Goal: Task Accomplishment & Management: Use online tool/utility

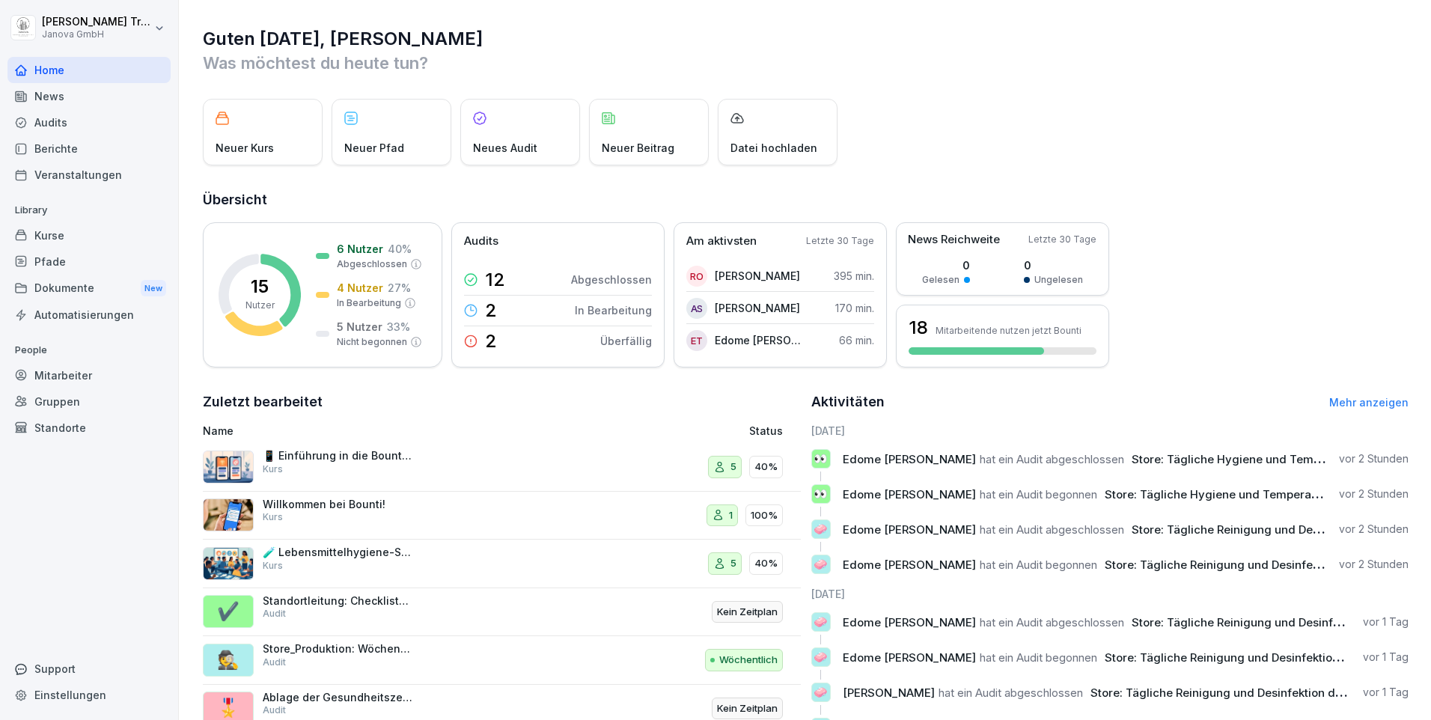
click at [46, 114] on div "Audits" at bounding box center [88, 122] width 163 height 26
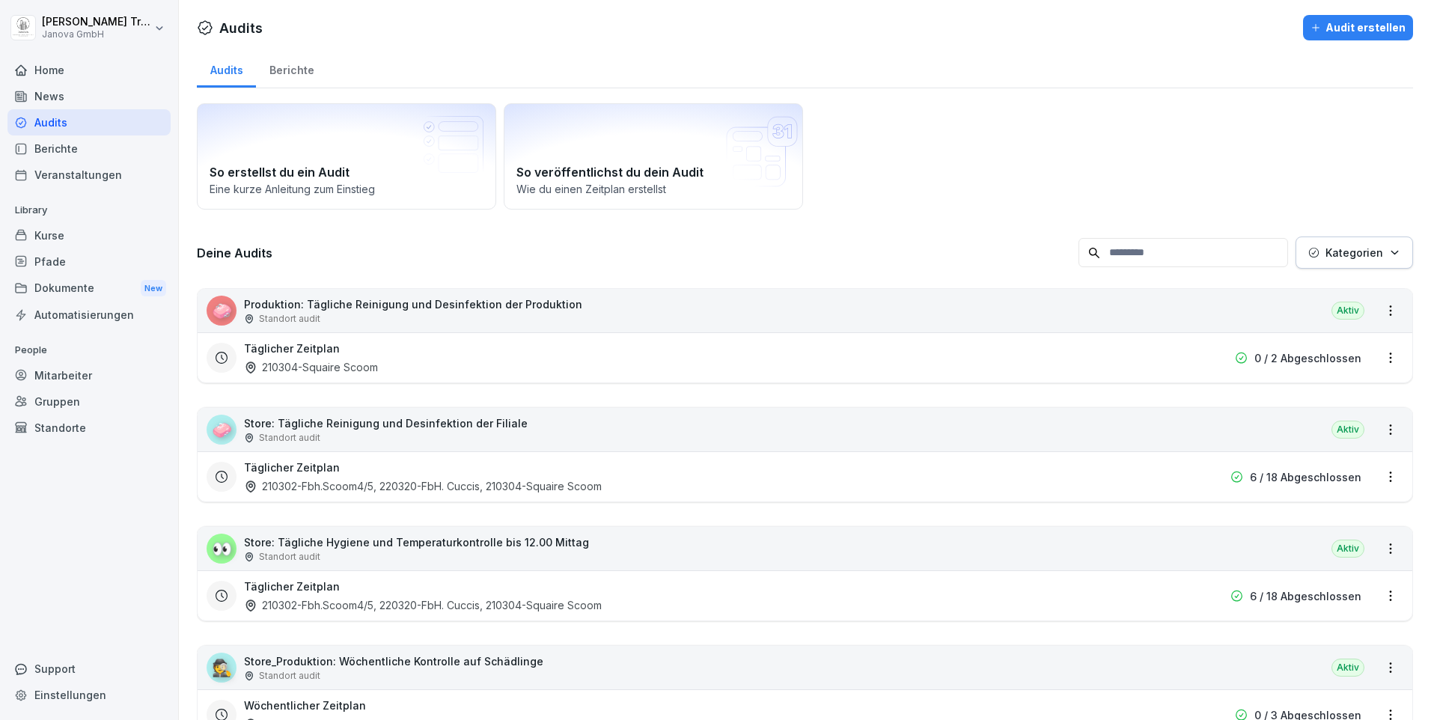
click at [383, 303] on p "Produktion: Tägliche Reinigung und Desinfektion der Produktion" at bounding box center [413, 304] width 338 height 16
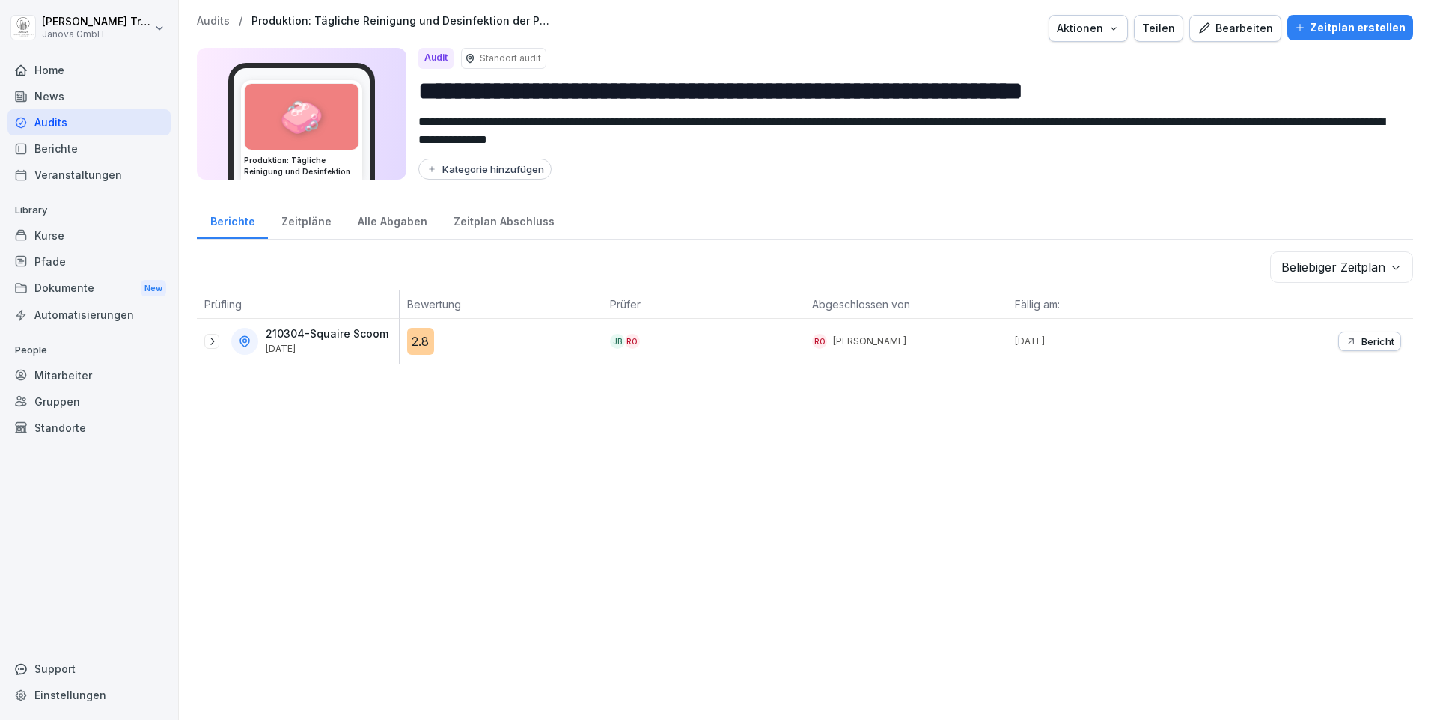
click at [311, 221] on div "Zeitpläne" at bounding box center [306, 220] width 76 height 38
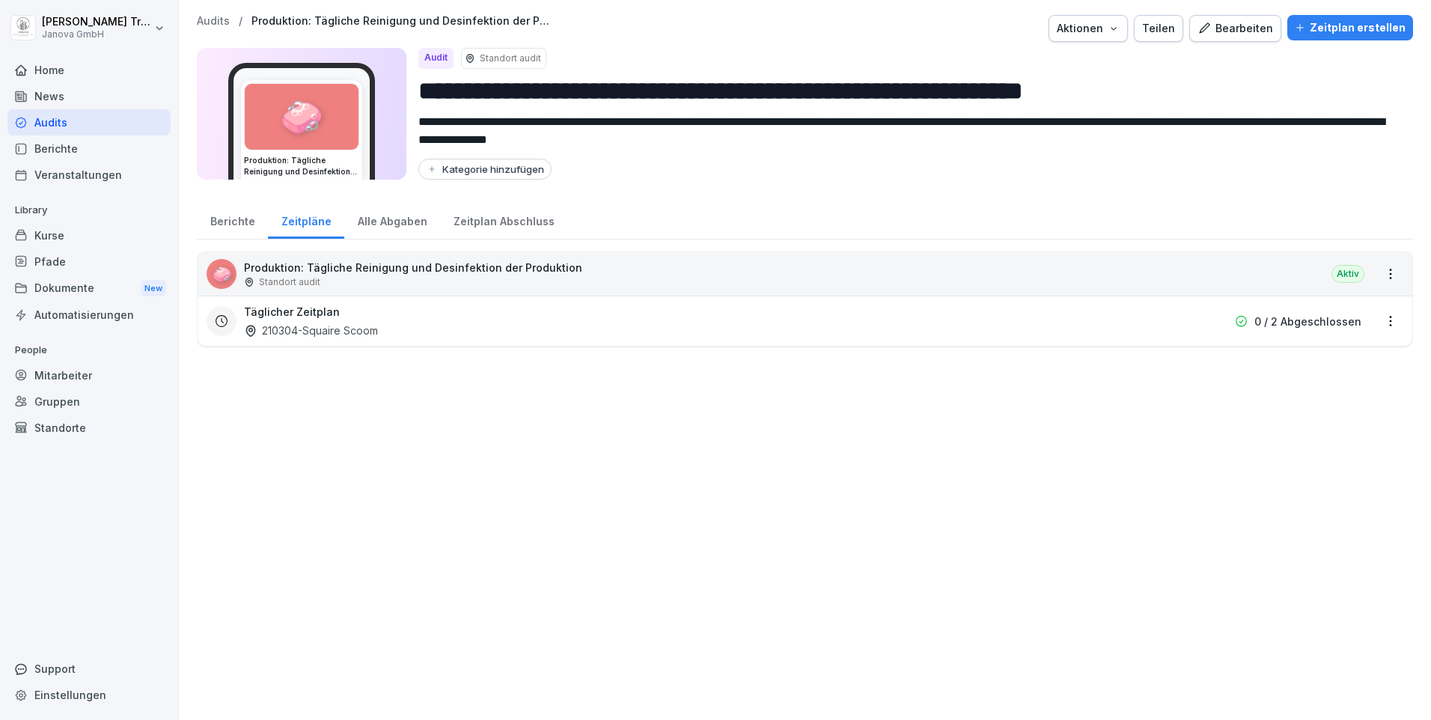
click at [387, 225] on div "Alle Abgaben" at bounding box center [392, 220] width 96 height 38
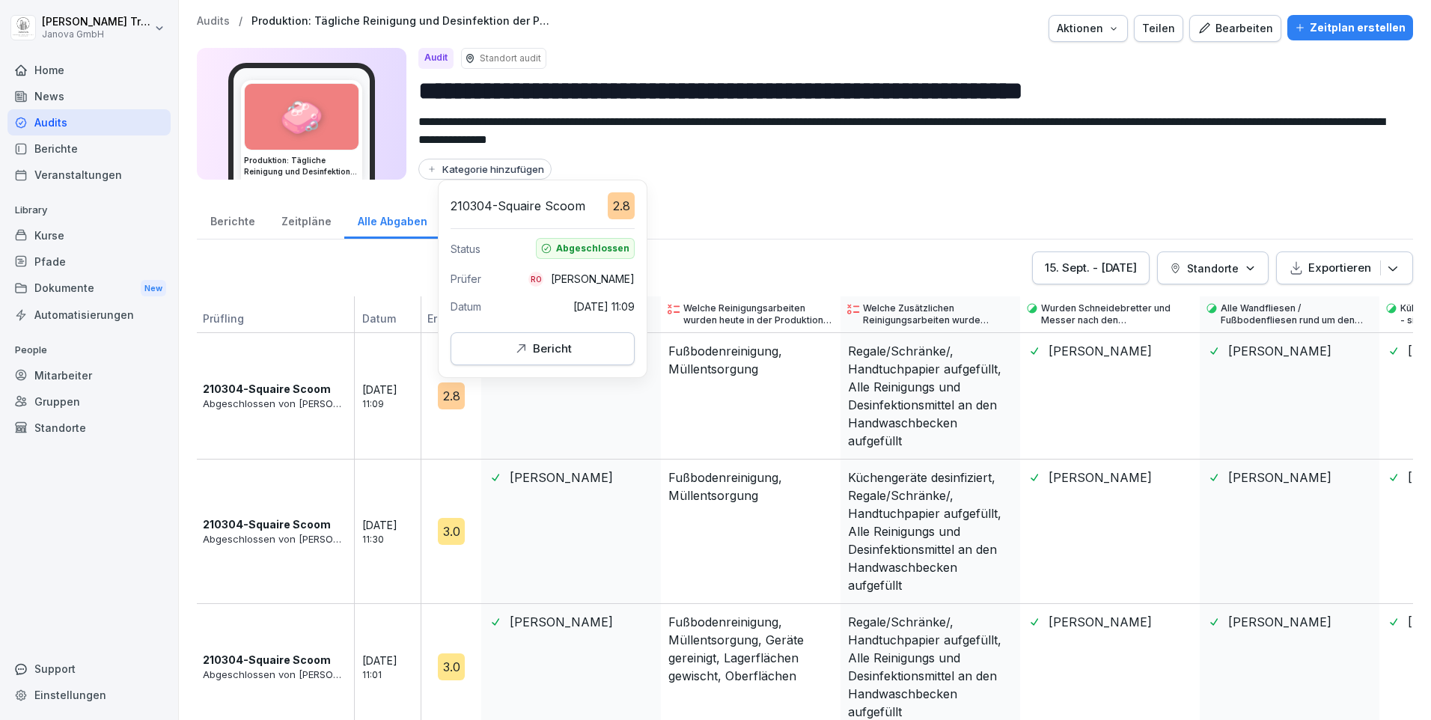
click at [509, 346] on div "Bericht" at bounding box center [542, 349] width 159 height 16
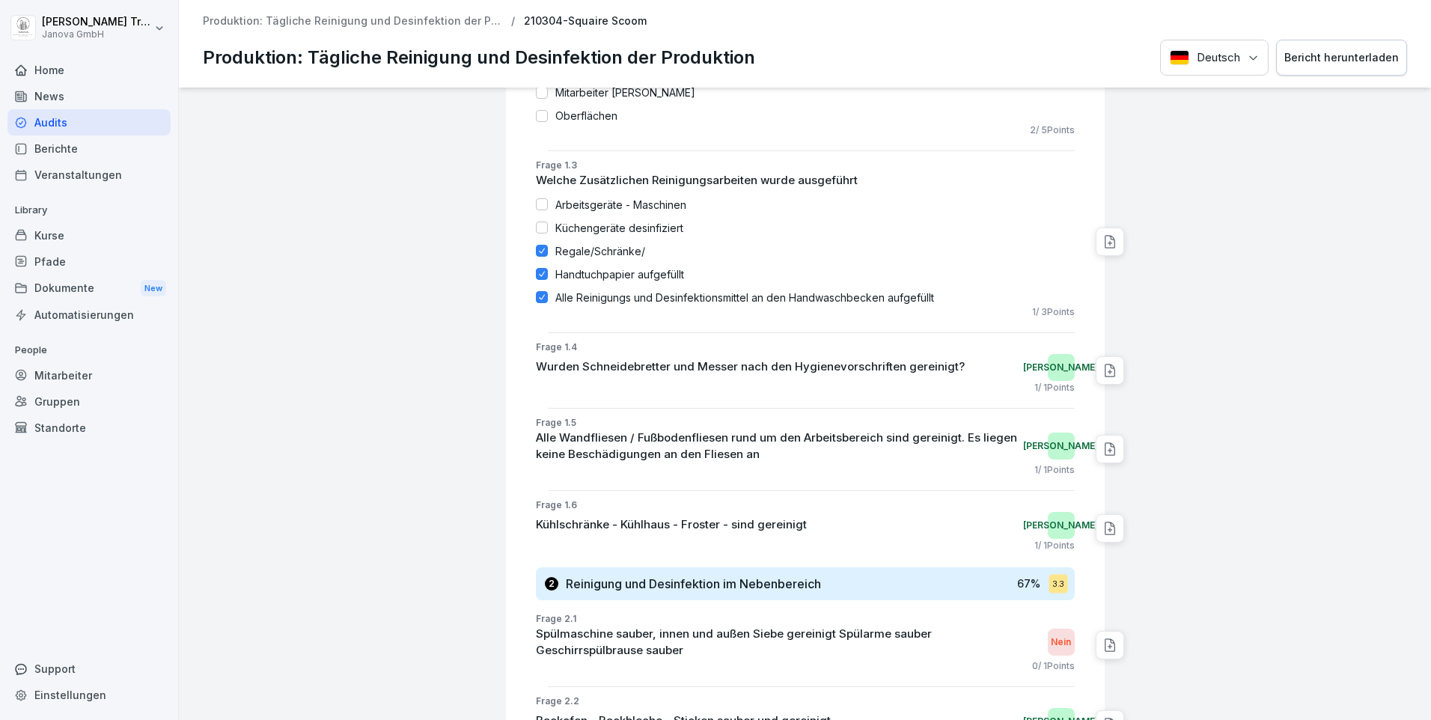
scroll to position [524, 0]
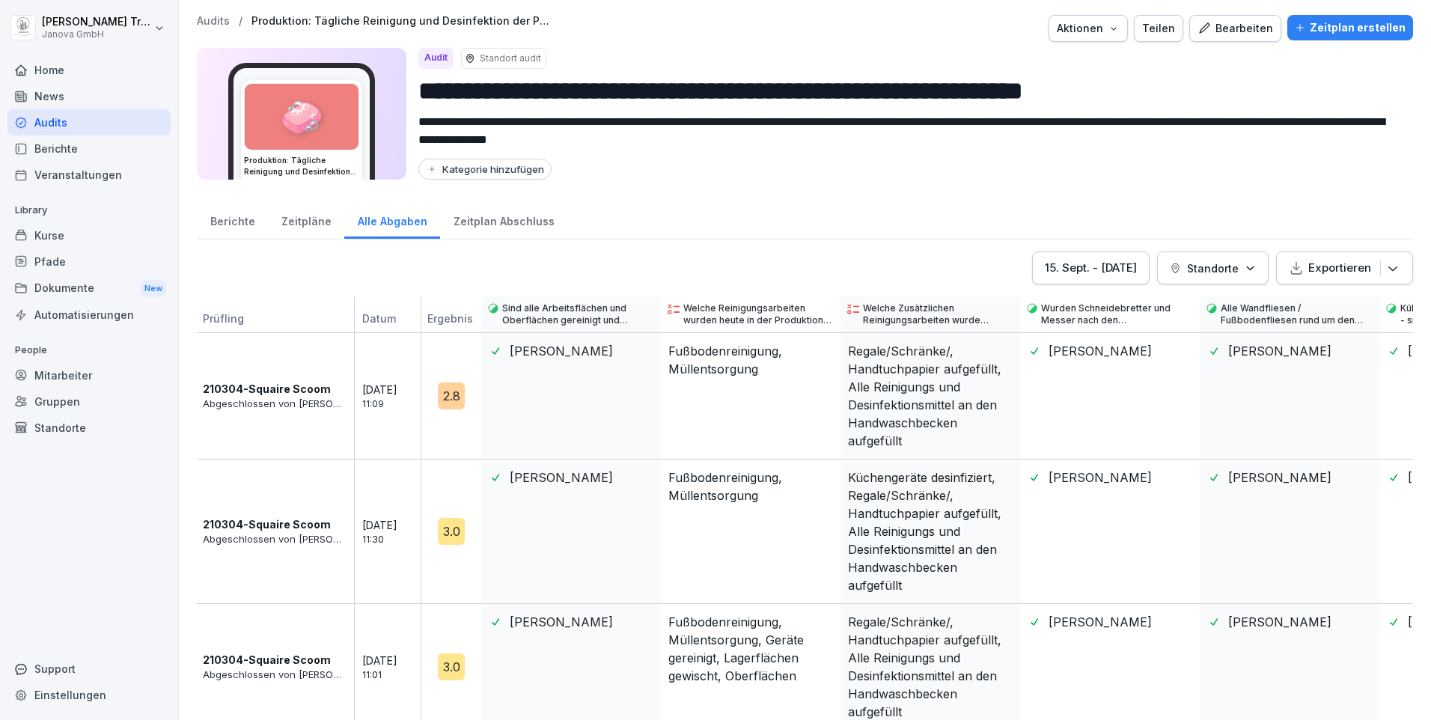
click at [489, 223] on div "Zeitplan Abschluss" at bounding box center [503, 220] width 127 height 38
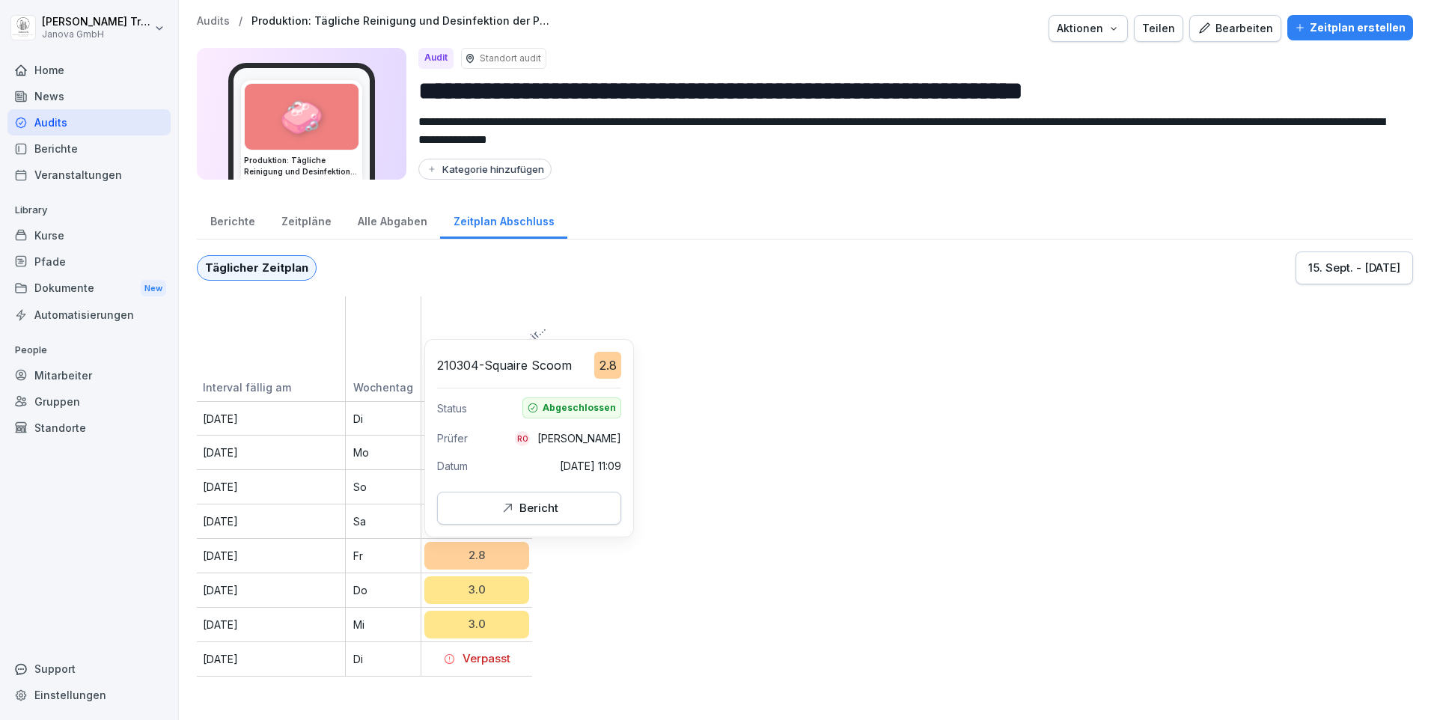
click at [478, 551] on div "2.8" at bounding box center [476, 556] width 105 height 28
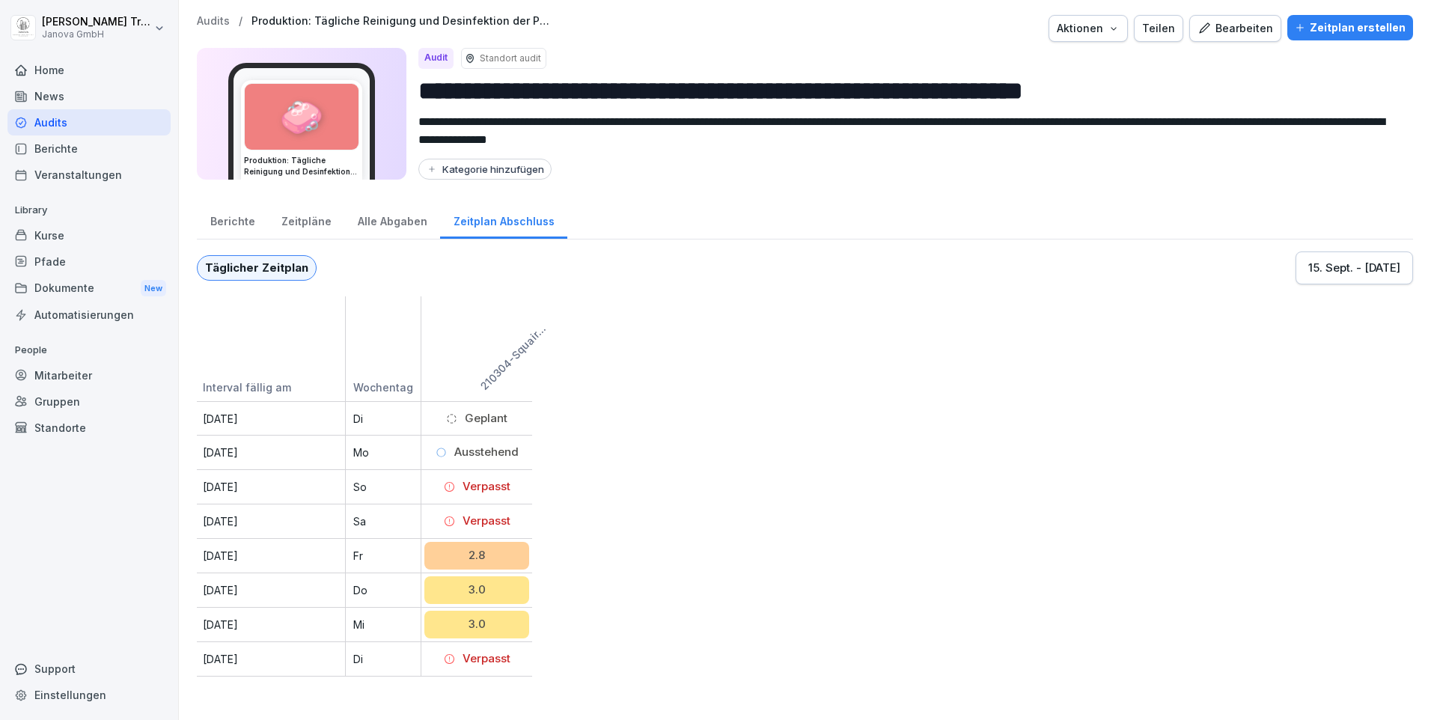
click at [247, 223] on div "Berichte" at bounding box center [232, 220] width 71 height 38
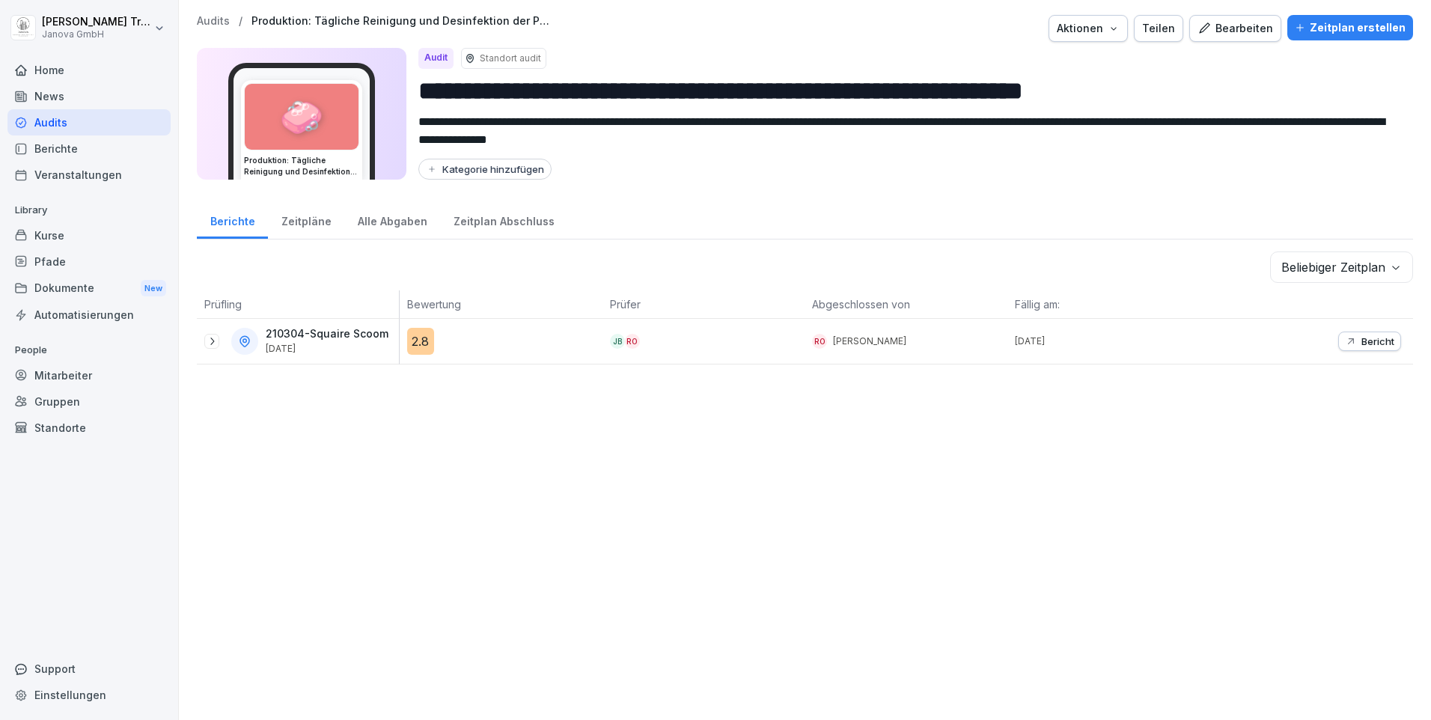
click at [69, 121] on div "Audits" at bounding box center [88, 122] width 163 height 26
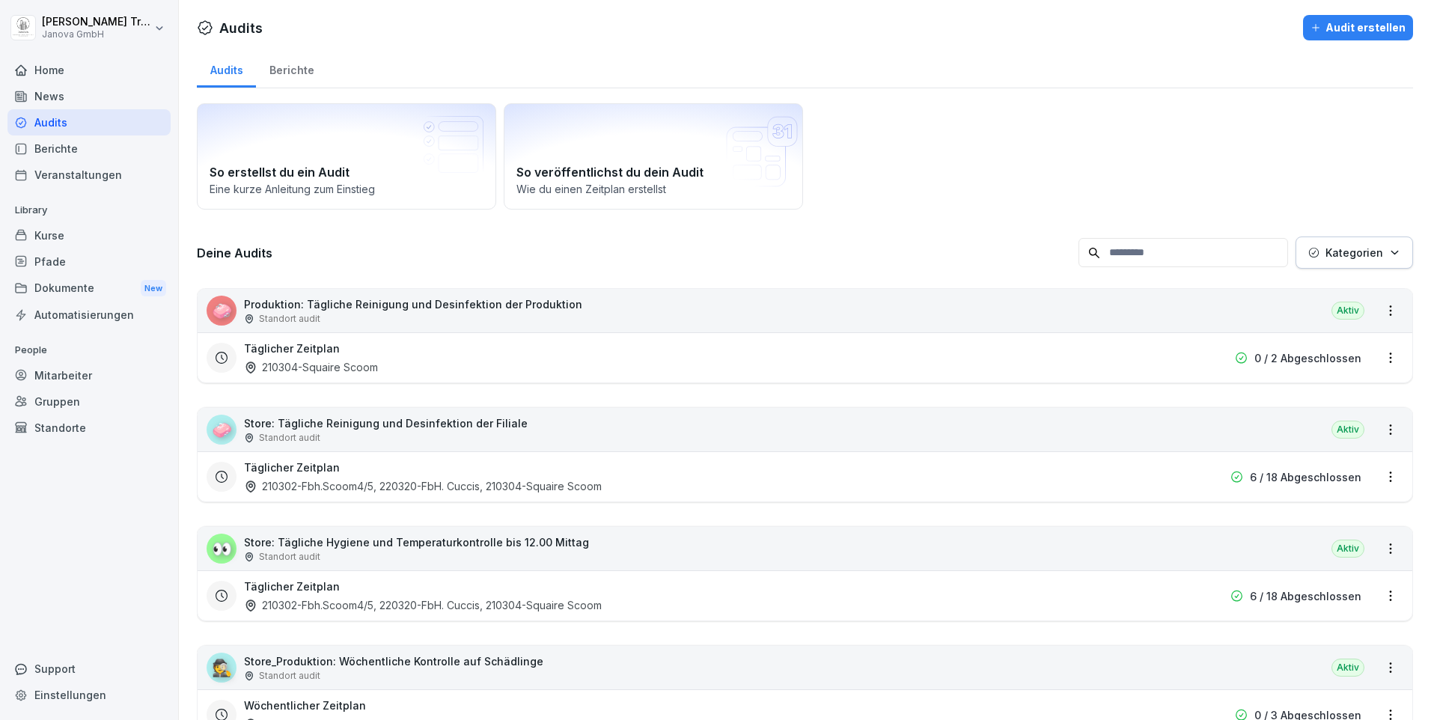
click at [404, 430] on p "Store: Tägliche Reinigung und Desinfektion der Filiale" at bounding box center [386, 423] width 284 height 16
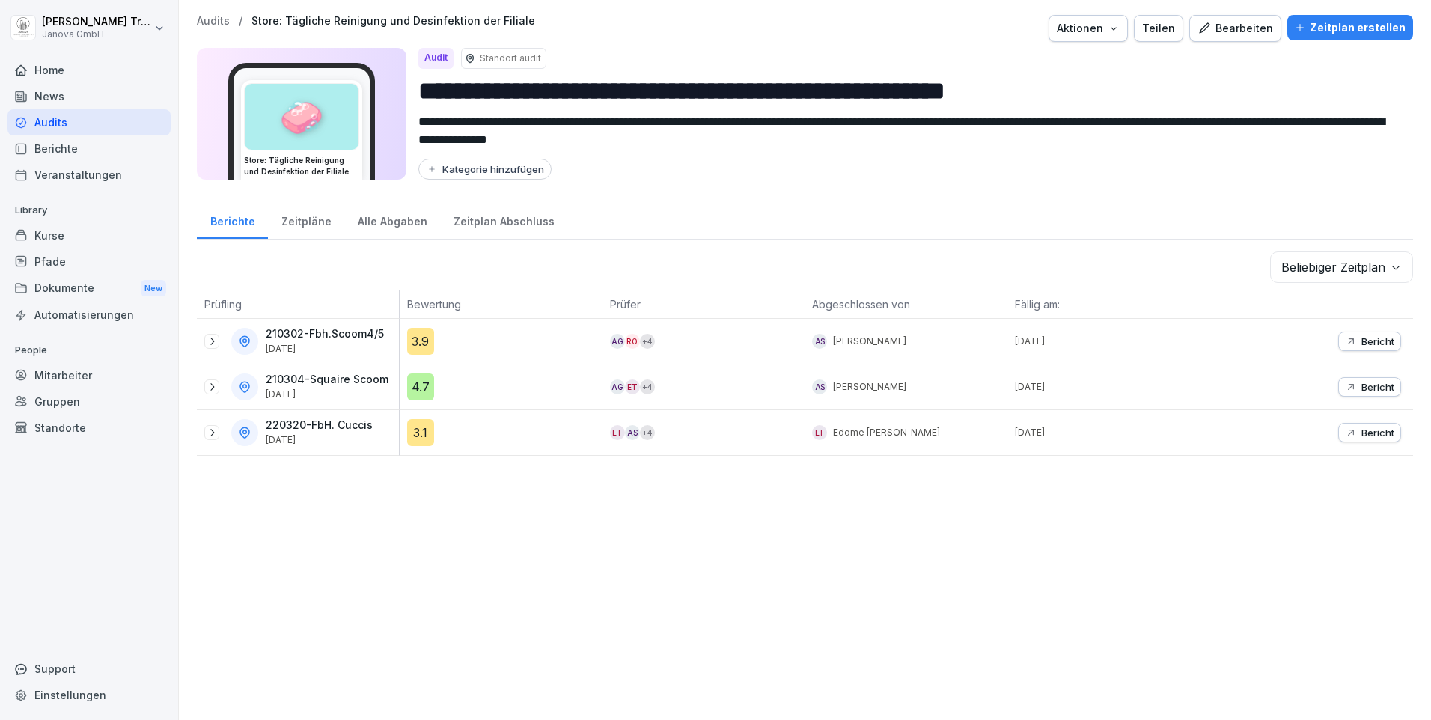
click at [379, 219] on div "Alle Abgaben" at bounding box center [392, 220] width 96 height 38
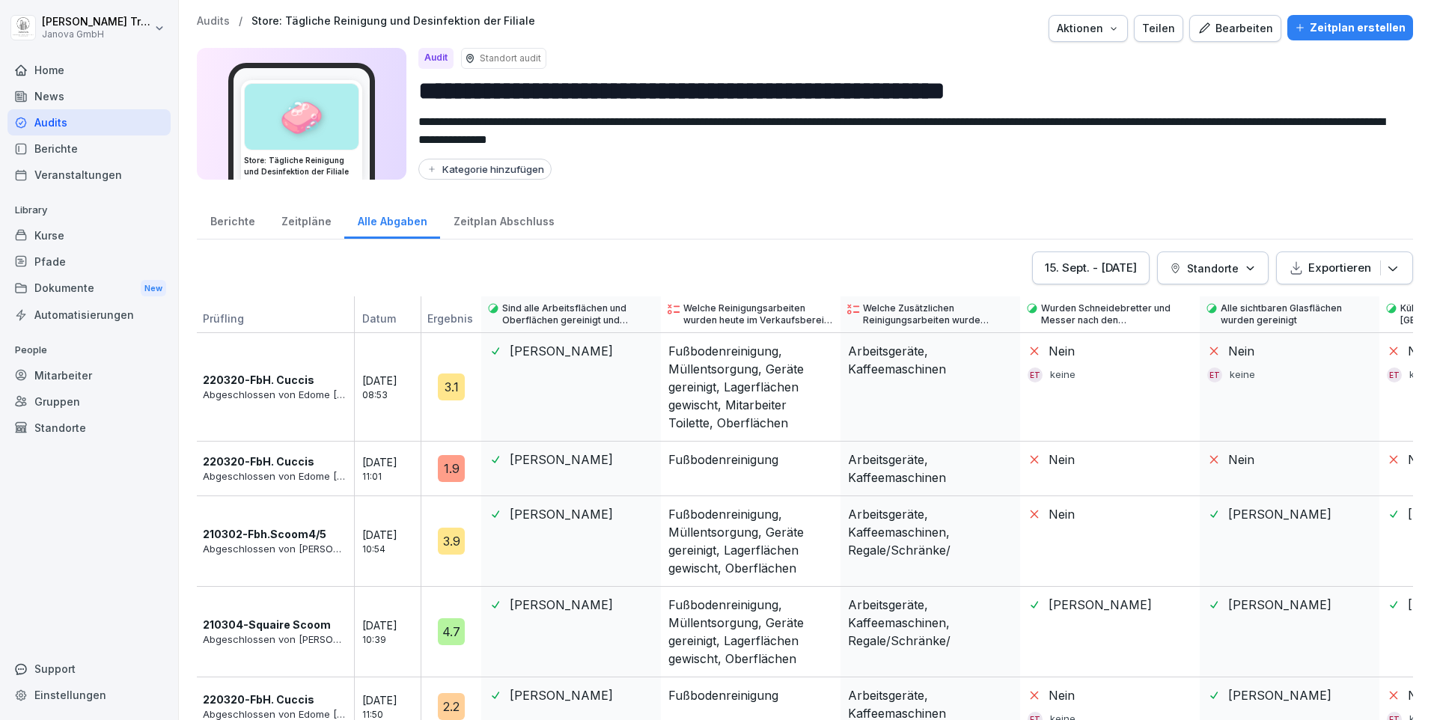
click at [481, 217] on div "Zeitplan Abschluss" at bounding box center [503, 220] width 127 height 38
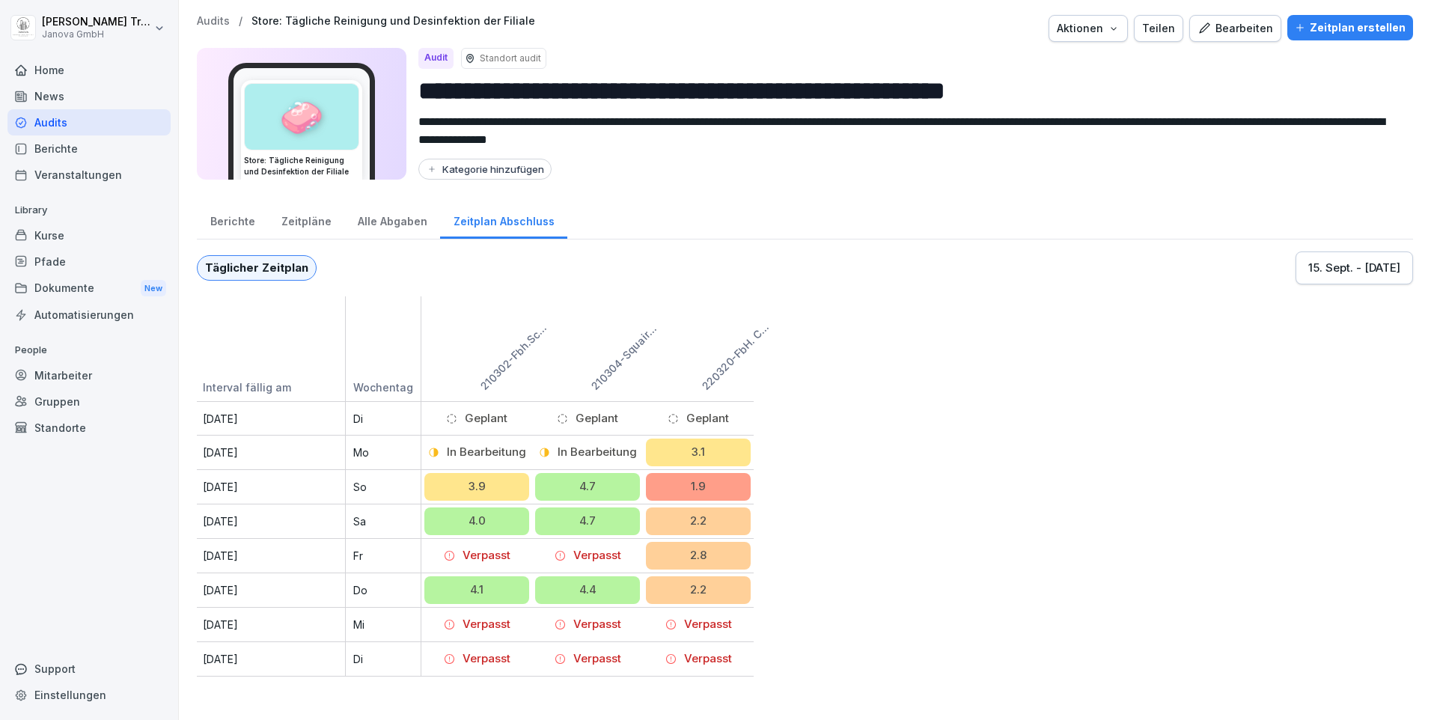
click at [690, 589] on div "2.2" at bounding box center [698, 590] width 105 height 28
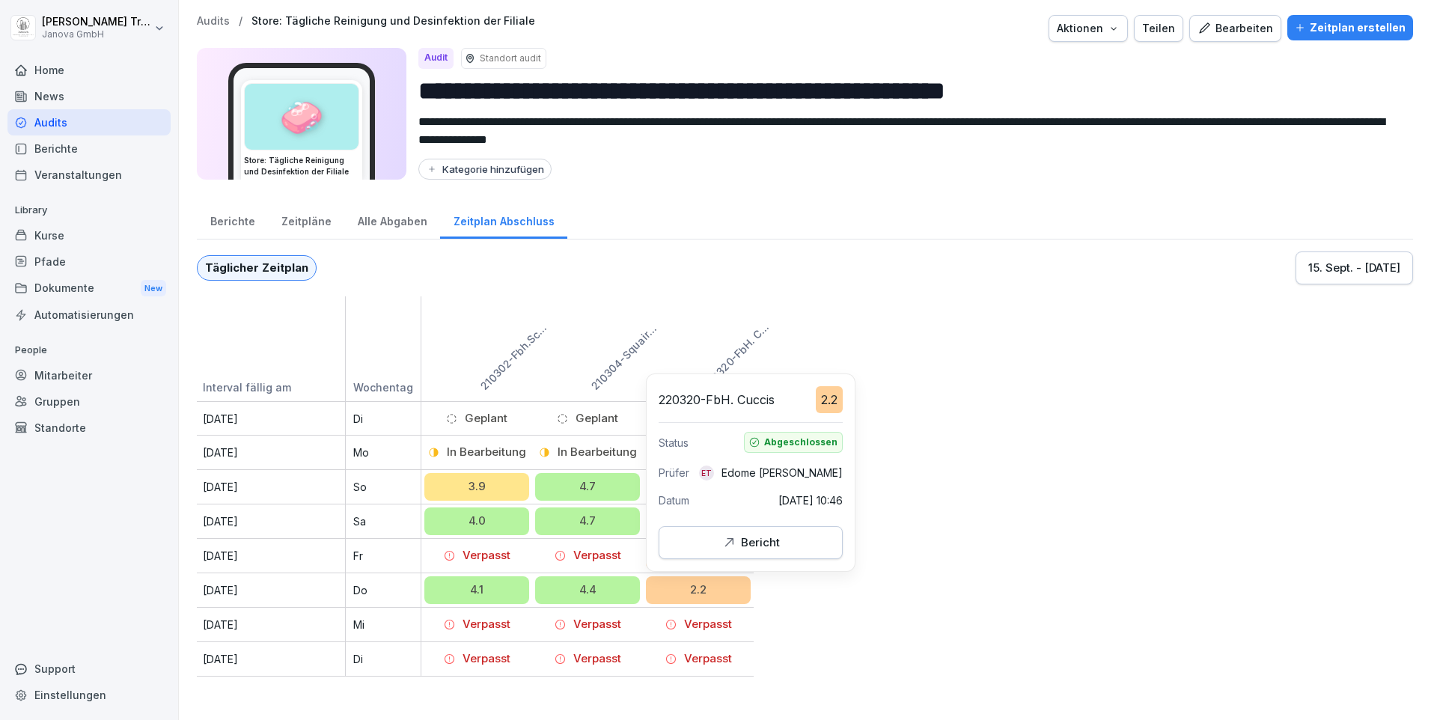
click at [734, 546] on icon "button" at bounding box center [729, 542] width 15 height 15
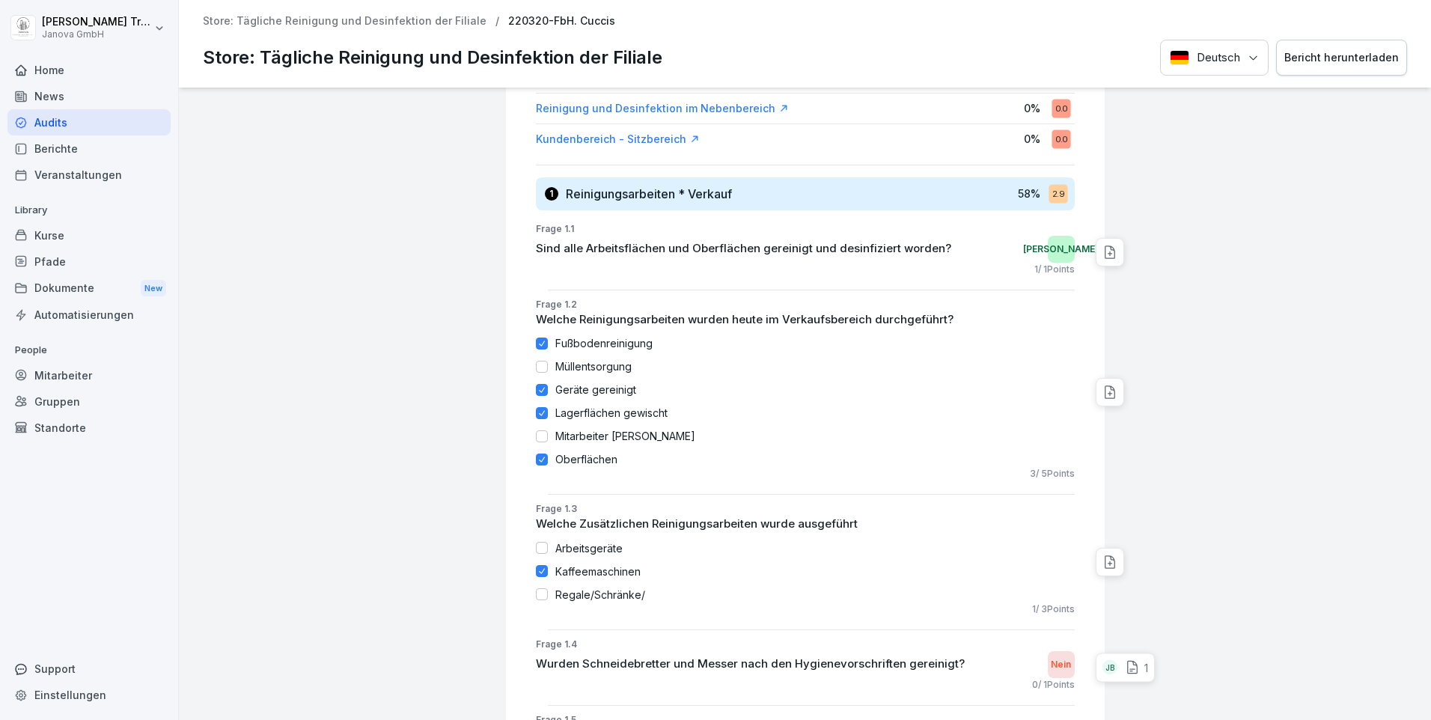
scroll to position [299, 0]
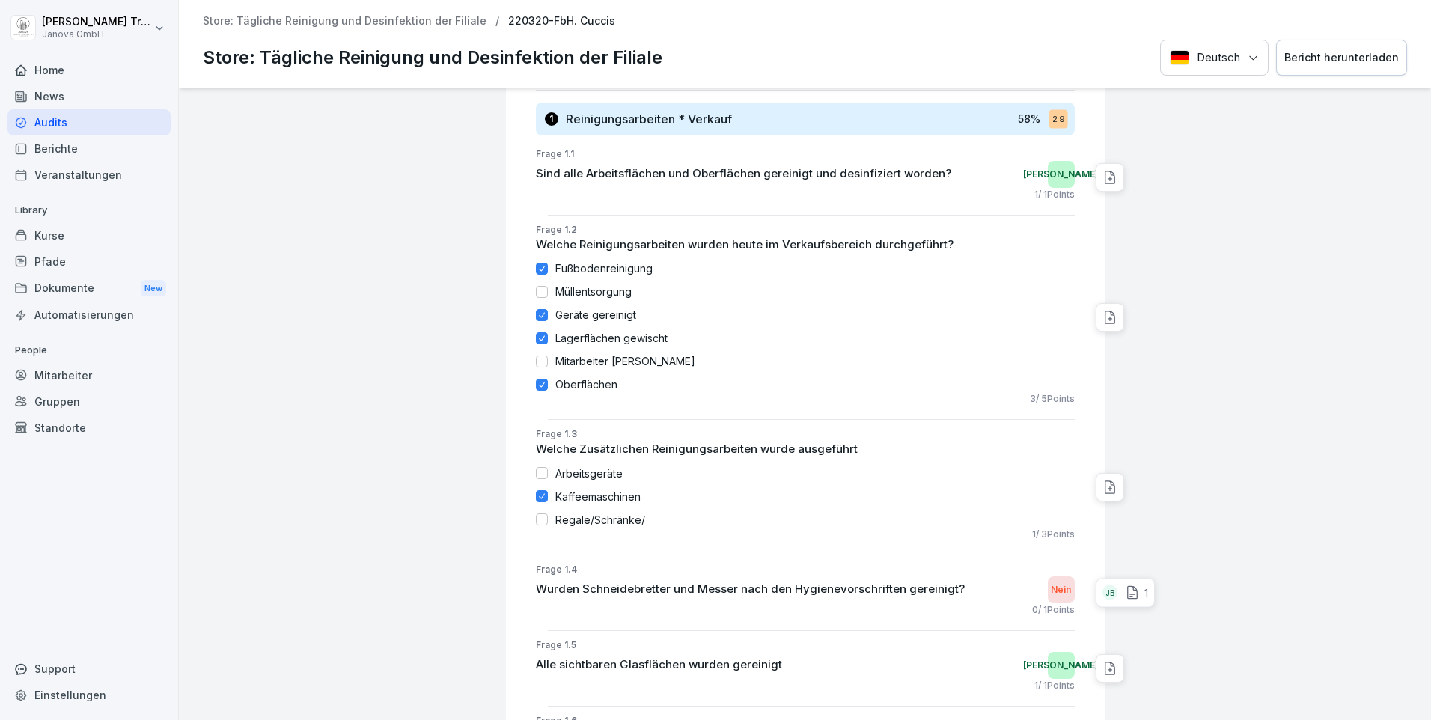
click at [1125, 595] on icon at bounding box center [1132, 592] width 15 height 15
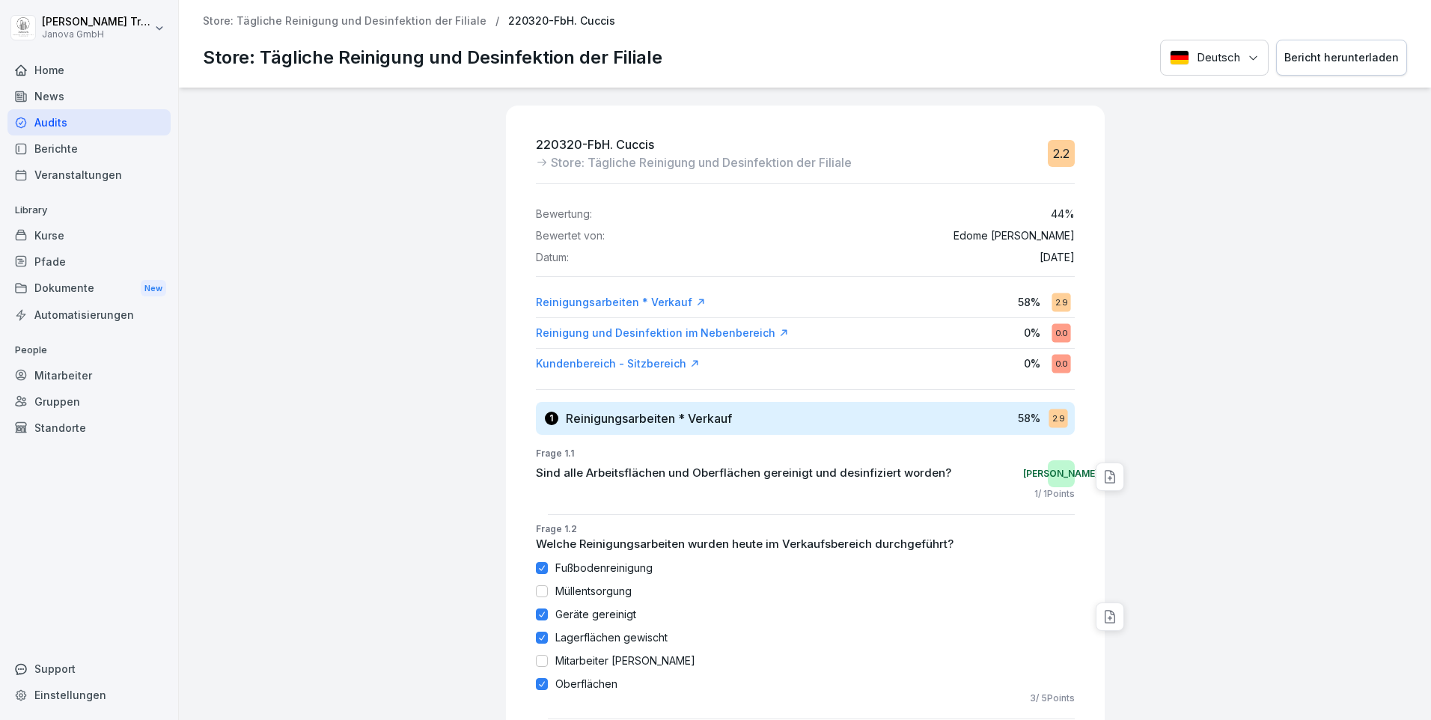
click at [59, 231] on div "Kurse" at bounding box center [88, 235] width 163 height 26
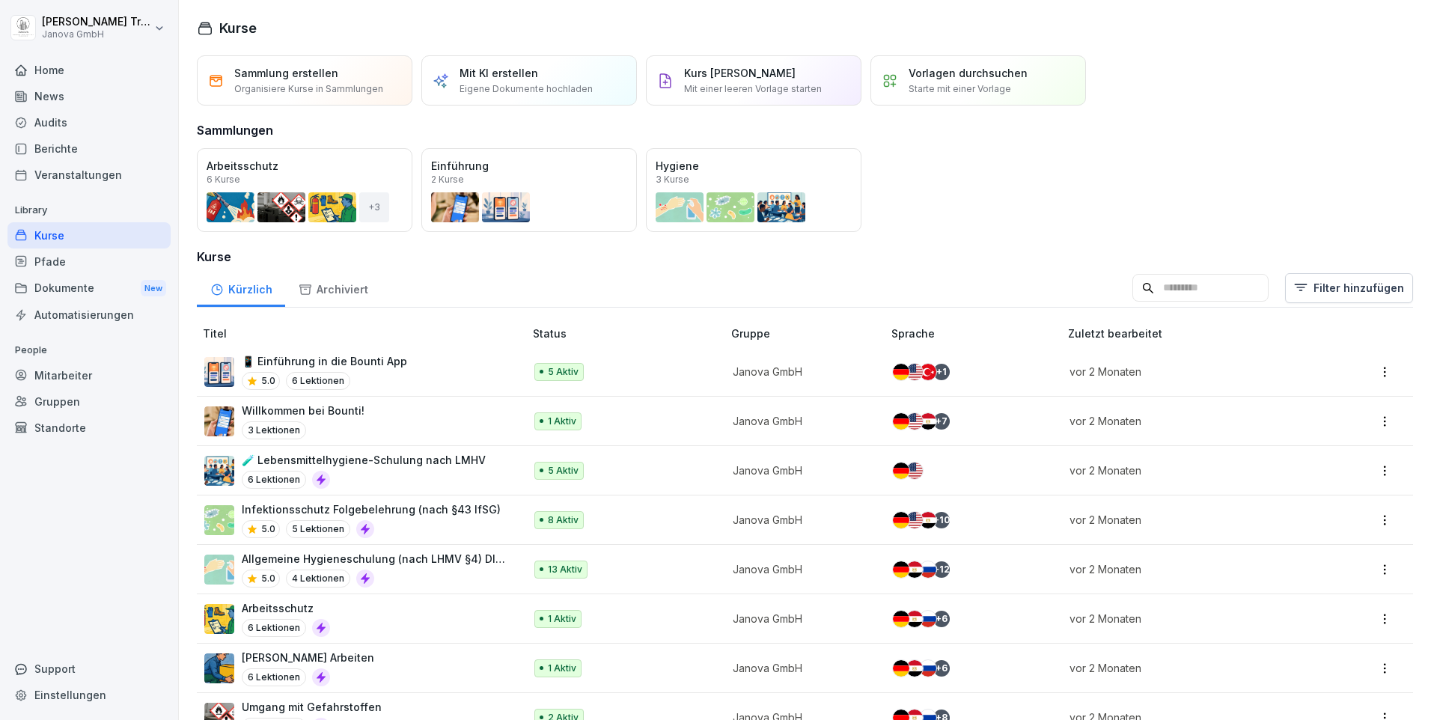
click at [58, 124] on div "Audits" at bounding box center [88, 122] width 163 height 26
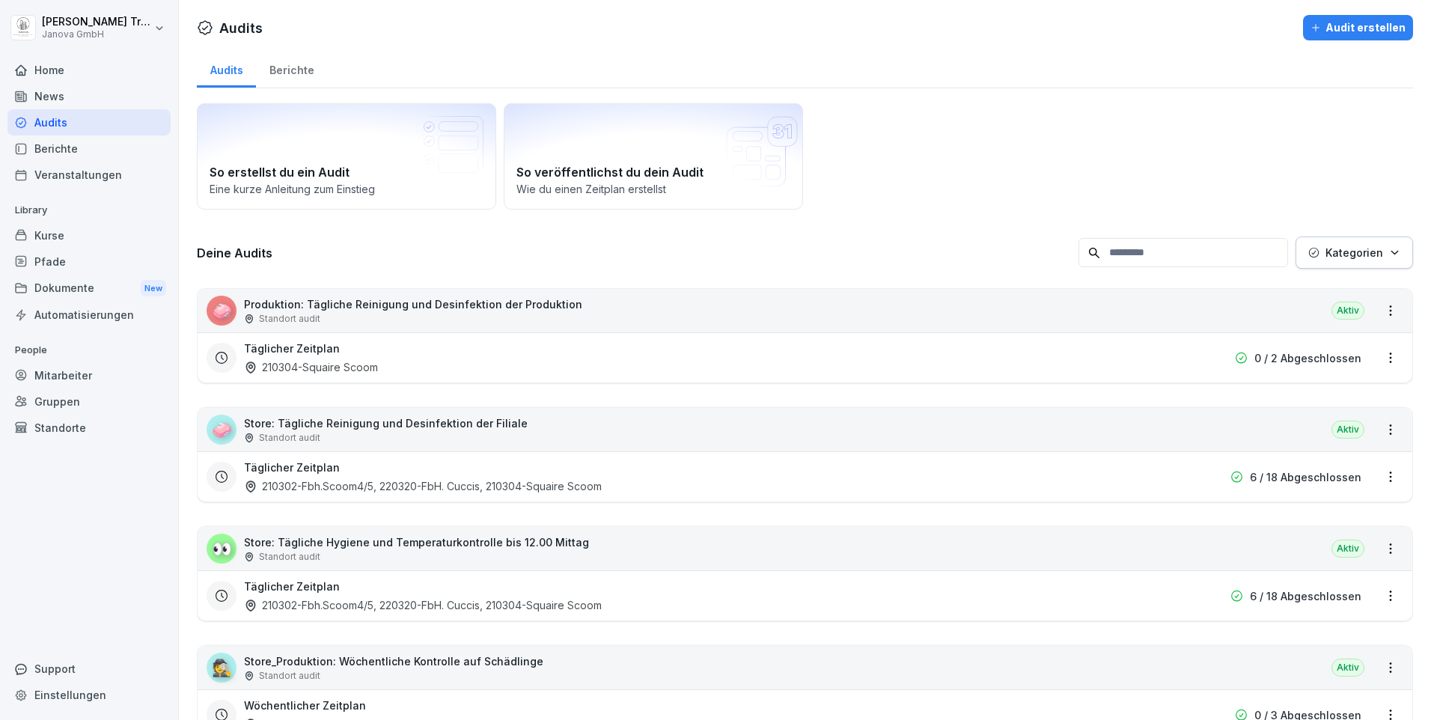
click at [505, 544] on p "Store: Tägliche Hygiene und Temperaturkontrolle bis 12.00 Mittag" at bounding box center [416, 542] width 345 height 16
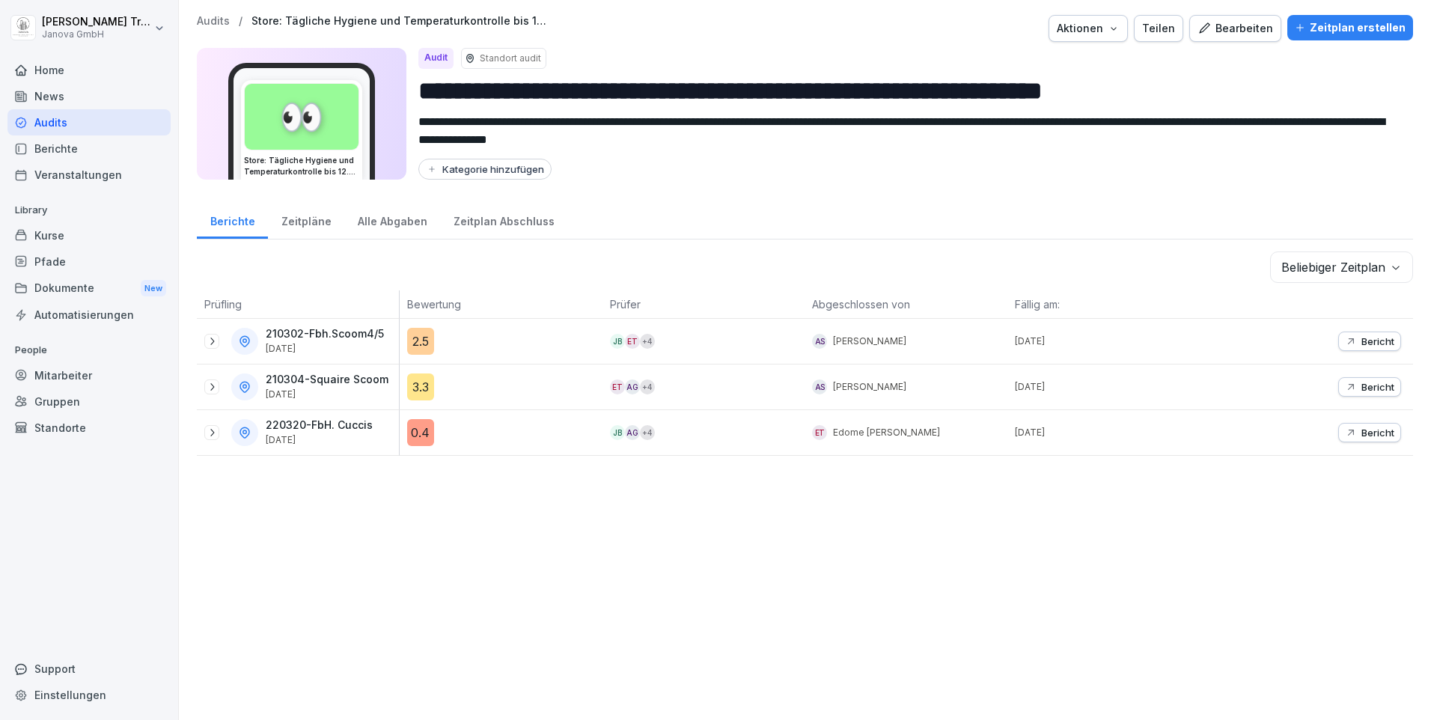
click at [300, 221] on div "Zeitpläne" at bounding box center [306, 220] width 76 height 38
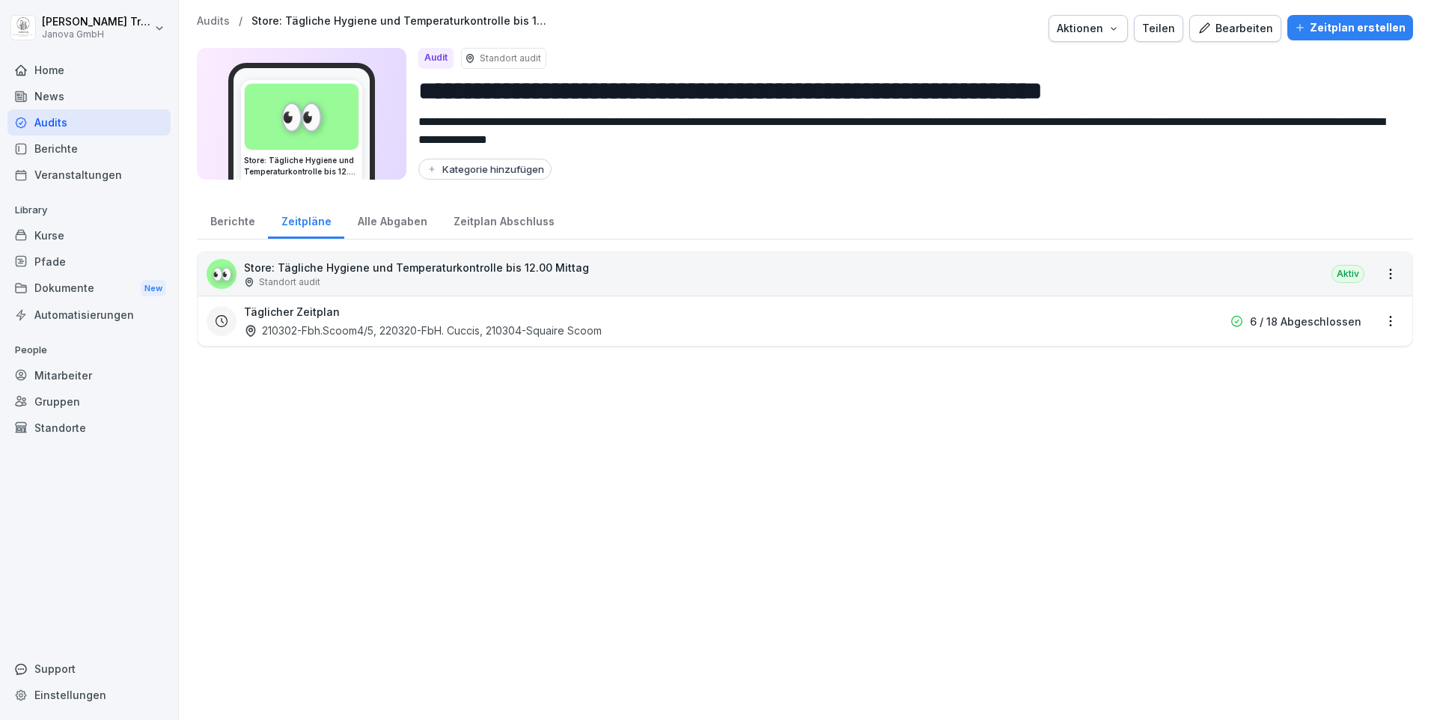
click at [377, 221] on div "Alle Abgaben" at bounding box center [392, 220] width 96 height 38
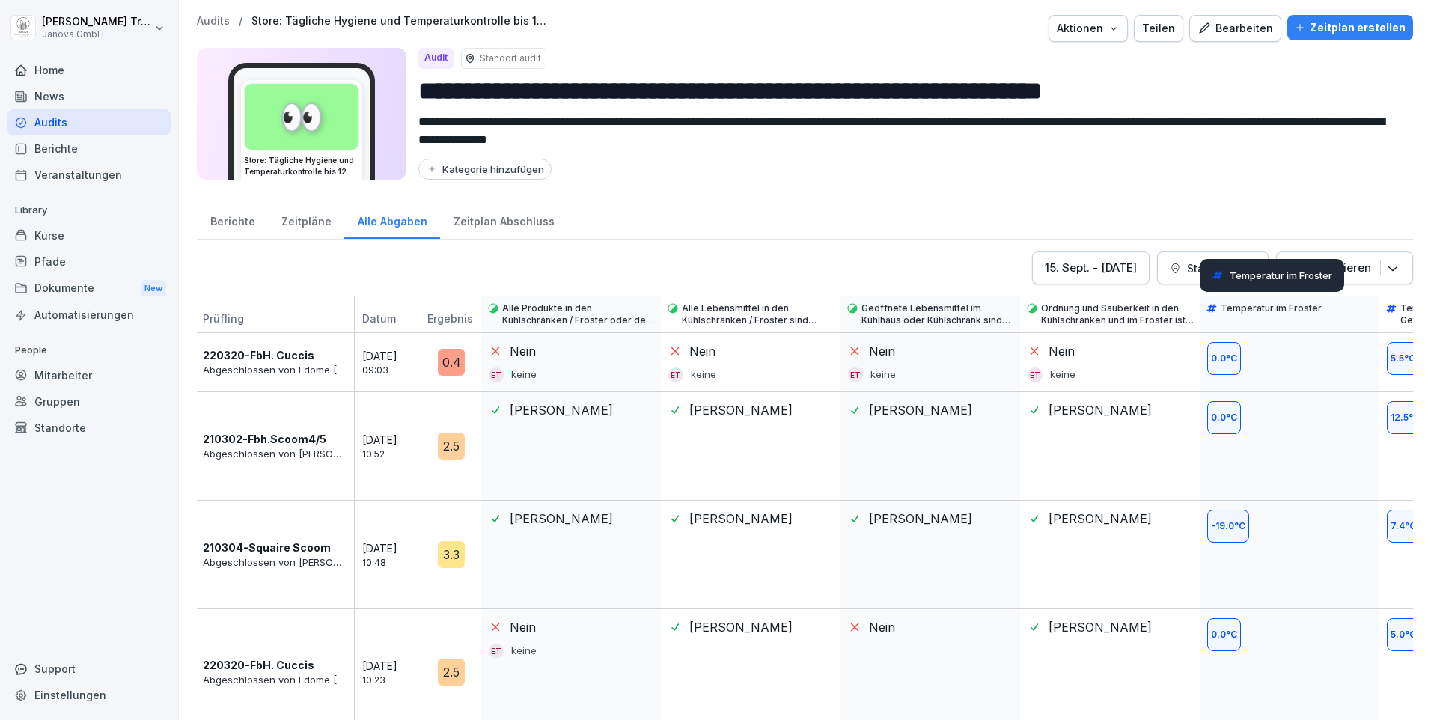
click at [1240, 263] on div "Temperatur im Froster" at bounding box center [1272, 275] width 144 height 33
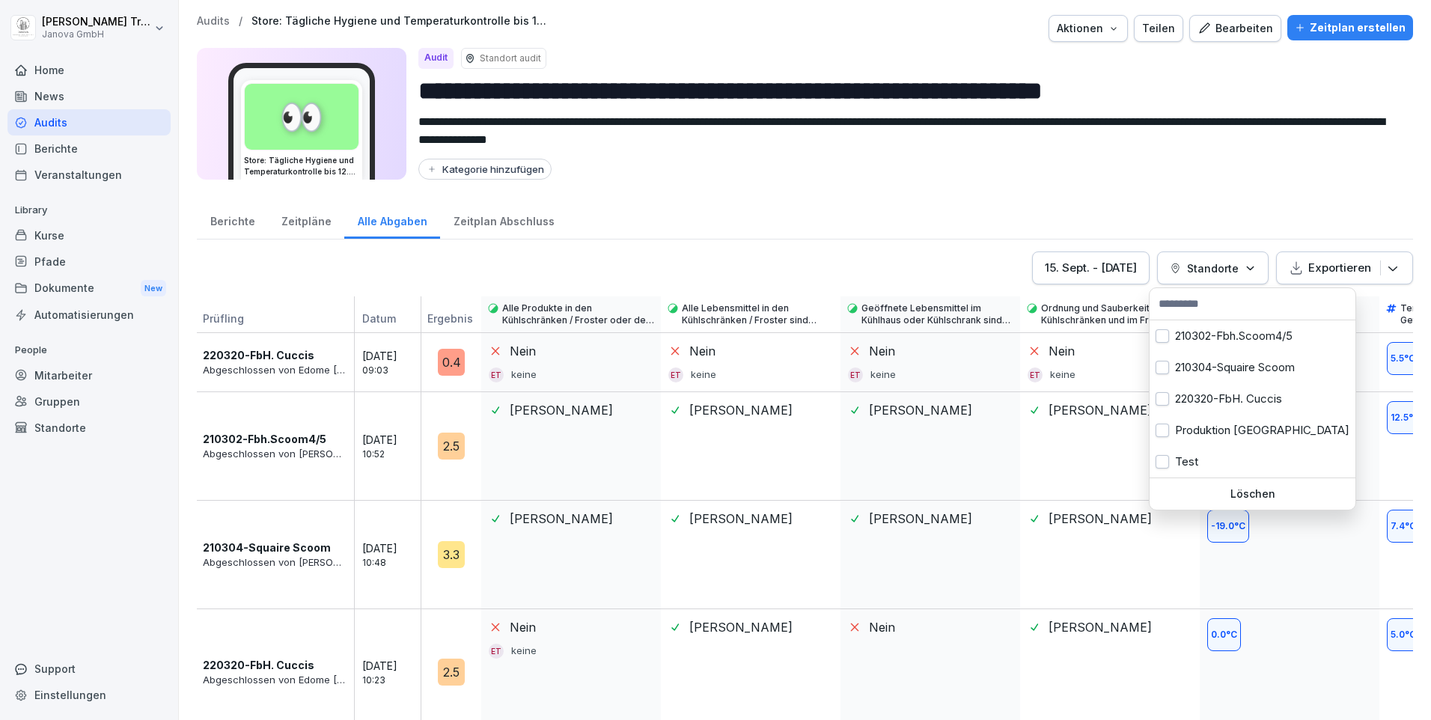
click at [1245, 263] on icon "button" at bounding box center [1250, 268] width 11 height 11
click at [1167, 368] on button "button" at bounding box center [1162, 367] width 13 height 13
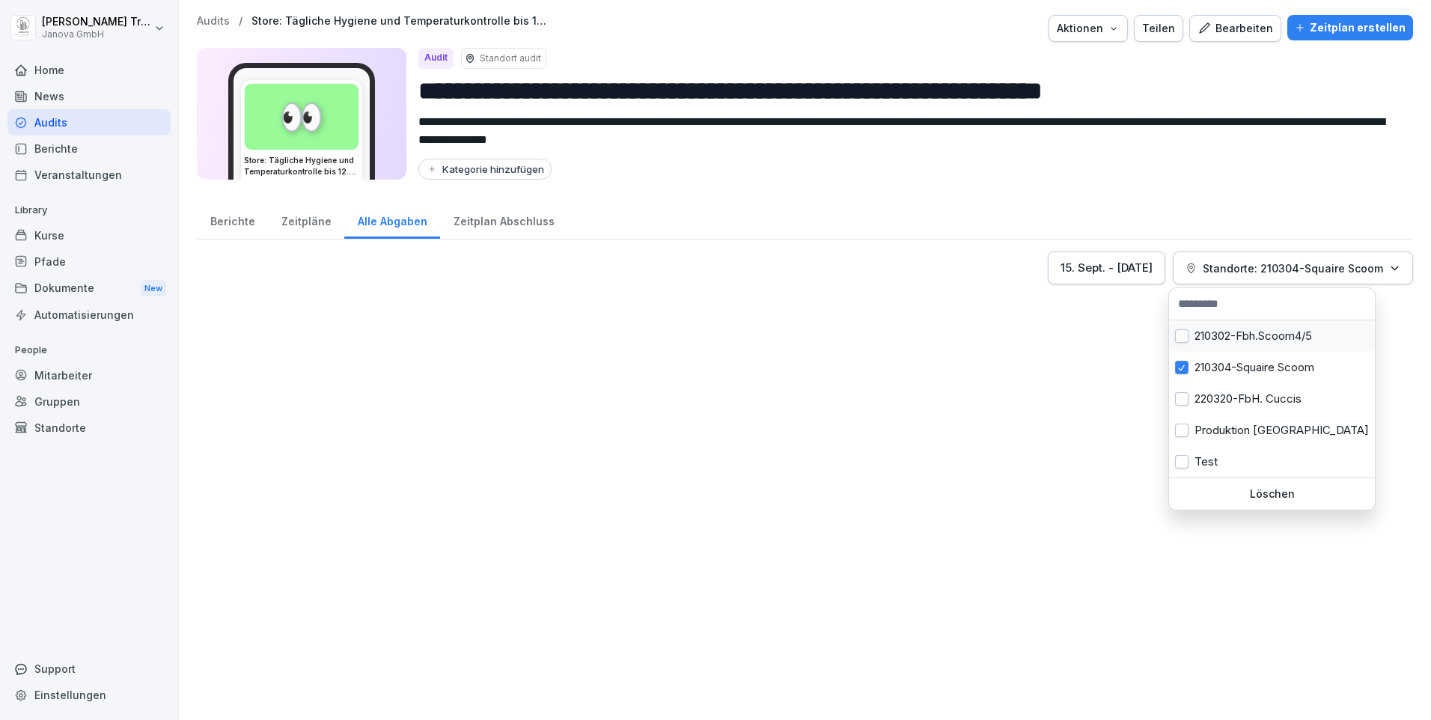
click at [1268, 329] on div "210302-Fbh.Scoom4/5" at bounding box center [1272, 335] width 206 height 31
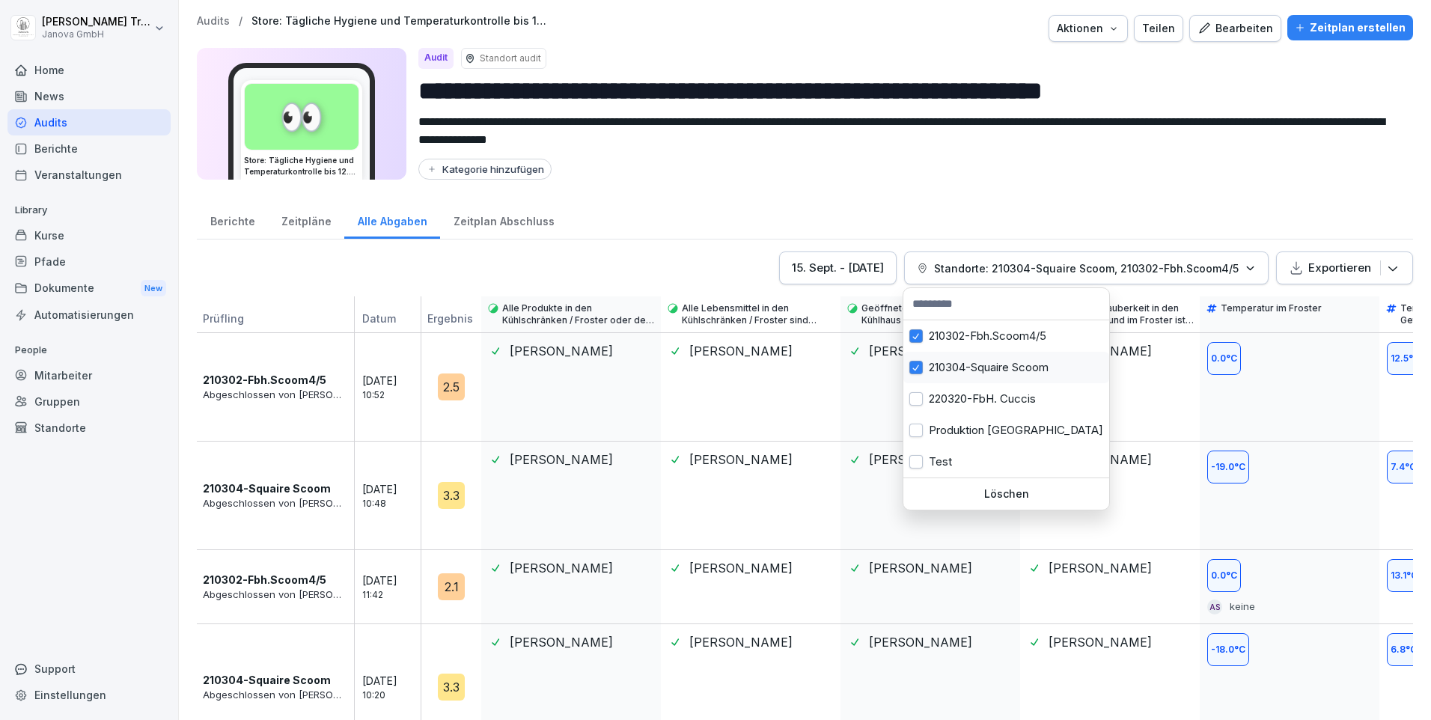
click at [920, 366] on button "button" at bounding box center [916, 367] width 13 height 13
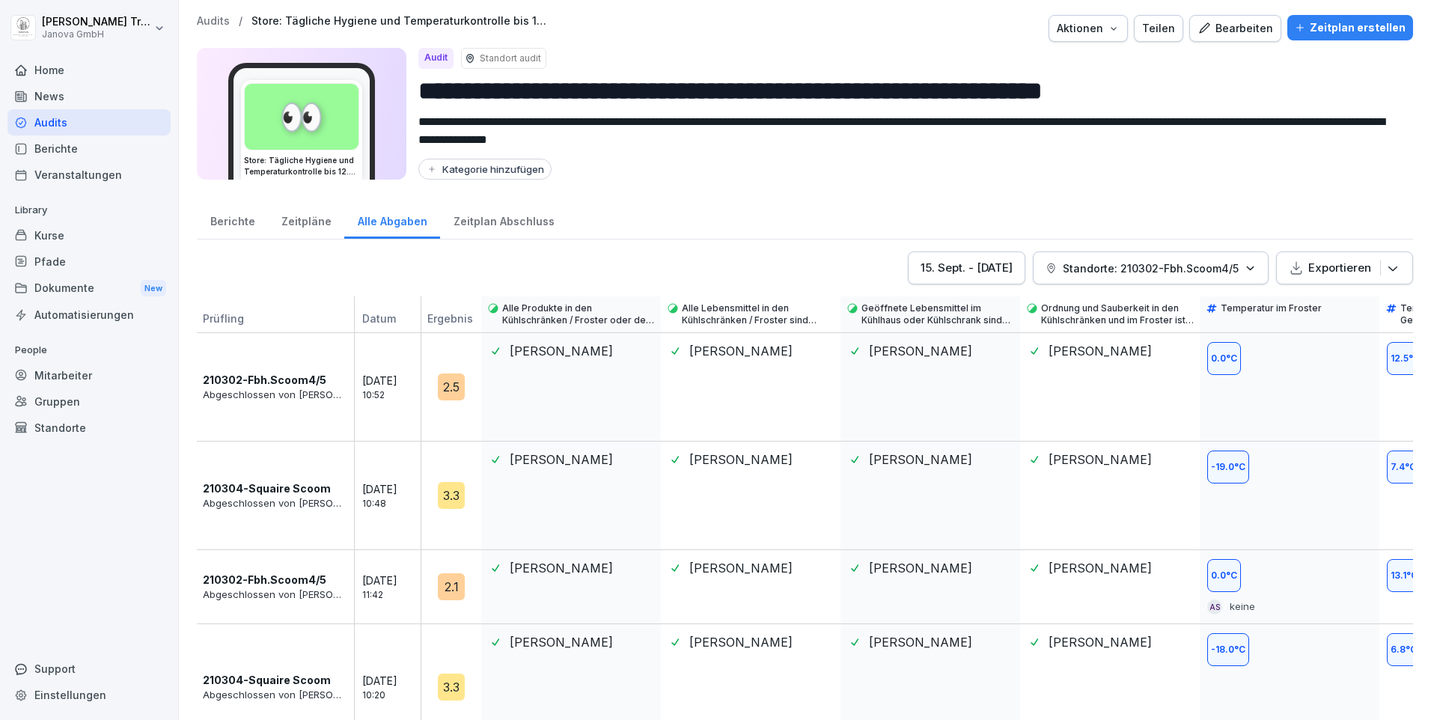
click at [550, 409] on html "**********" at bounding box center [715, 360] width 1431 height 720
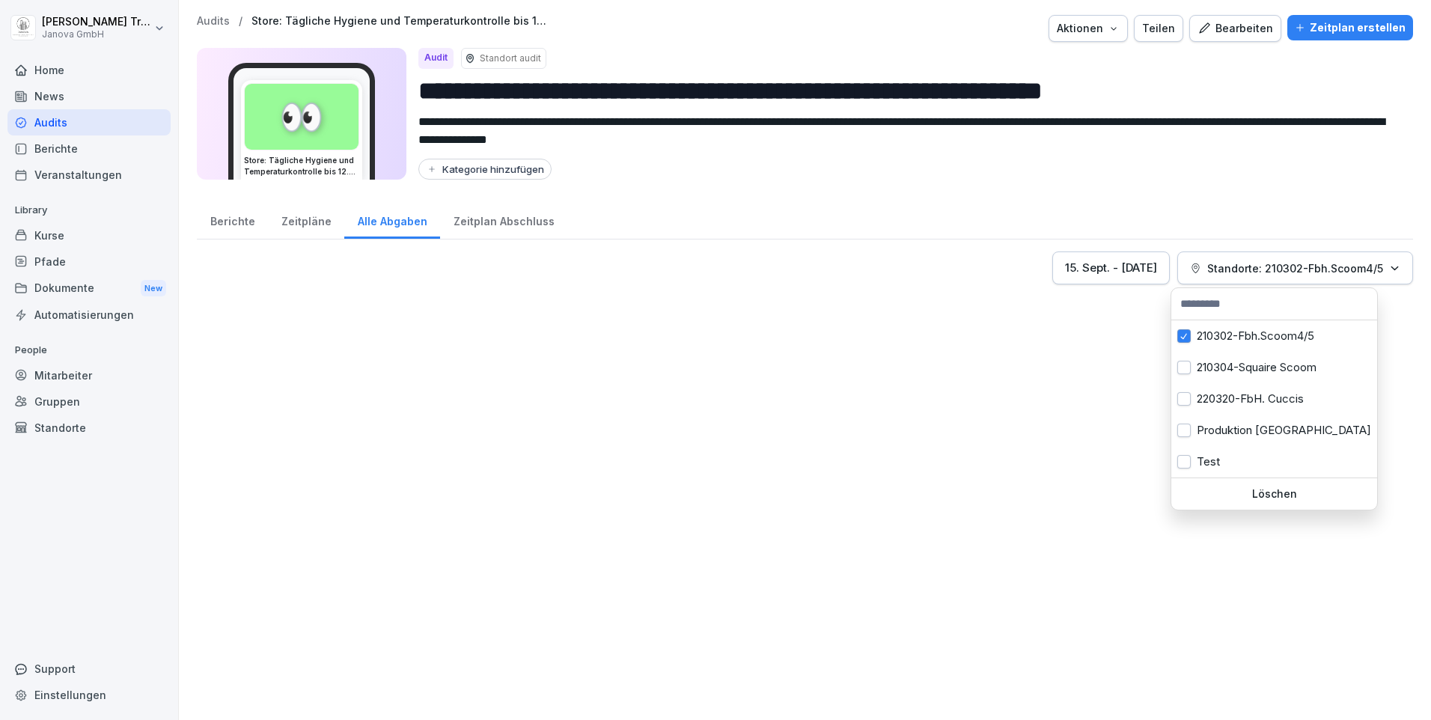
click at [1261, 268] on p "Standorte: 210302-Fbh.Scoom4/5" at bounding box center [1295, 269] width 176 height 16
click at [1237, 336] on div "210302-Fbh.Scoom4/5" at bounding box center [1275, 335] width 206 height 31
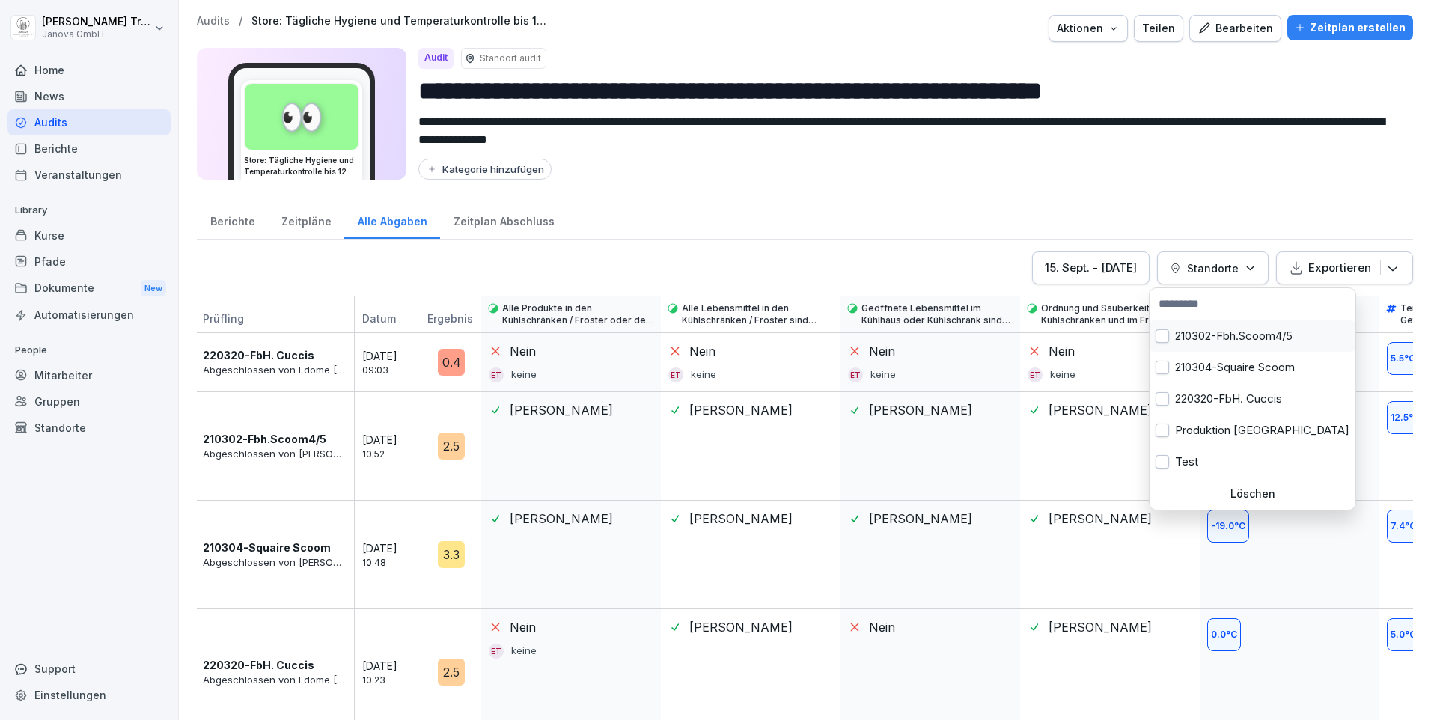
click at [1237, 336] on div "210302-Fbh.Scoom4/5" at bounding box center [1253, 335] width 206 height 31
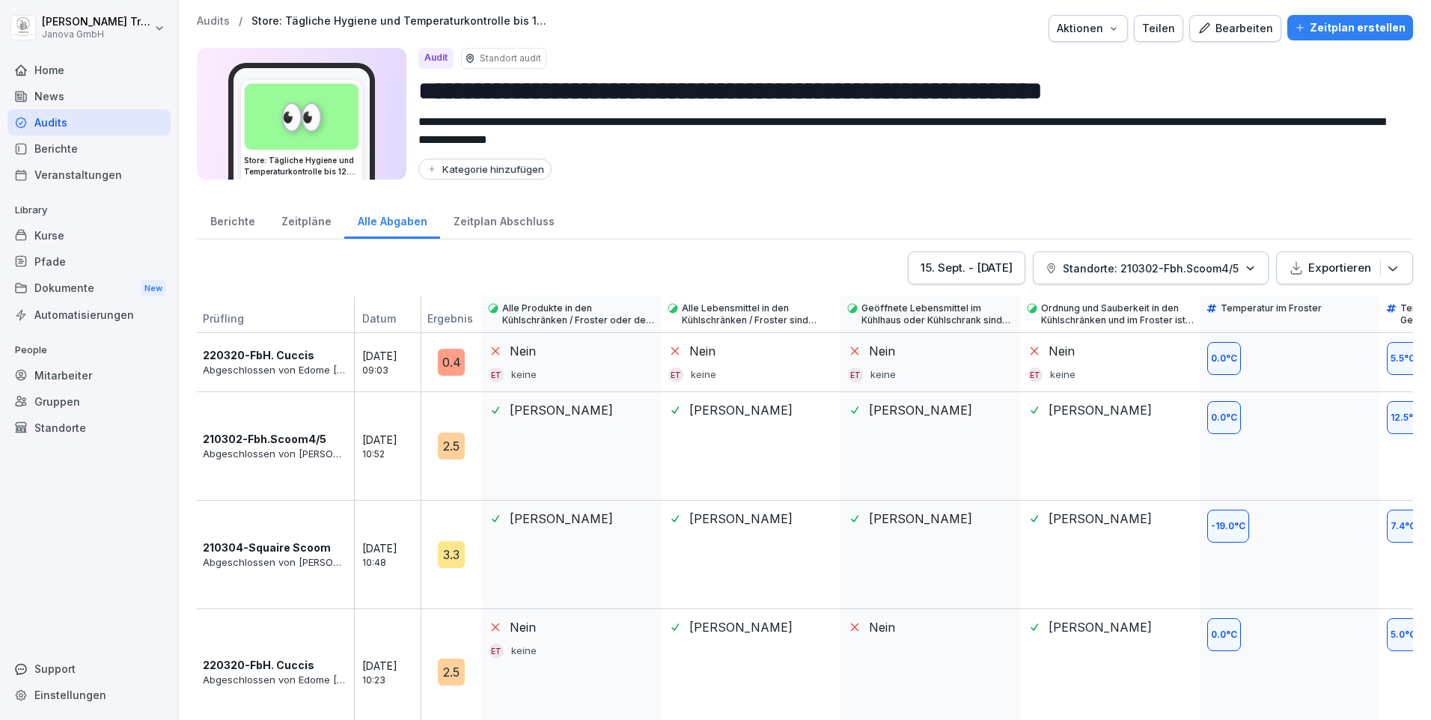
click at [1130, 586] on html "**********" at bounding box center [715, 360] width 1431 height 720
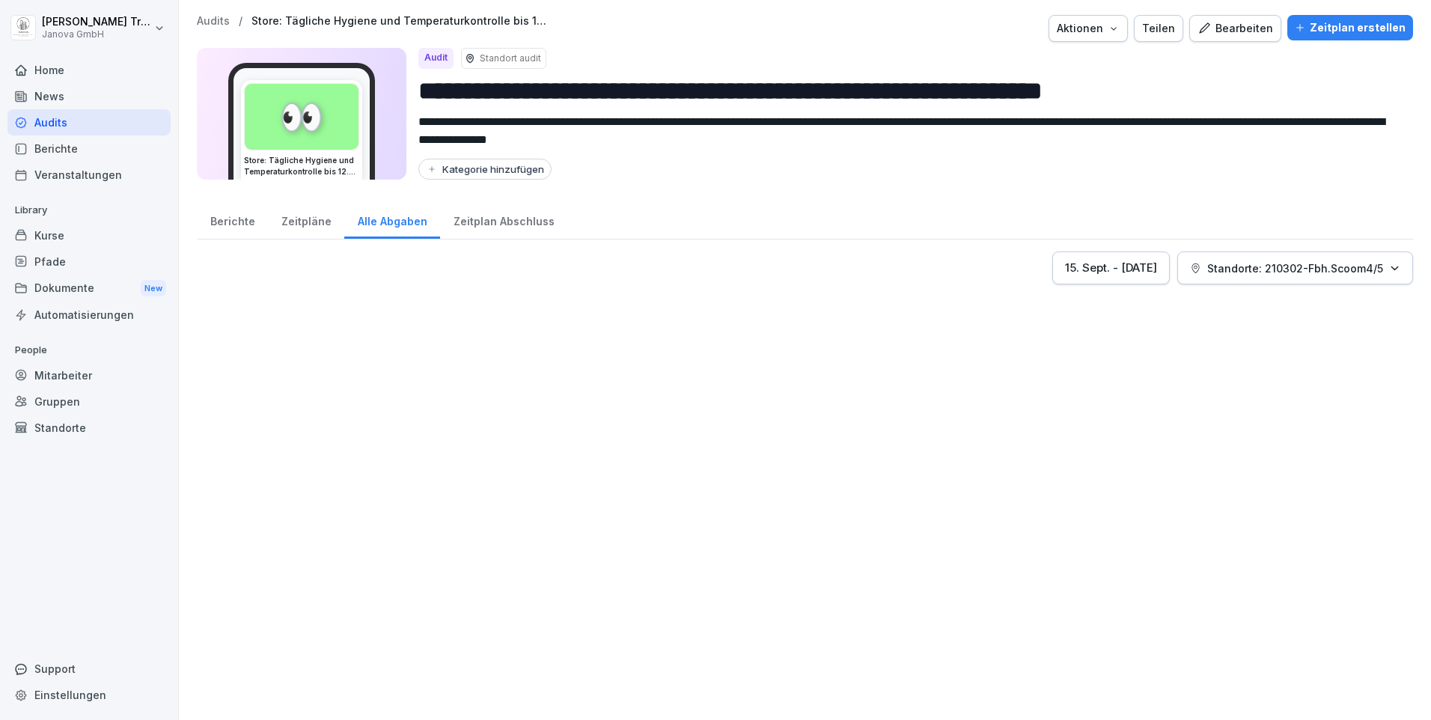
click at [469, 219] on div "Zeitplan Abschluss" at bounding box center [503, 220] width 127 height 38
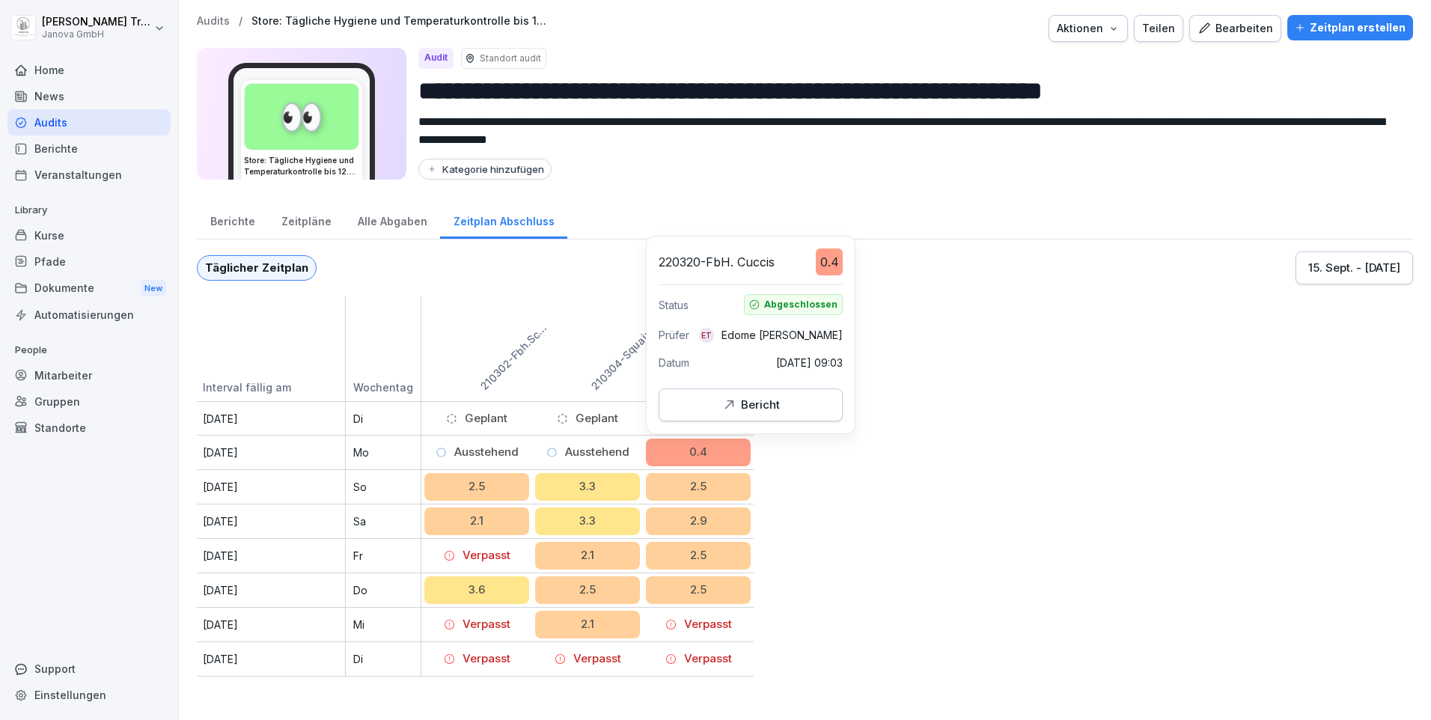
click at [714, 403] on div "Bericht" at bounding box center [750, 405] width 159 height 16
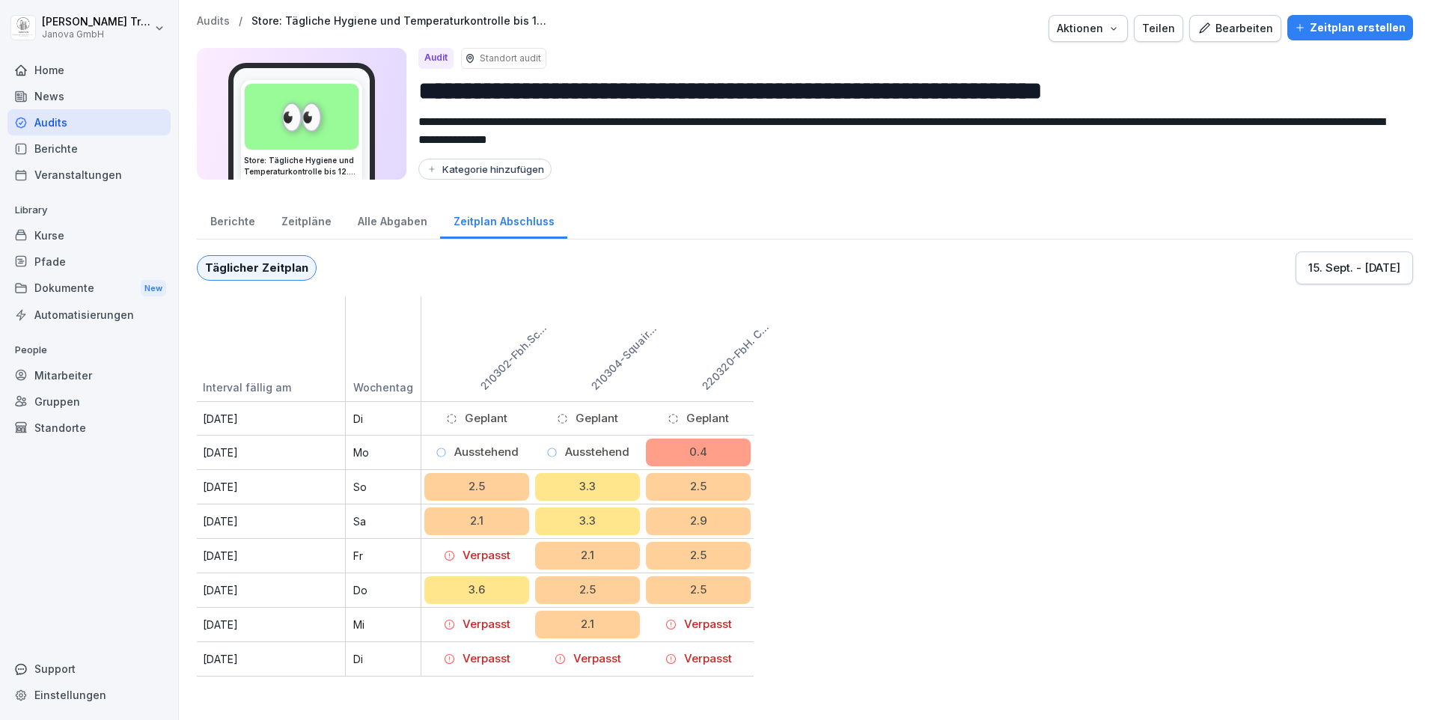
click at [372, 219] on div "Alle Abgaben" at bounding box center [392, 220] width 96 height 38
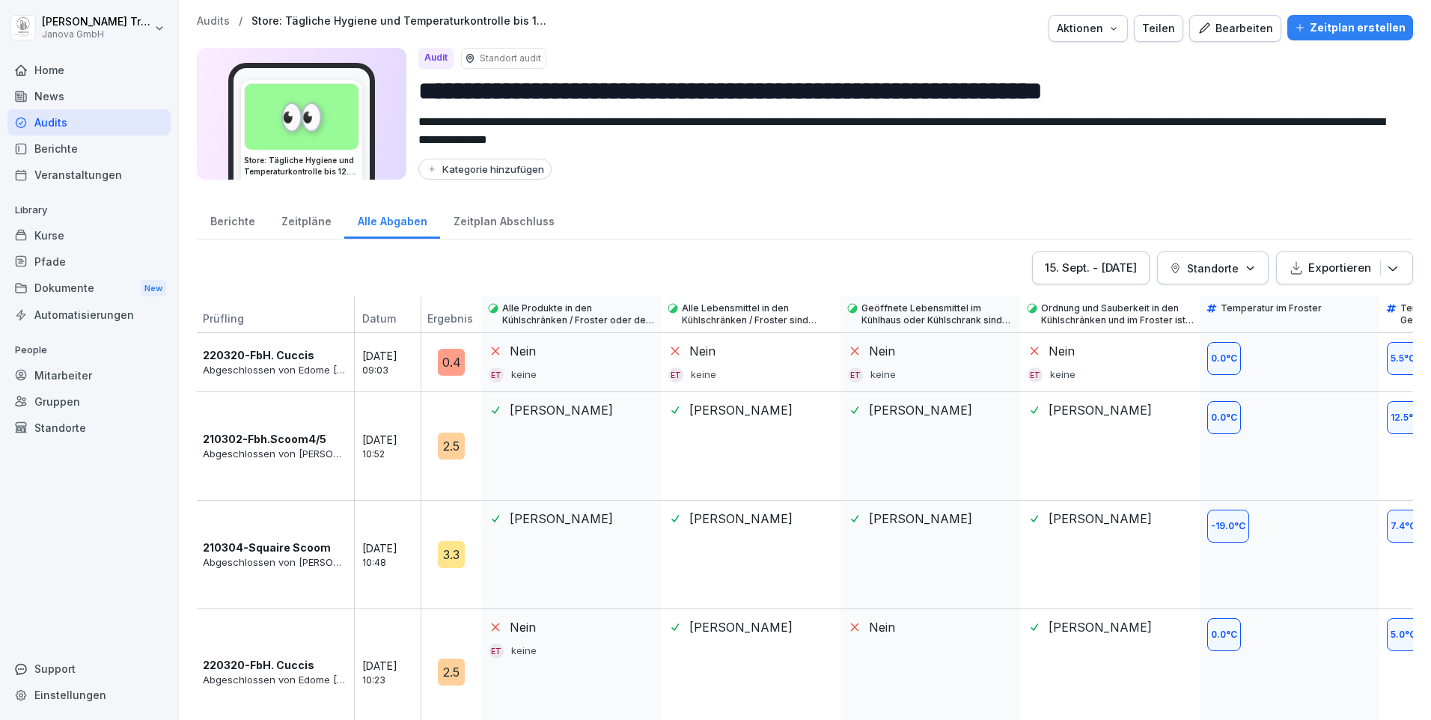
click at [499, 218] on div "Zeitplan Abschluss" at bounding box center [503, 220] width 127 height 38
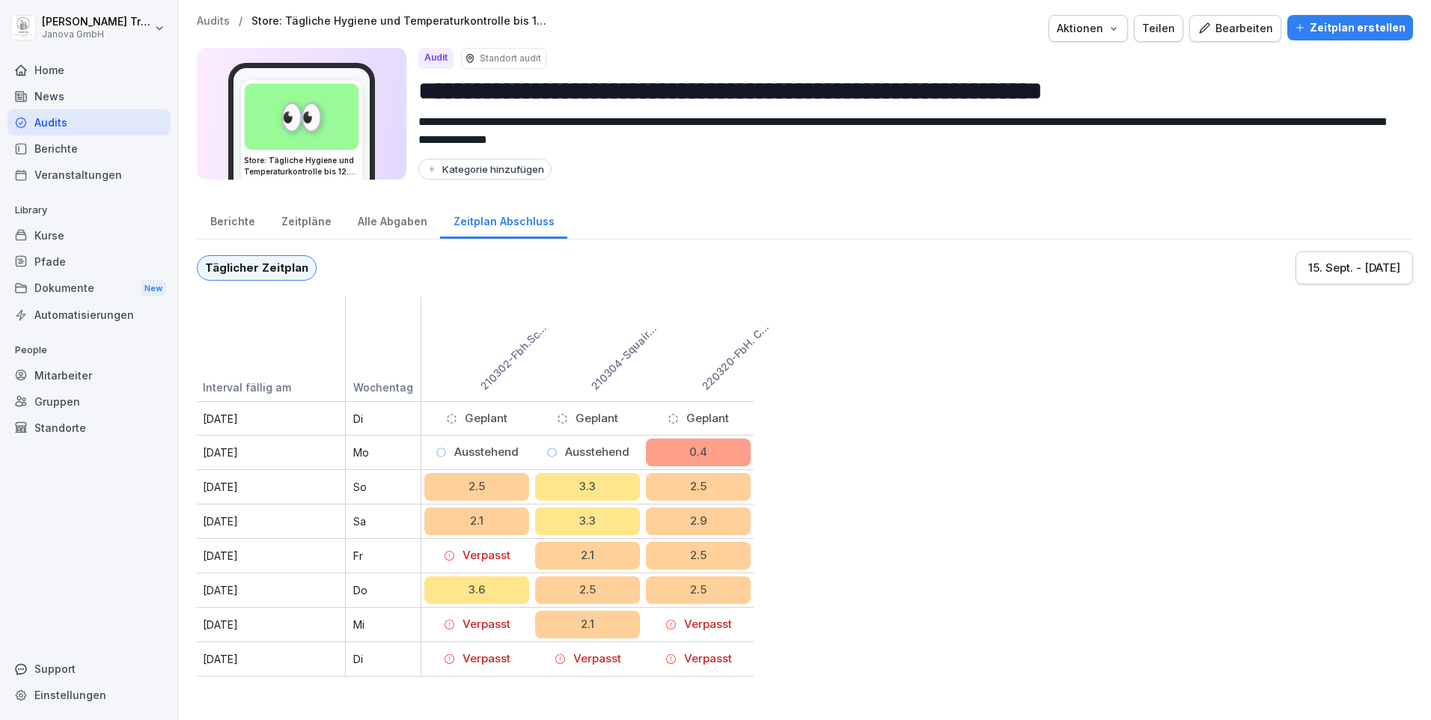
click at [308, 225] on div "Zeitpläne" at bounding box center [306, 220] width 76 height 38
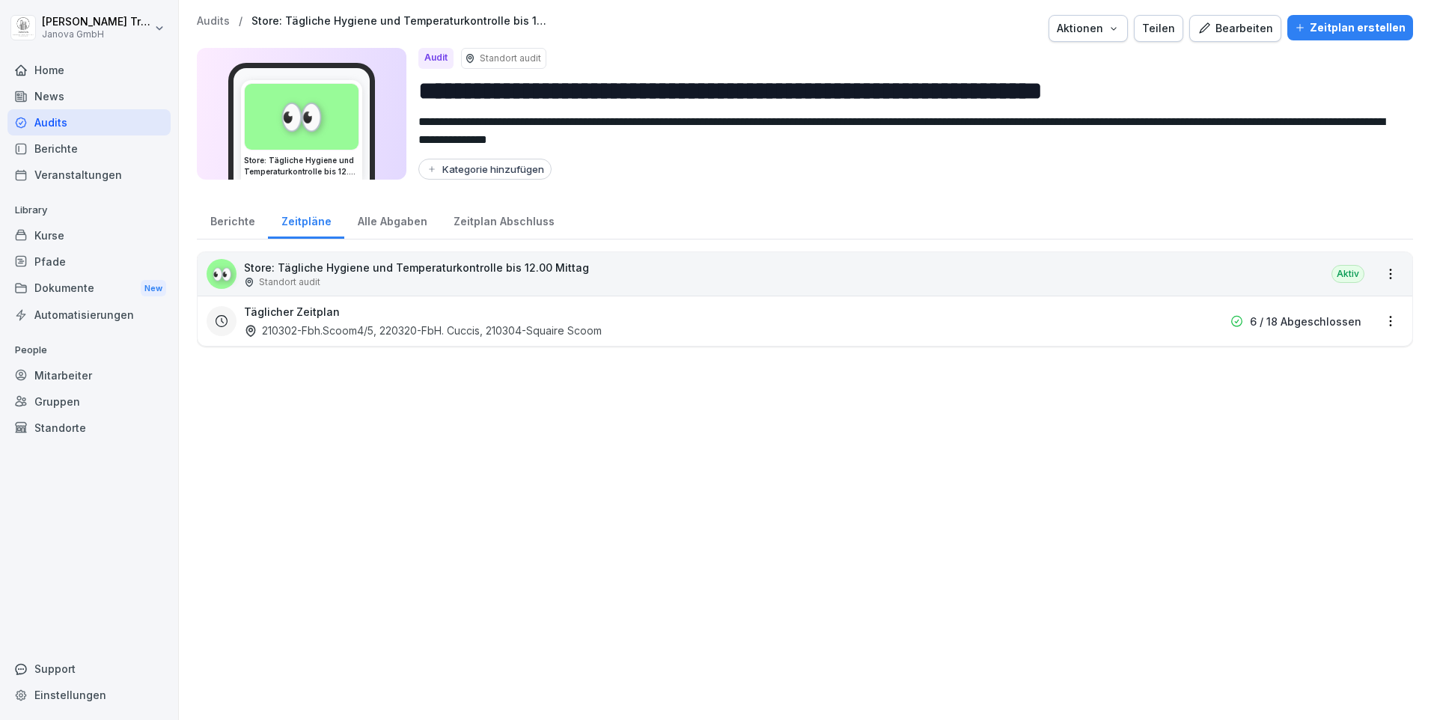
click at [366, 217] on div "Alle Abgaben" at bounding box center [392, 220] width 96 height 38
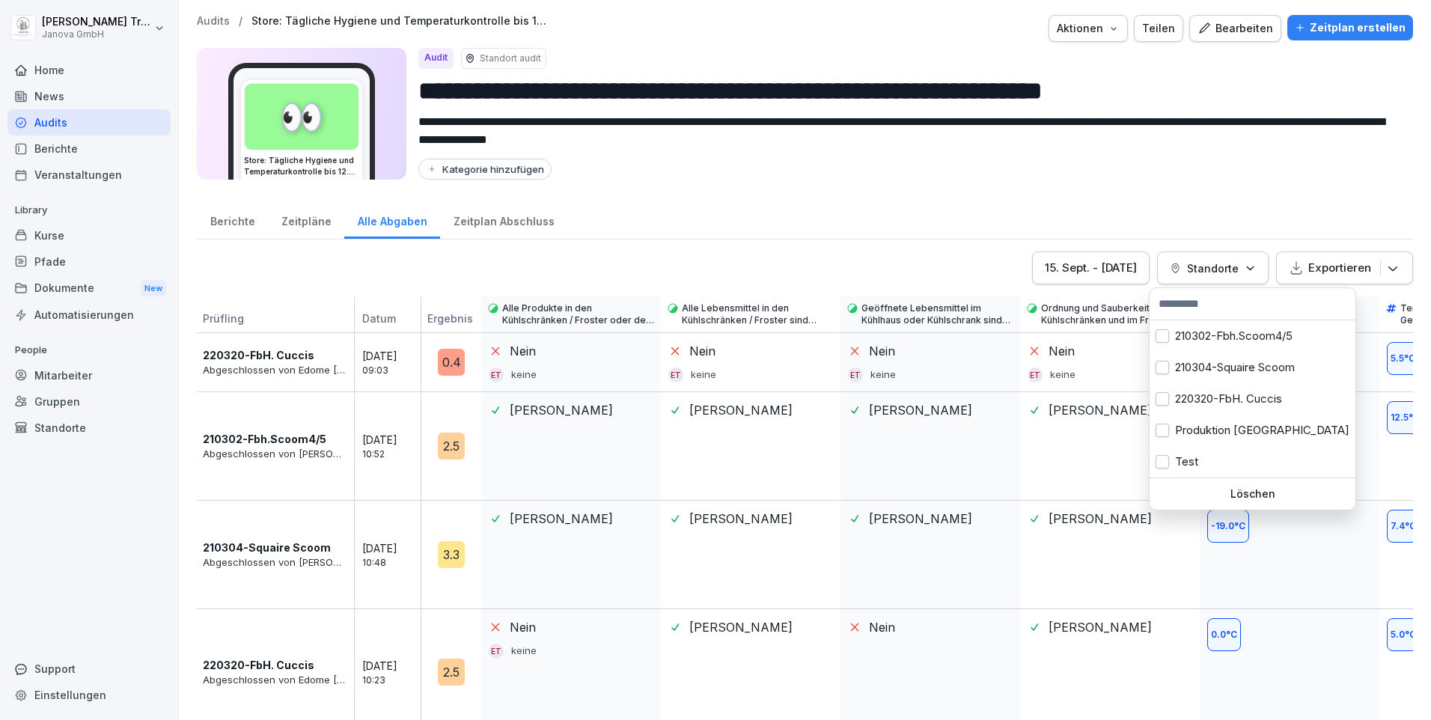
click at [1246, 269] on icon "button" at bounding box center [1250, 268] width 11 height 11
click at [1168, 341] on button "button" at bounding box center [1162, 335] width 13 height 13
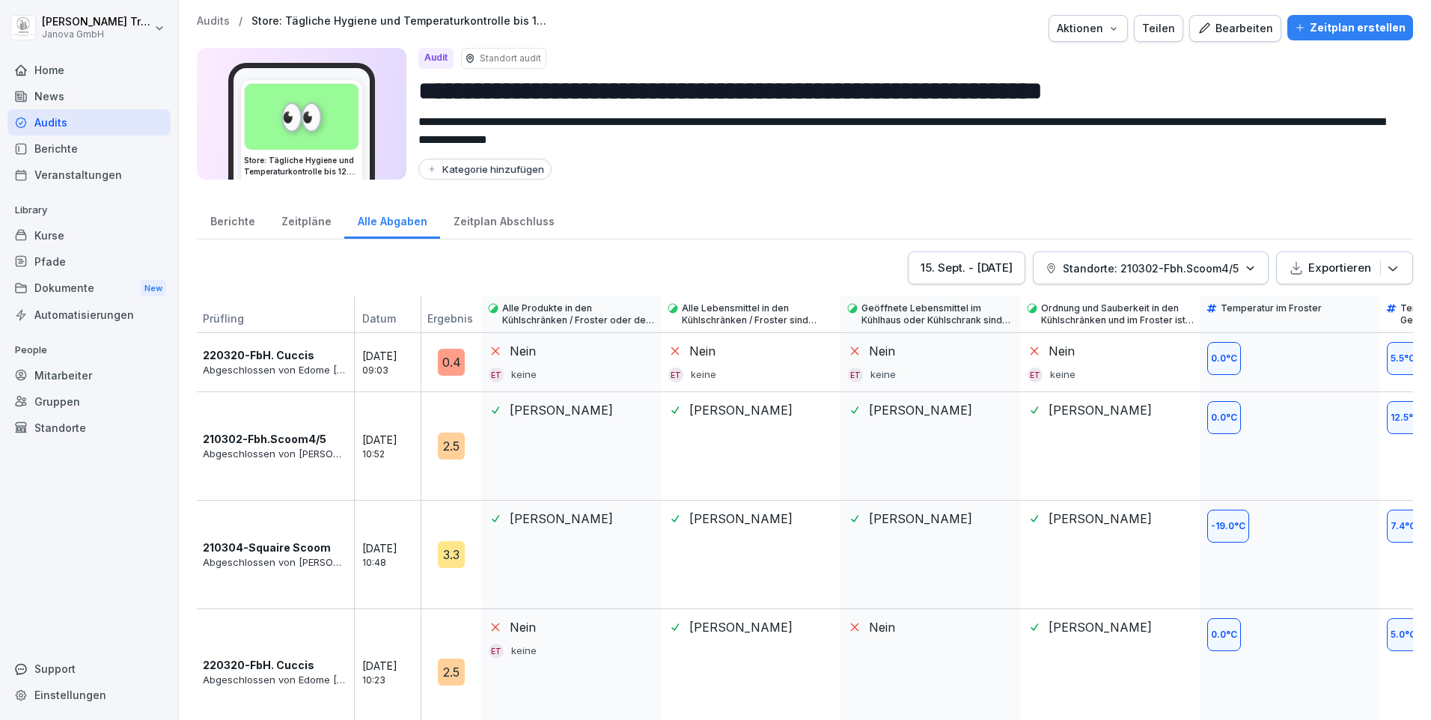
click at [1274, 371] on html "**********" at bounding box center [715, 360] width 1431 height 720
click at [1245, 202] on div "Berichte Zeitpläne Alle Abgaben Zeitplan Abschluss" at bounding box center [805, 220] width 1216 height 39
click at [1245, 266] on icon "button" at bounding box center [1250, 268] width 11 height 11
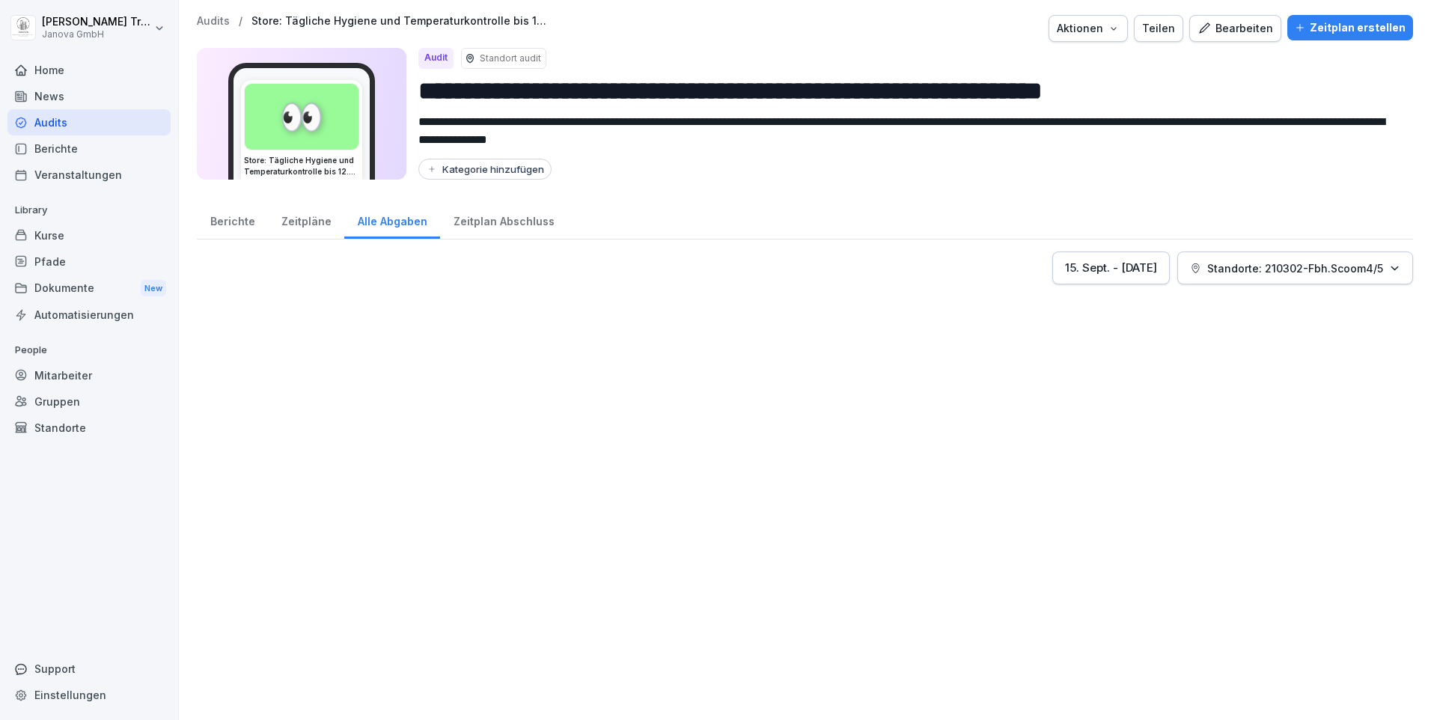
click at [1070, 353] on html "**********" at bounding box center [715, 360] width 1431 height 720
click at [1309, 266] on p "Standorte: 210302-Fbh.Scoom4/5" at bounding box center [1295, 269] width 176 height 16
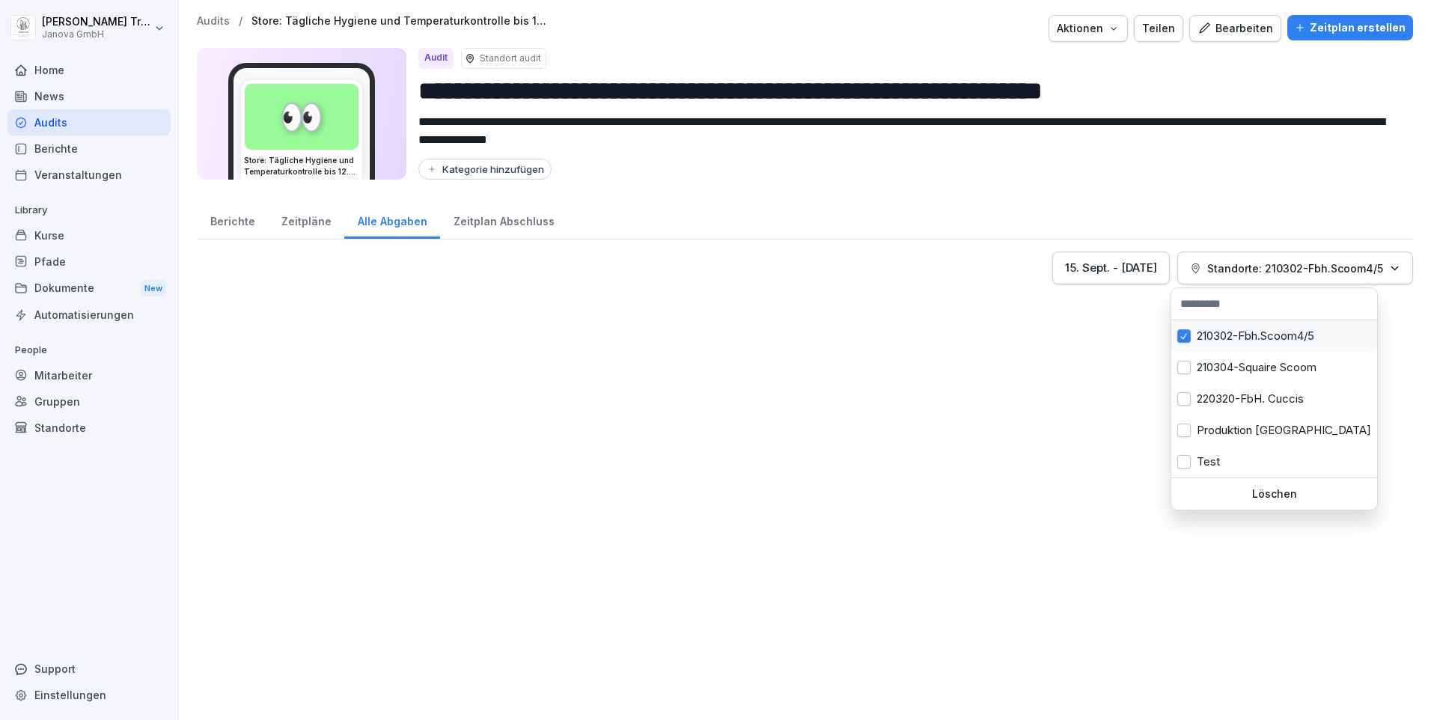
click at [1274, 330] on div "210302-Fbh.Scoom4/5" at bounding box center [1275, 335] width 206 height 31
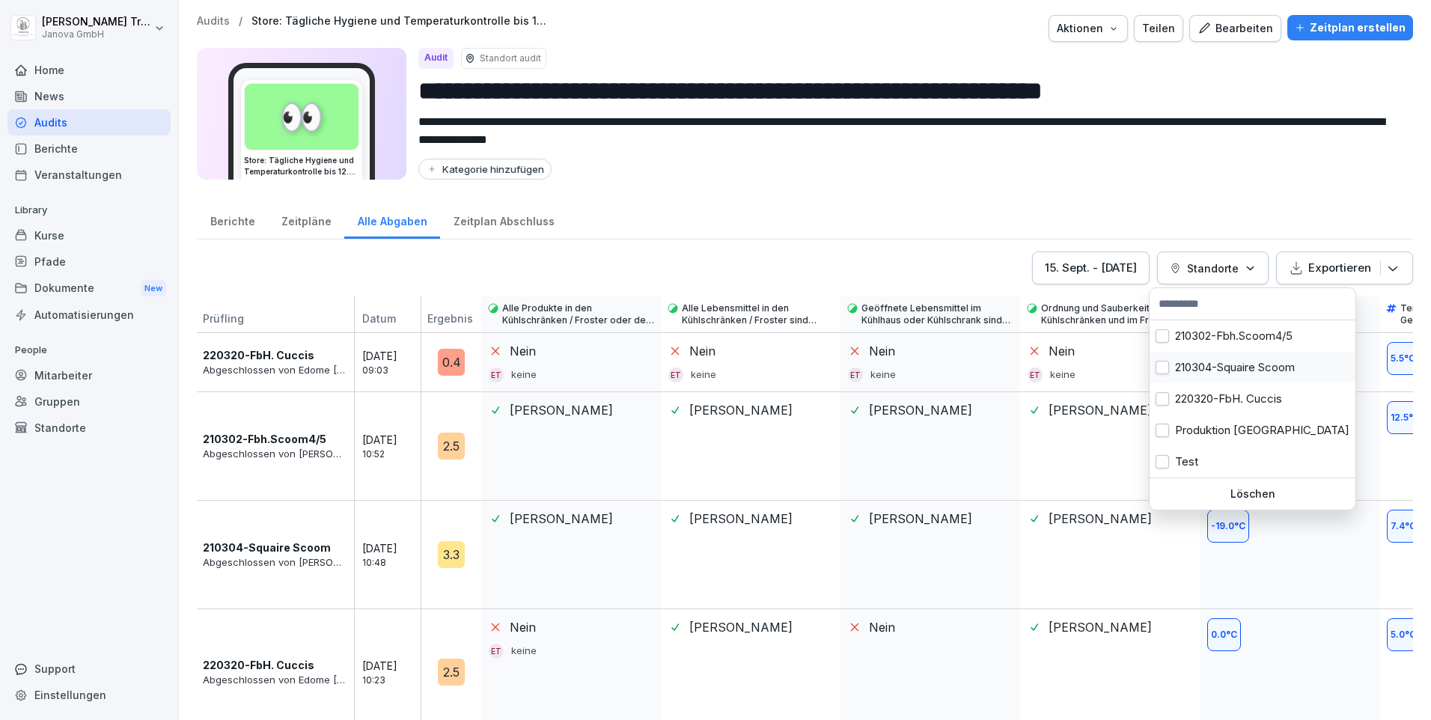
click at [1262, 362] on div "210304-Squaire Scoom" at bounding box center [1253, 367] width 206 height 31
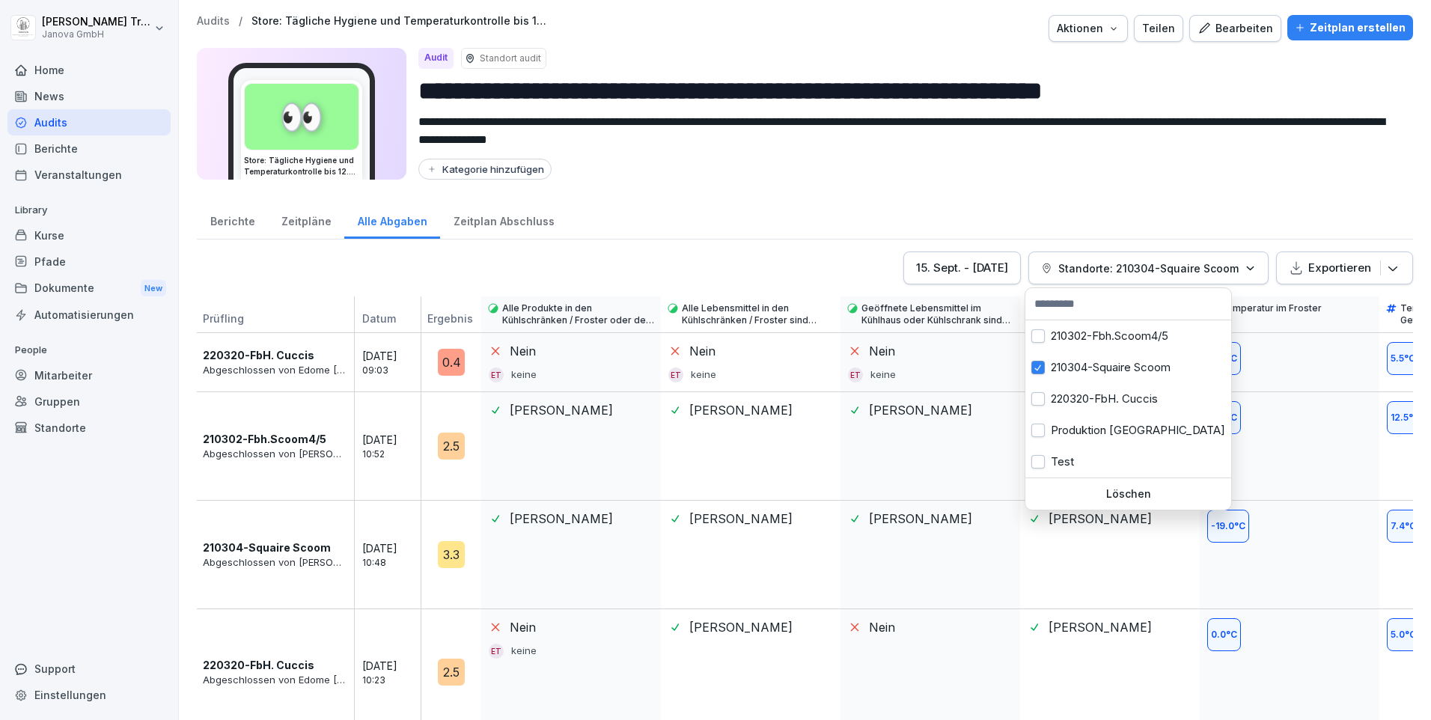
click at [1276, 419] on html "**********" at bounding box center [715, 360] width 1431 height 720
click at [1248, 266] on button "Standorte: 210304-Squaire Scoom" at bounding box center [1149, 268] width 240 height 33
click at [1172, 365] on div "210304-Squaire Scoom" at bounding box center [1129, 367] width 206 height 31
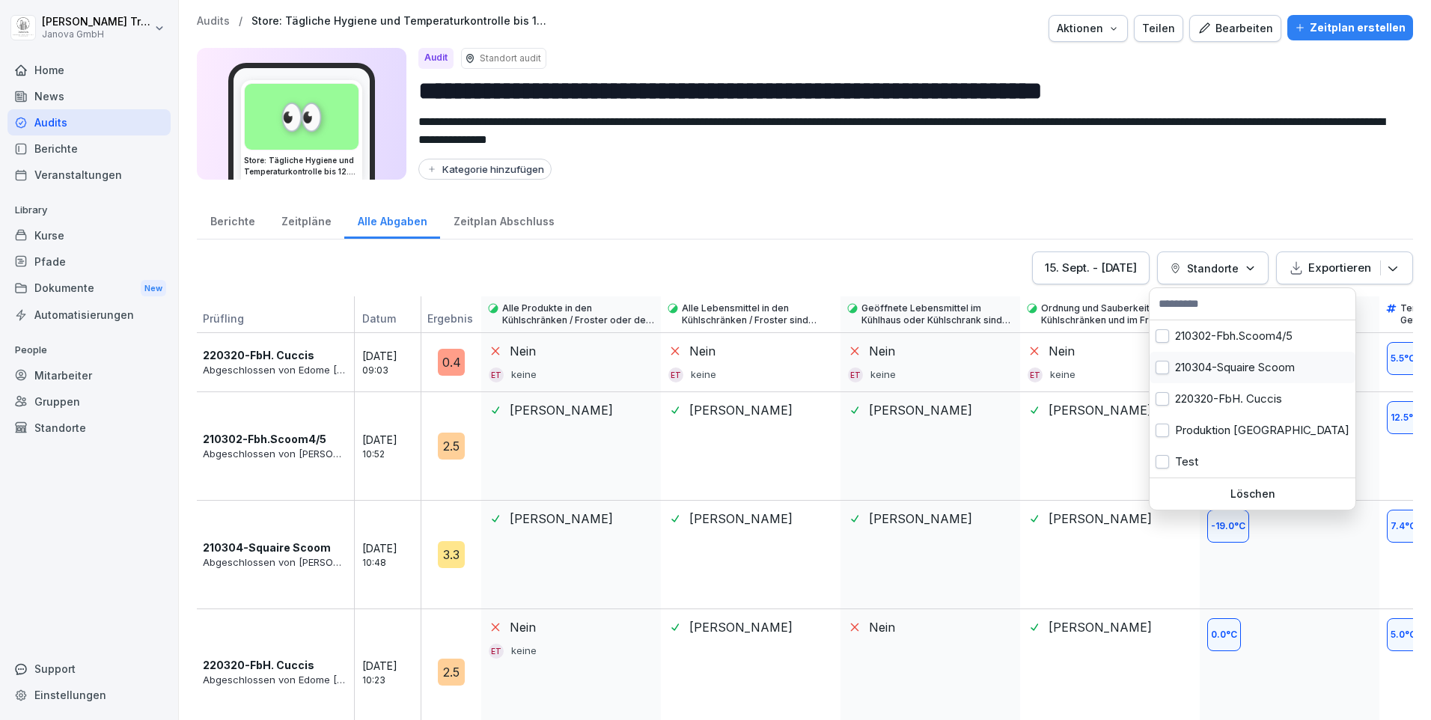
click at [1172, 365] on div "210304-Squaire Scoom" at bounding box center [1253, 367] width 206 height 31
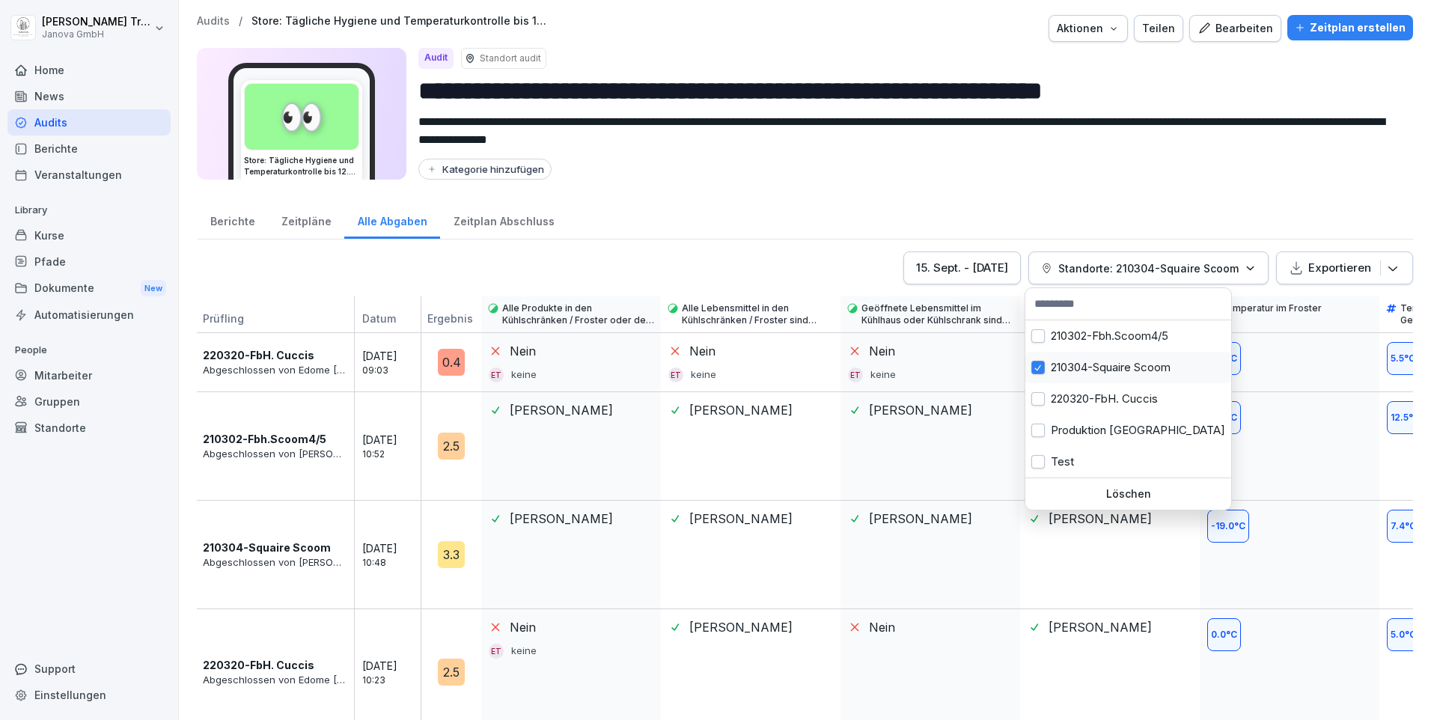
click at [1160, 365] on div "210304-Squaire Scoom" at bounding box center [1129, 367] width 206 height 31
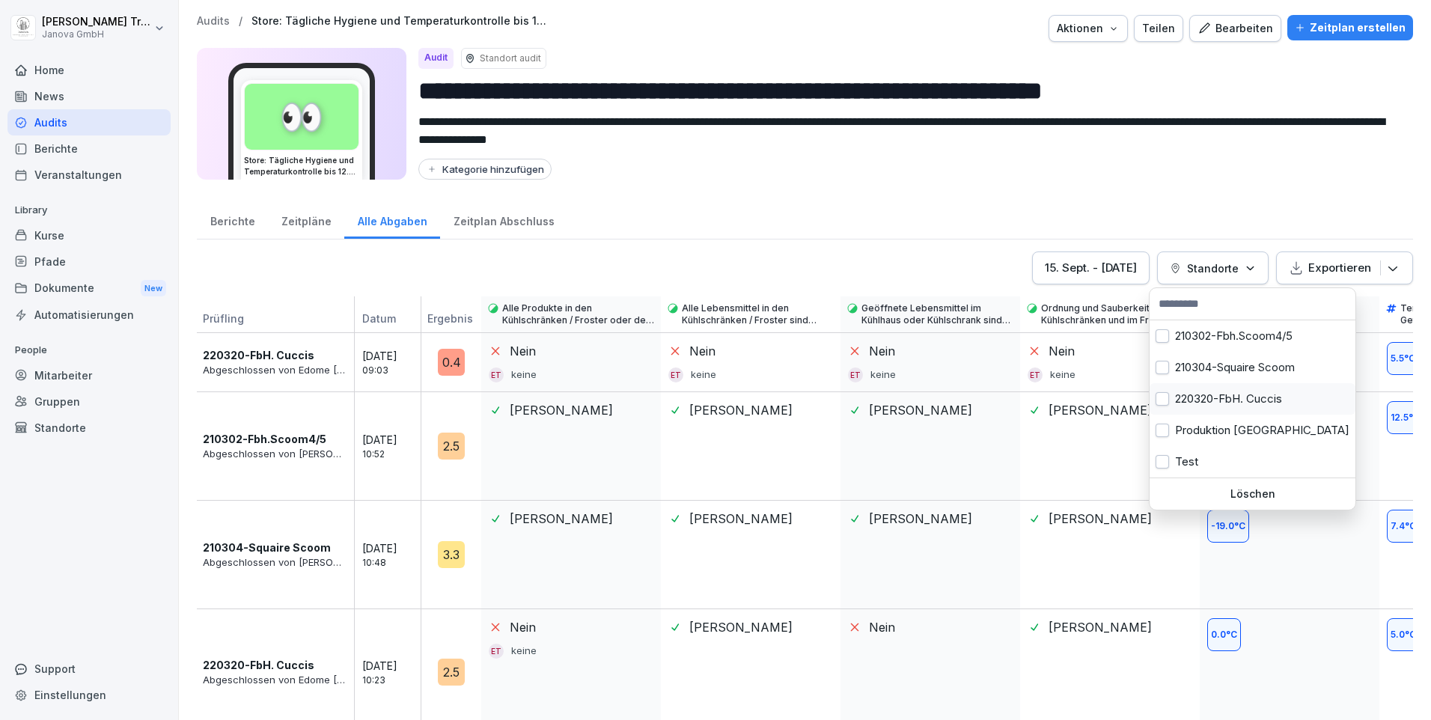
click at [1195, 396] on div "220320-FbH. Cuccis" at bounding box center [1253, 398] width 206 height 31
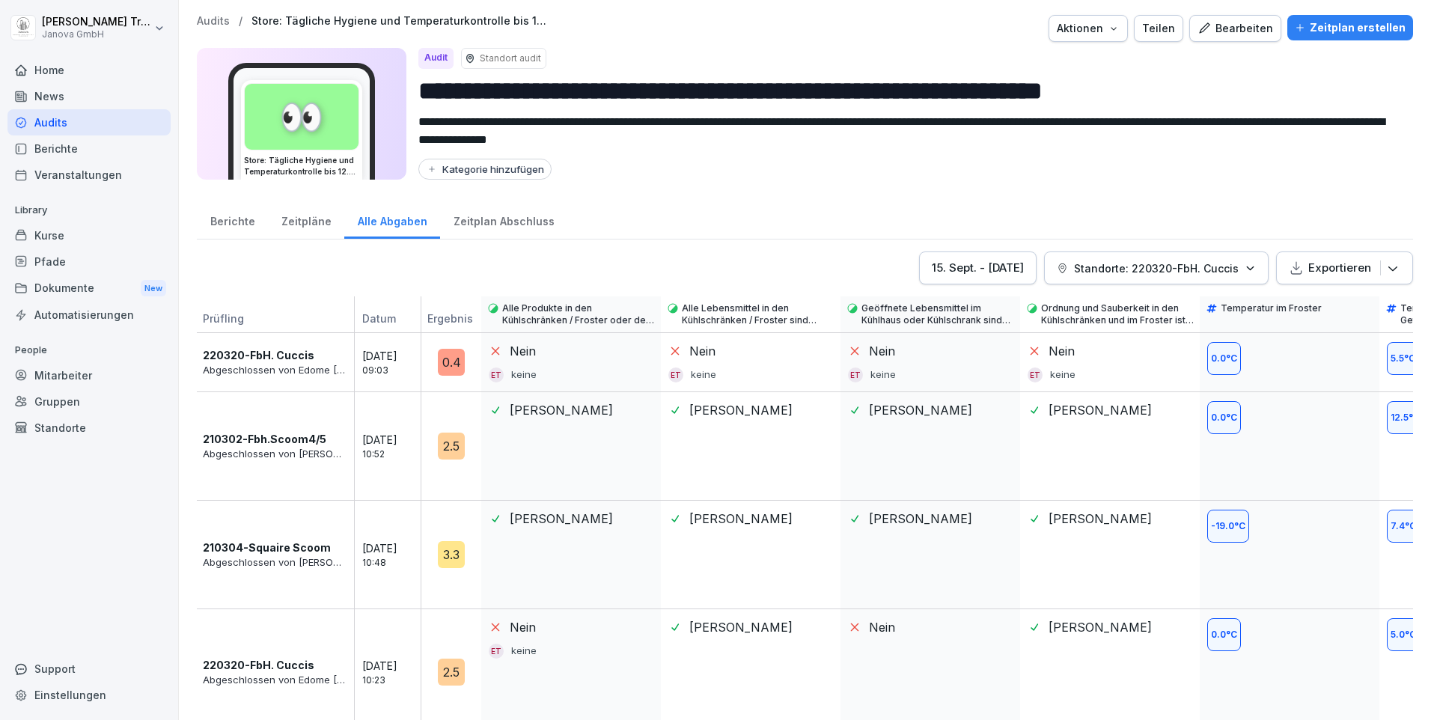
click at [1314, 423] on html "**********" at bounding box center [715, 360] width 1431 height 720
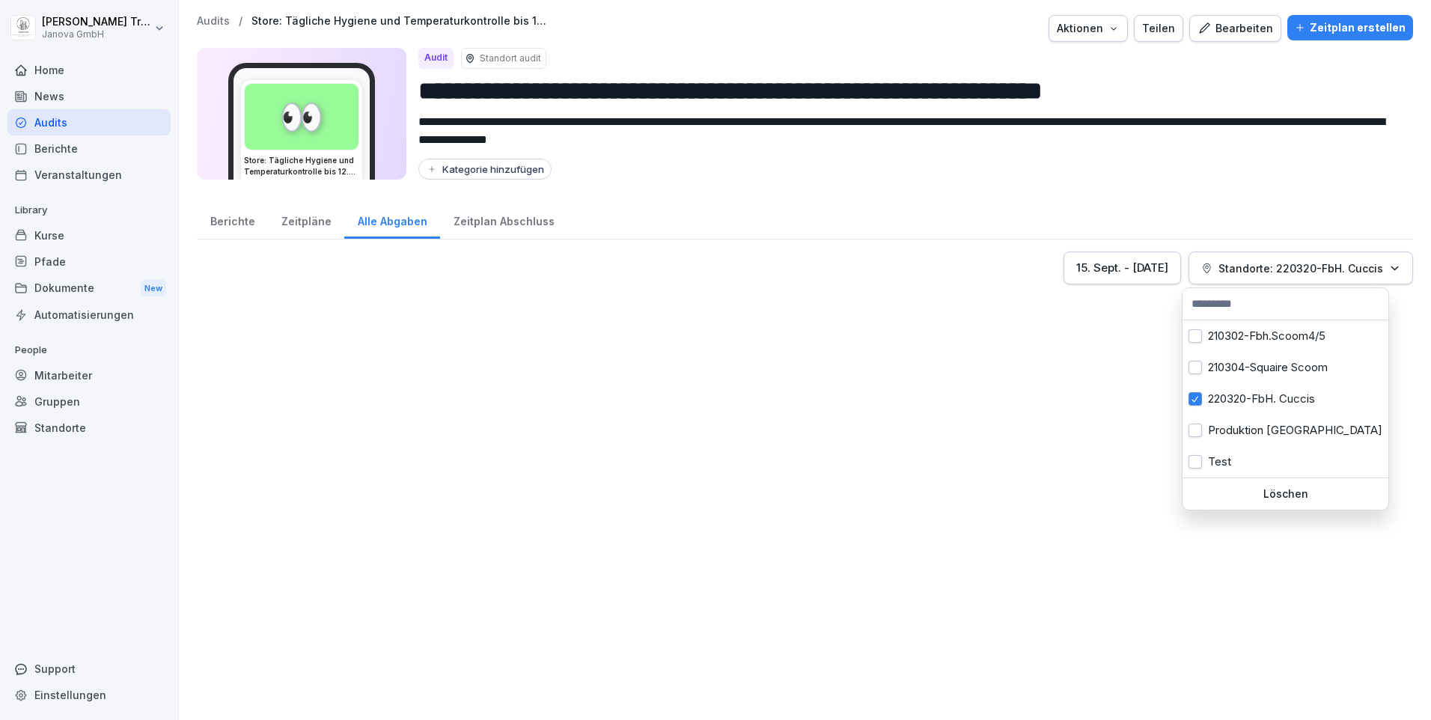
click at [1236, 264] on p "Standorte: 220320-FbH. Cuccis" at bounding box center [1301, 269] width 165 height 16
drag, startPoint x: 1209, startPoint y: 338, endPoint x: 1210, endPoint y: 345, distance: 7.5
click at [1209, 338] on div "210302-Fbh.Scoom4/5" at bounding box center [1286, 335] width 206 height 31
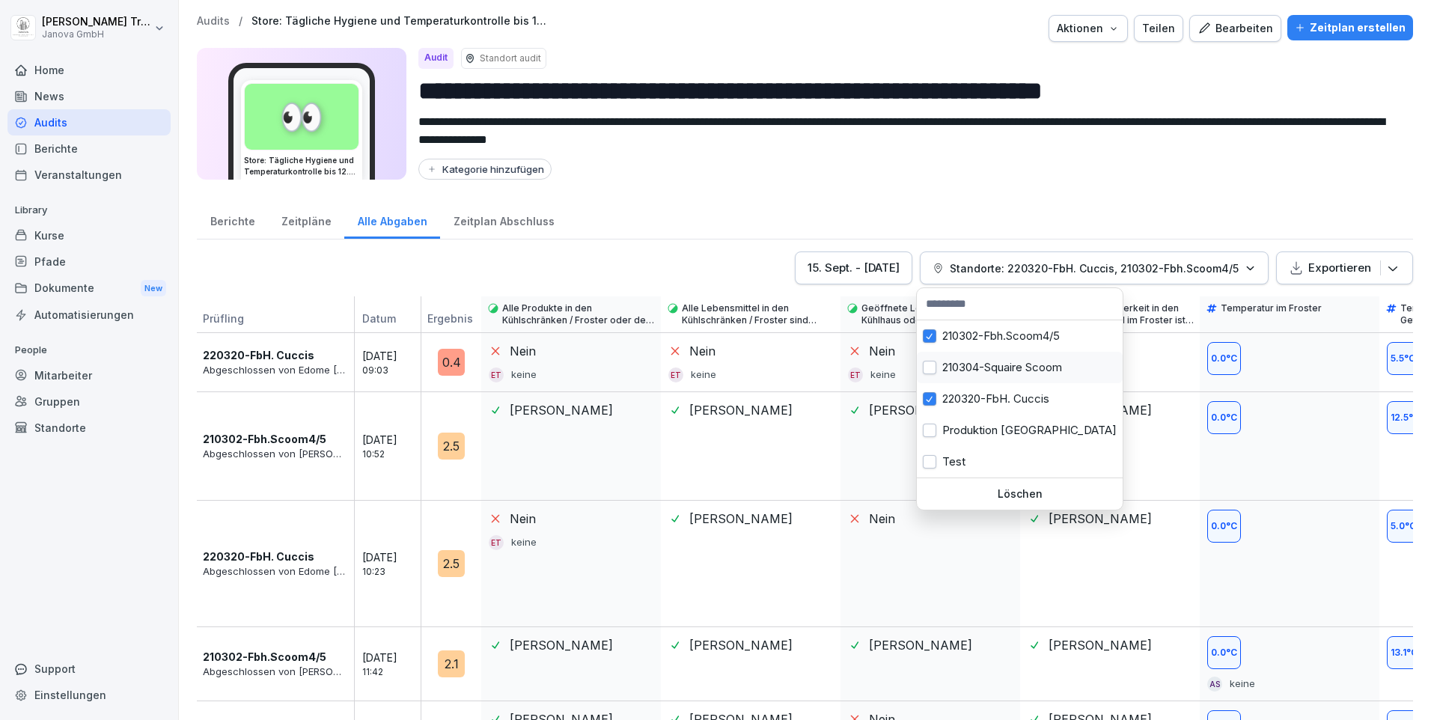
click at [944, 356] on div "210304-Squaire Scoom" at bounding box center [1020, 367] width 206 height 31
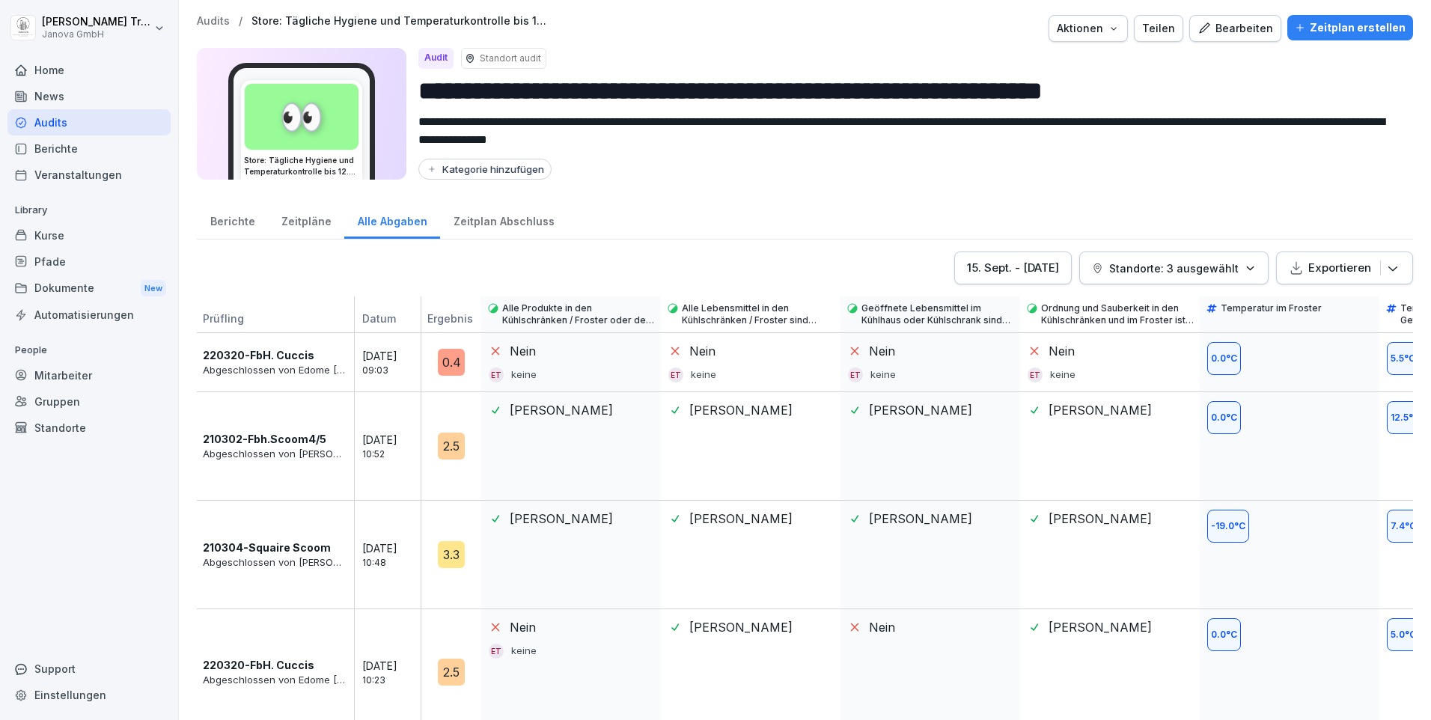
click at [1322, 409] on html "**********" at bounding box center [715, 360] width 1431 height 720
click at [242, 224] on div "Berichte" at bounding box center [232, 220] width 71 height 38
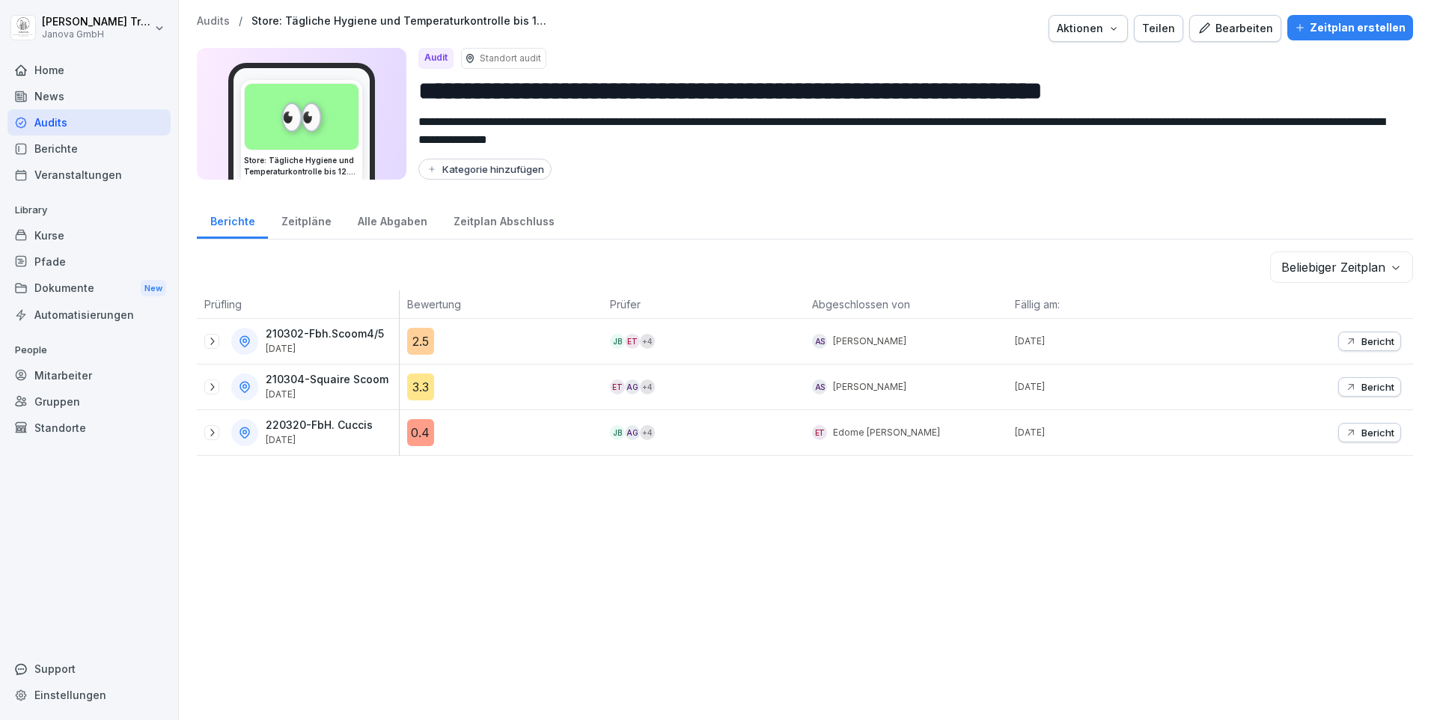
click at [427, 341] on div "2.5" at bounding box center [420, 341] width 27 height 27
click at [291, 383] on p "210304-Squaire Scoom" at bounding box center [327, 380] width 123 height 13
click at [424, 389] on div "3.3" at bounding box center [420, 387] width 27 height 27
click at [48, 123] on div "Audits" at bounding box center [88, 122] width 163 height 26
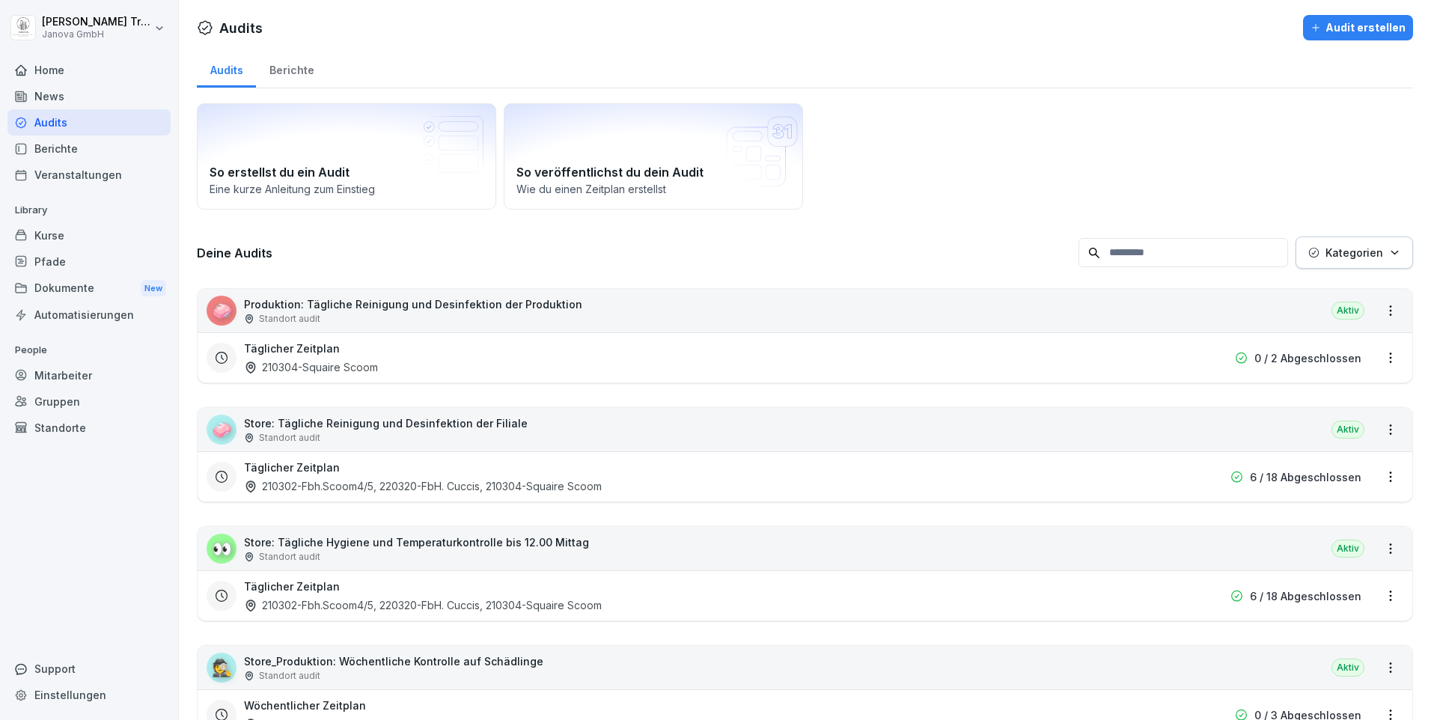
click at [406, 543] on p "Store: Tägliche Hygiene und Temperaturkontrolle bis 12.00 Mittag" at bounding box center [416, 542] width 345 height 16
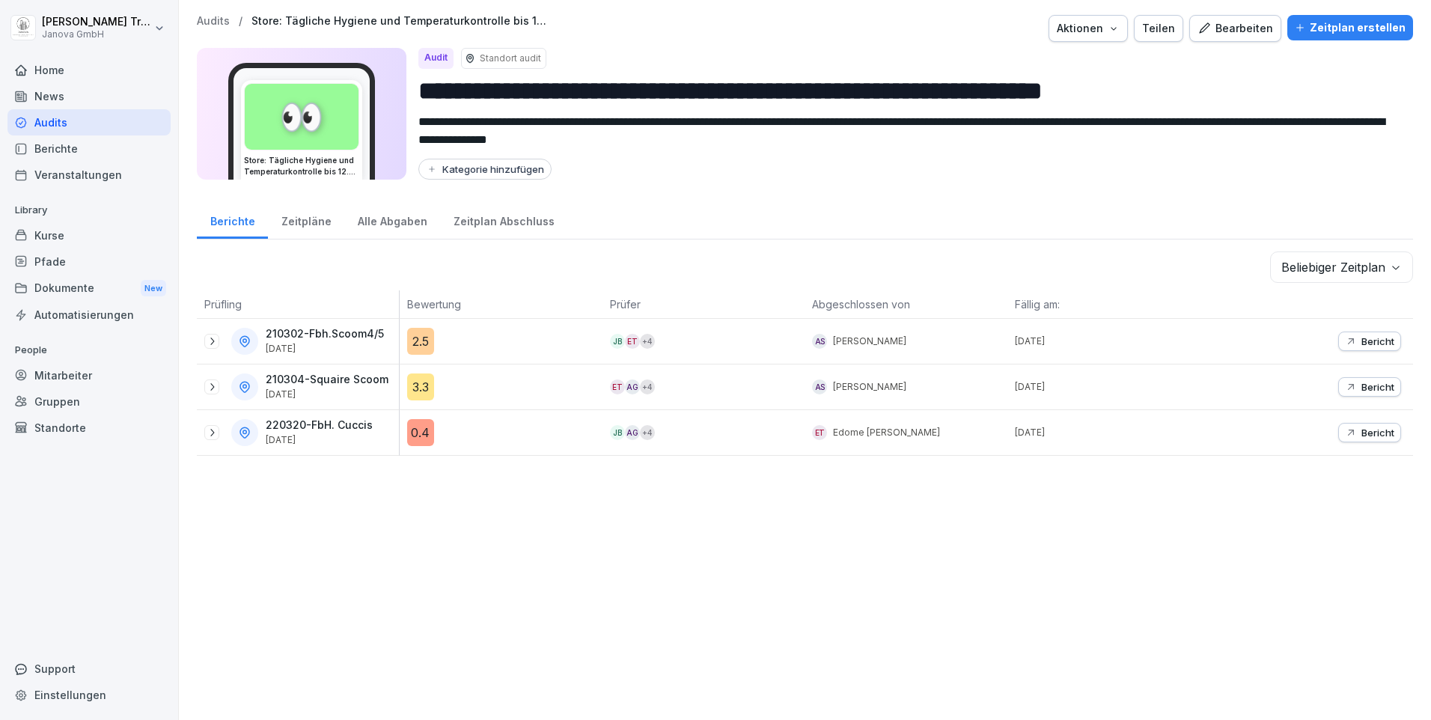
click at [422, 436] on div "0.4" at bounding box center [420, 432] width 27 height 27
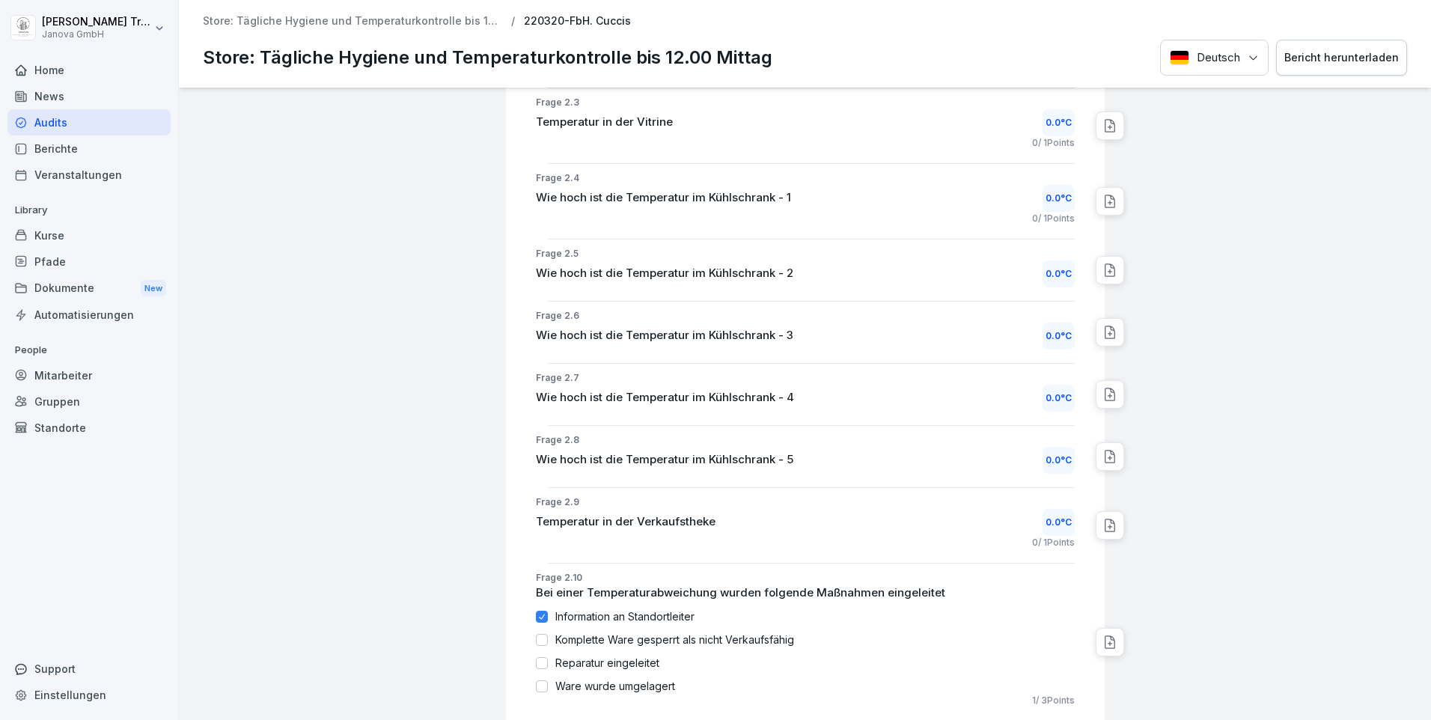
scroll to position [1492, 0]
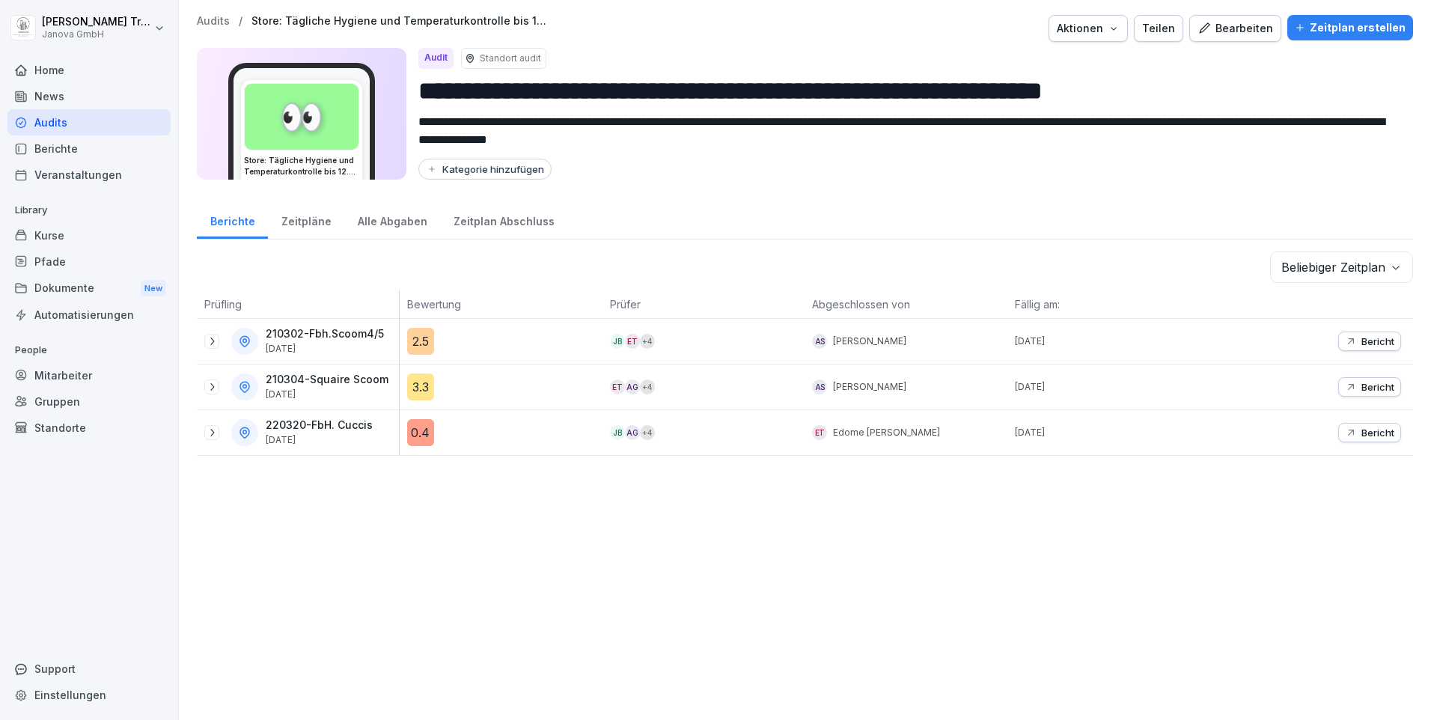
click at [418, 390] on div "3.3" at bounding box center [420, 387] width 27 height 27
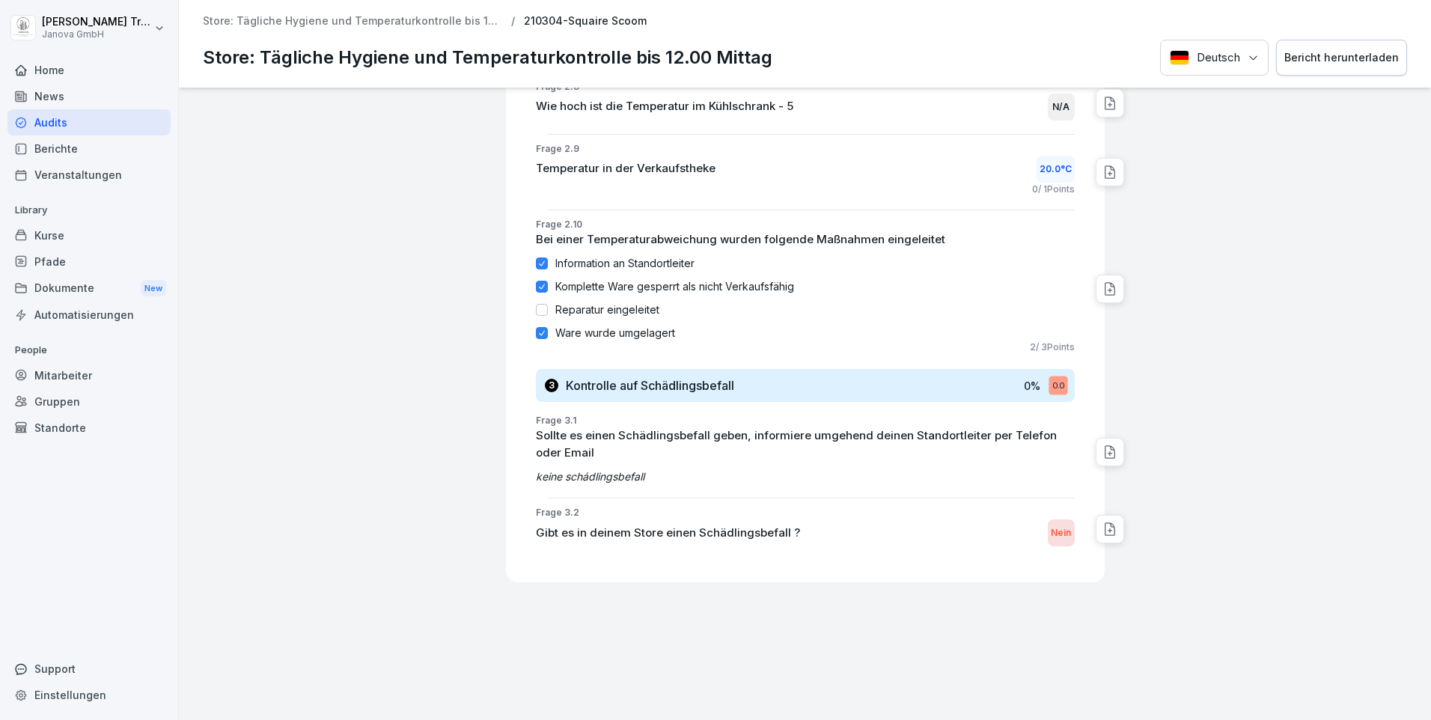
scroll to position [627, 0]
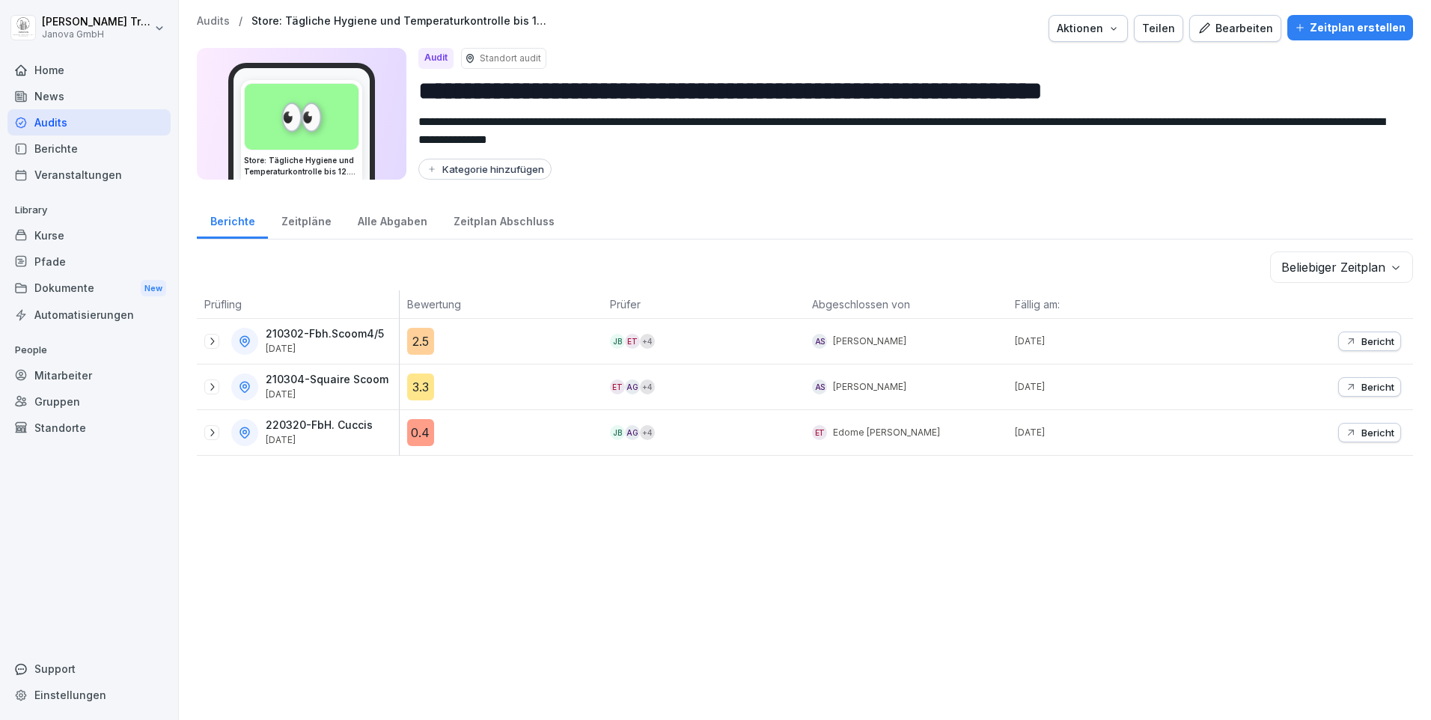
click at [421, 344] on div "2.5" at bounding box center [420, 341] width 27 height 27
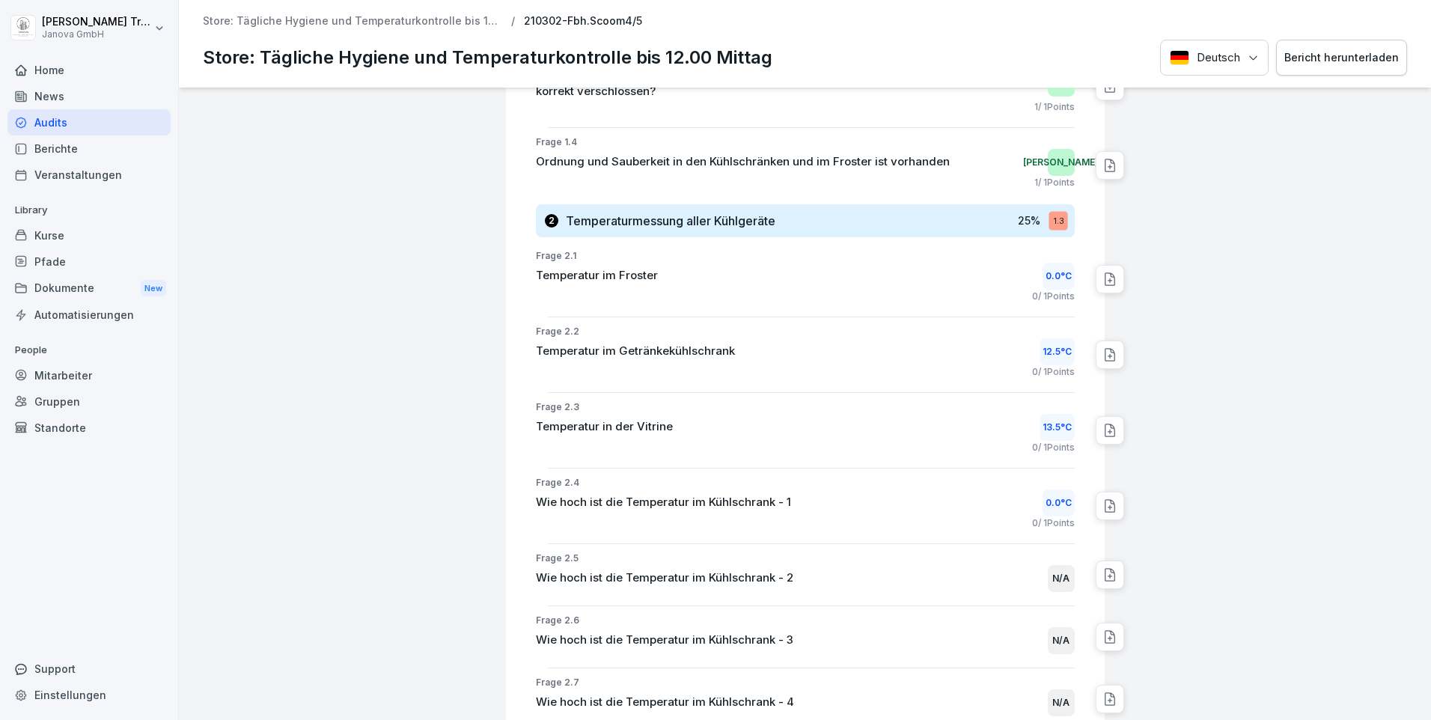
scroll to position [28, 0]
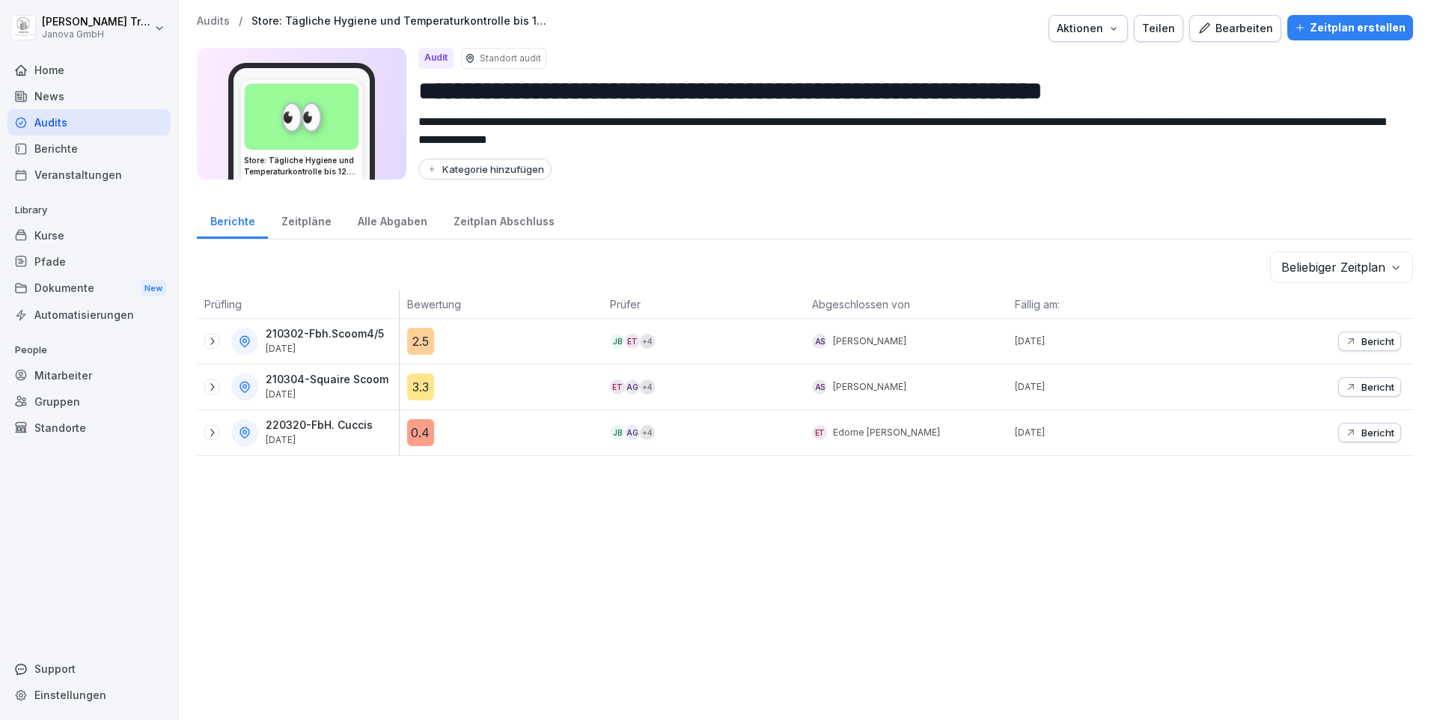
click at [385, 215] on div "Alle Abgaben" at bounding box center [392, 220] width 96 height 38
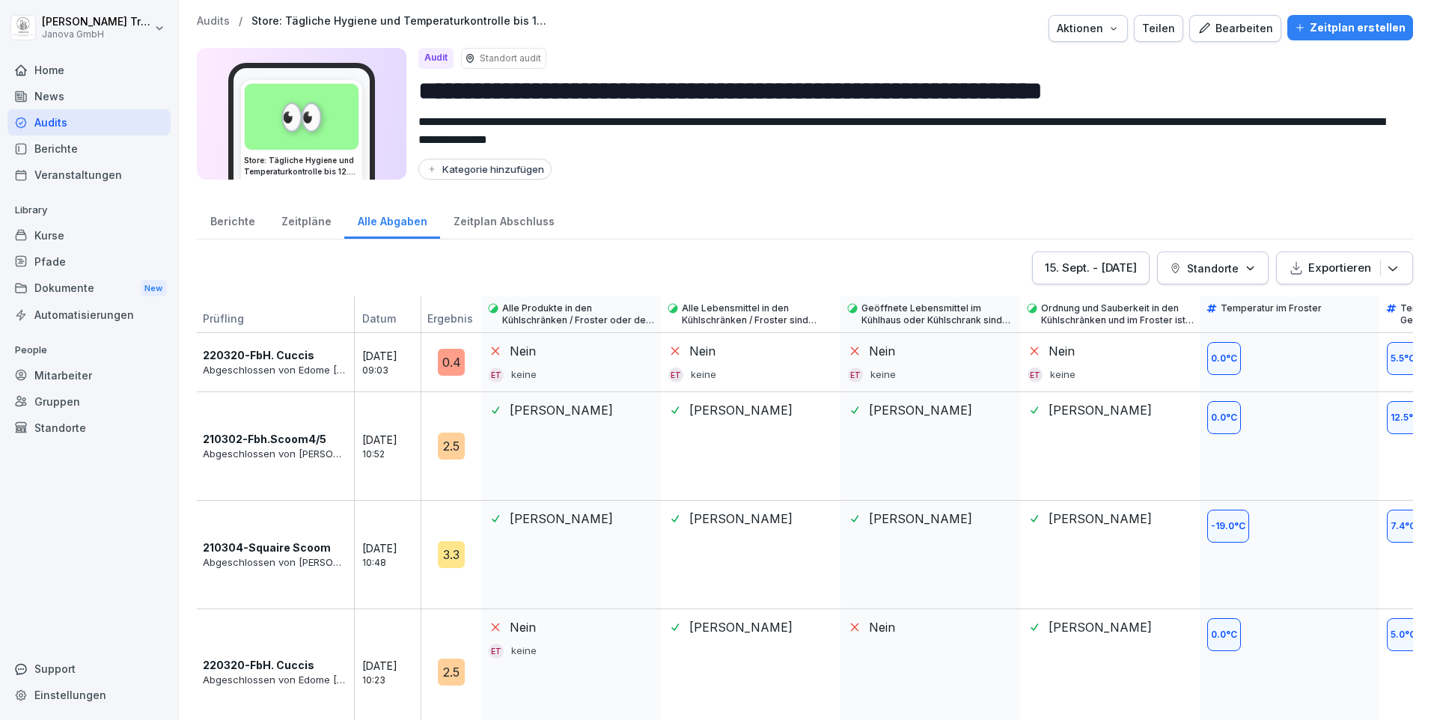
click at [486, 219] on div "Zeitplan Abschluss" at bounding box center [503, 220] width 127 height 38
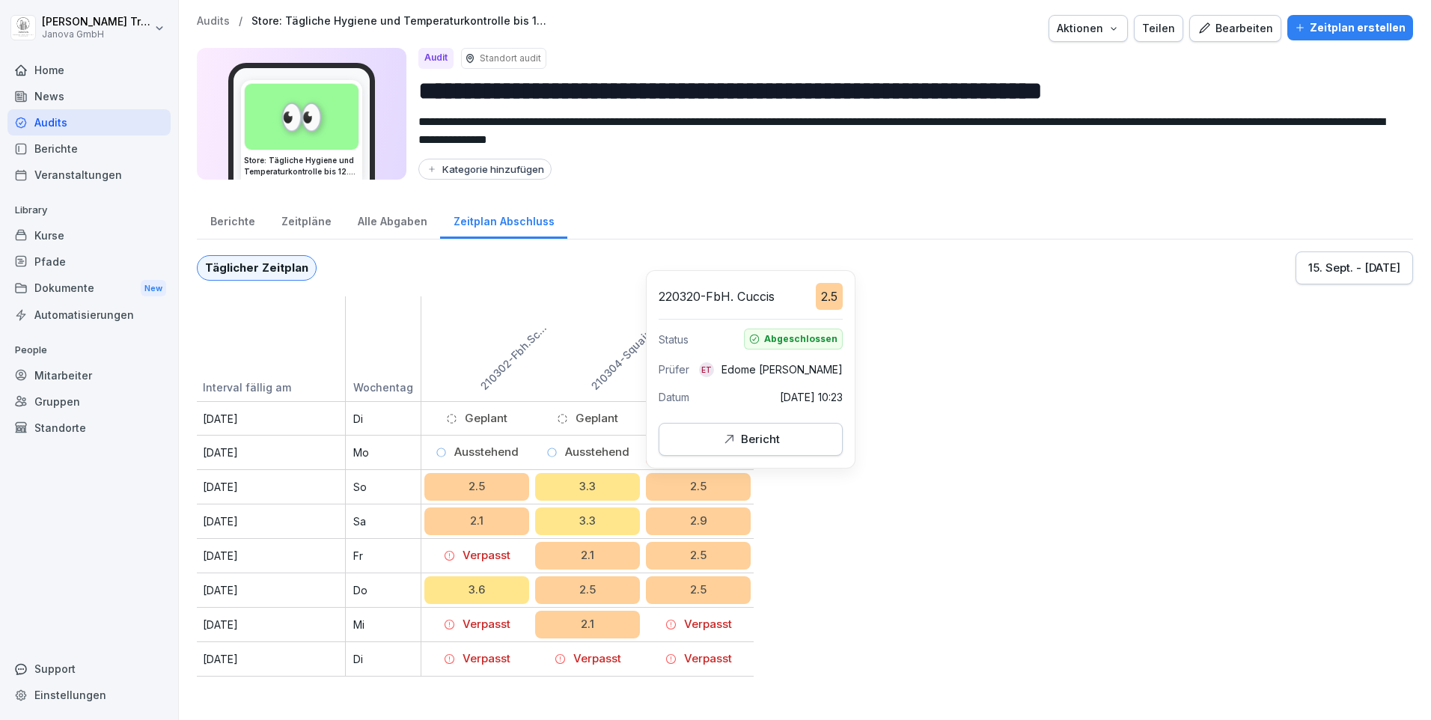
click at [729, 445] on icon "button" at bounding box center [729, 439] width 15 height 15
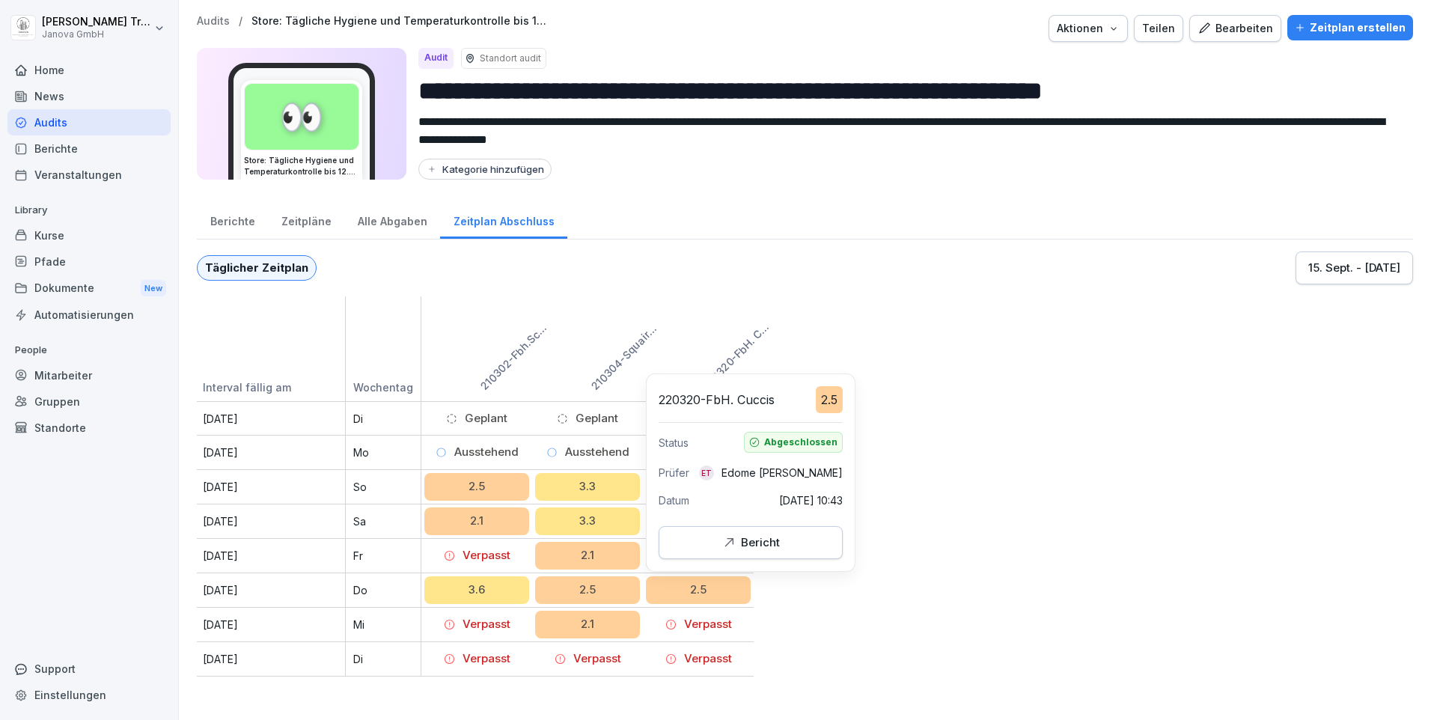
click at [743, 549] on div "Bericht" at bounding box center [751, 542] width 58 height 16
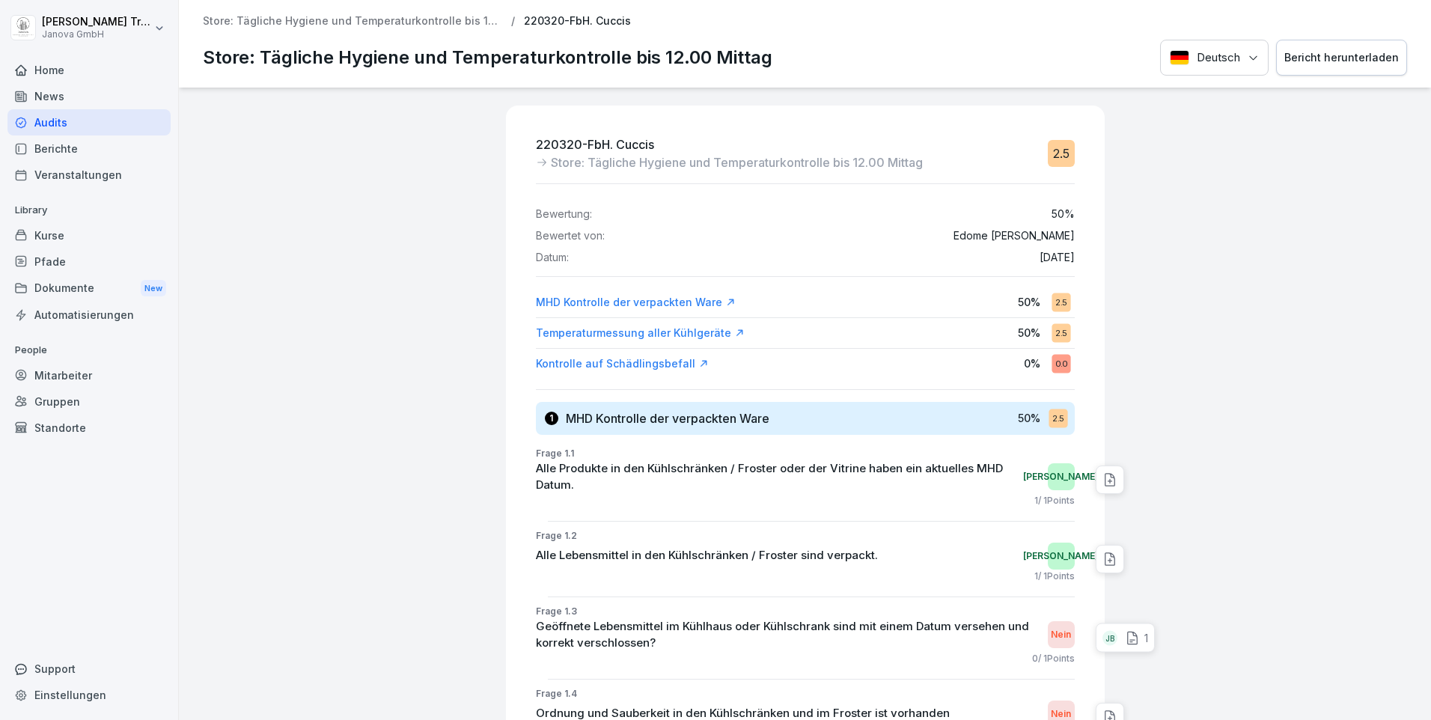
click at [1319, 67] on button "Bericht herunterladen" at bounding box center [1341, 58] width 131 height 37
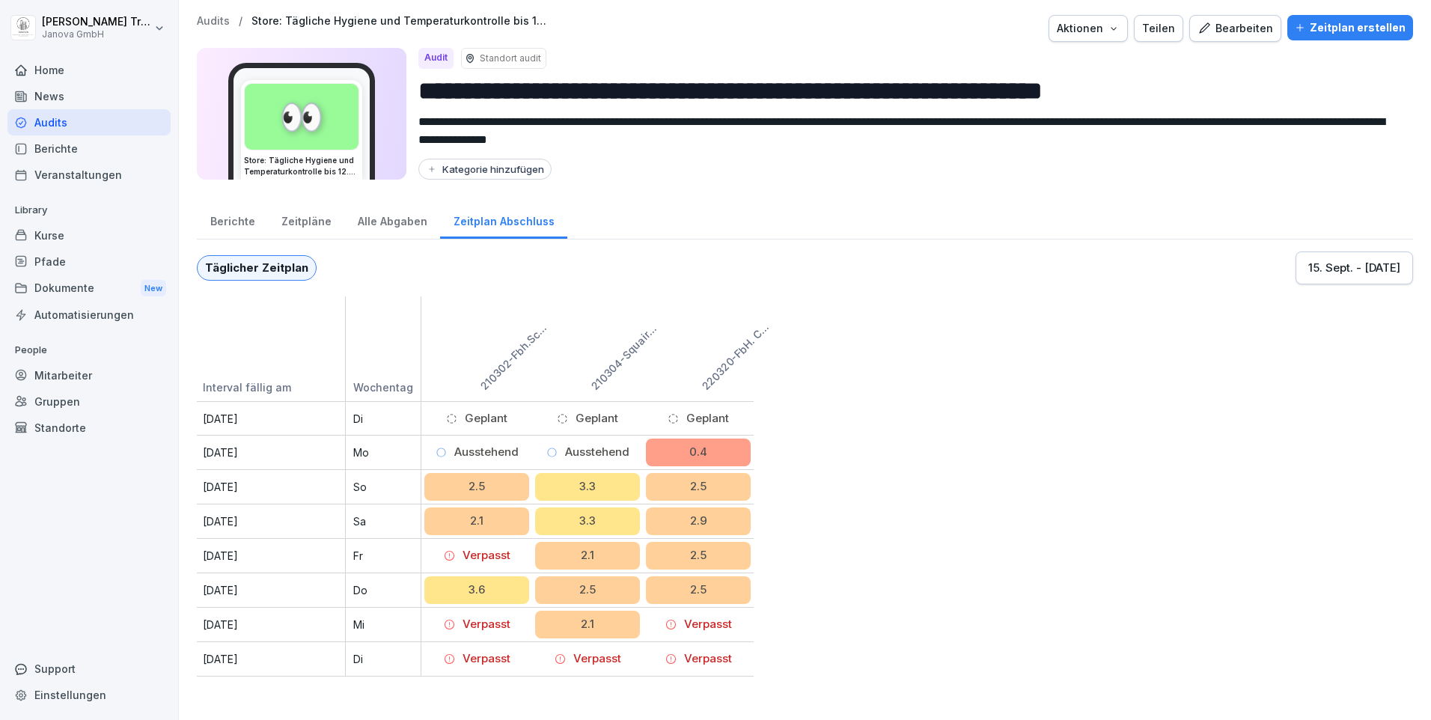
click at [380, 225] on div "Alle Abgaben" at bounding box center [392, 220] width 96 height 38
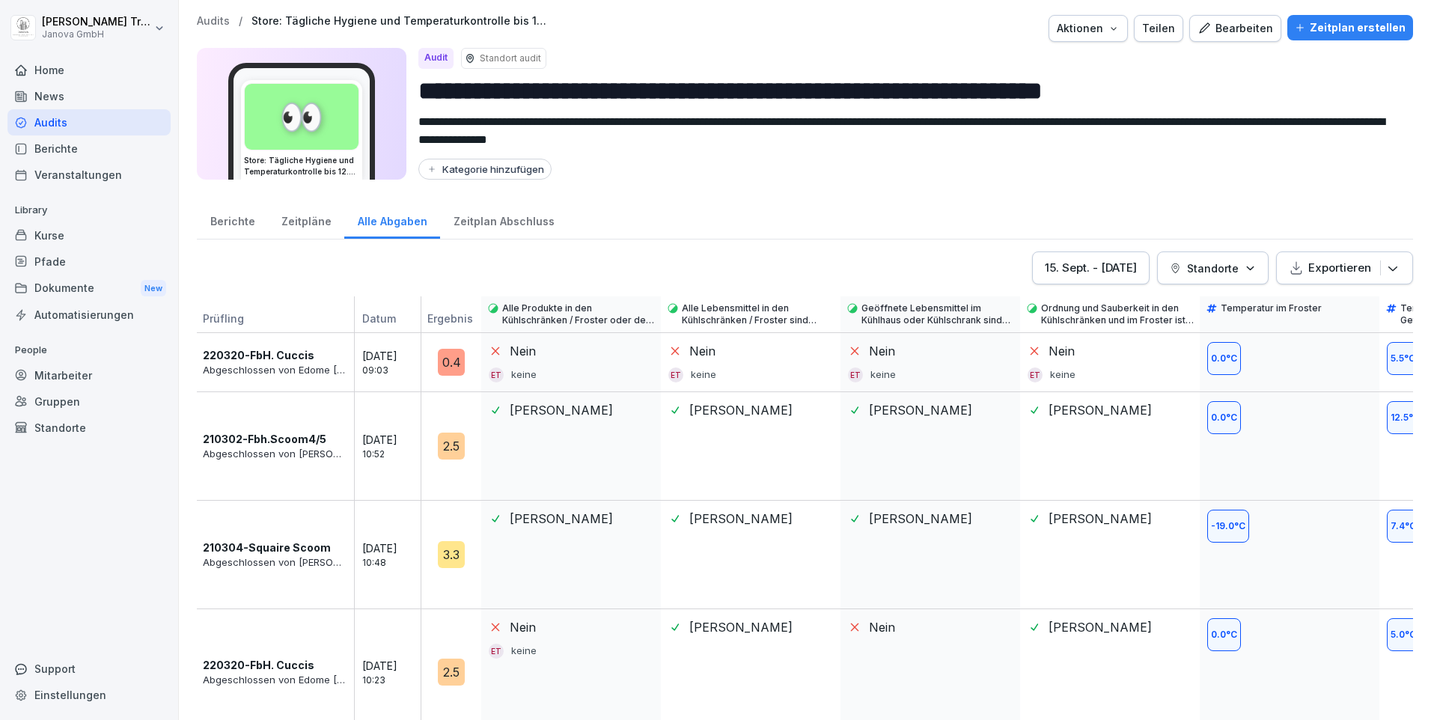
click at [1386, 272] on icon "button" at bounding box center [1393, 268] width 15 height 15
click at [1369, 304] on div "Als Excel Datei exportieren" at bounding box center [1307, 308] width 193 height 30
click at [1124, 270] on div "[DATE] - [DATE]" at bounding box center [1091, 268] width 92 height 16
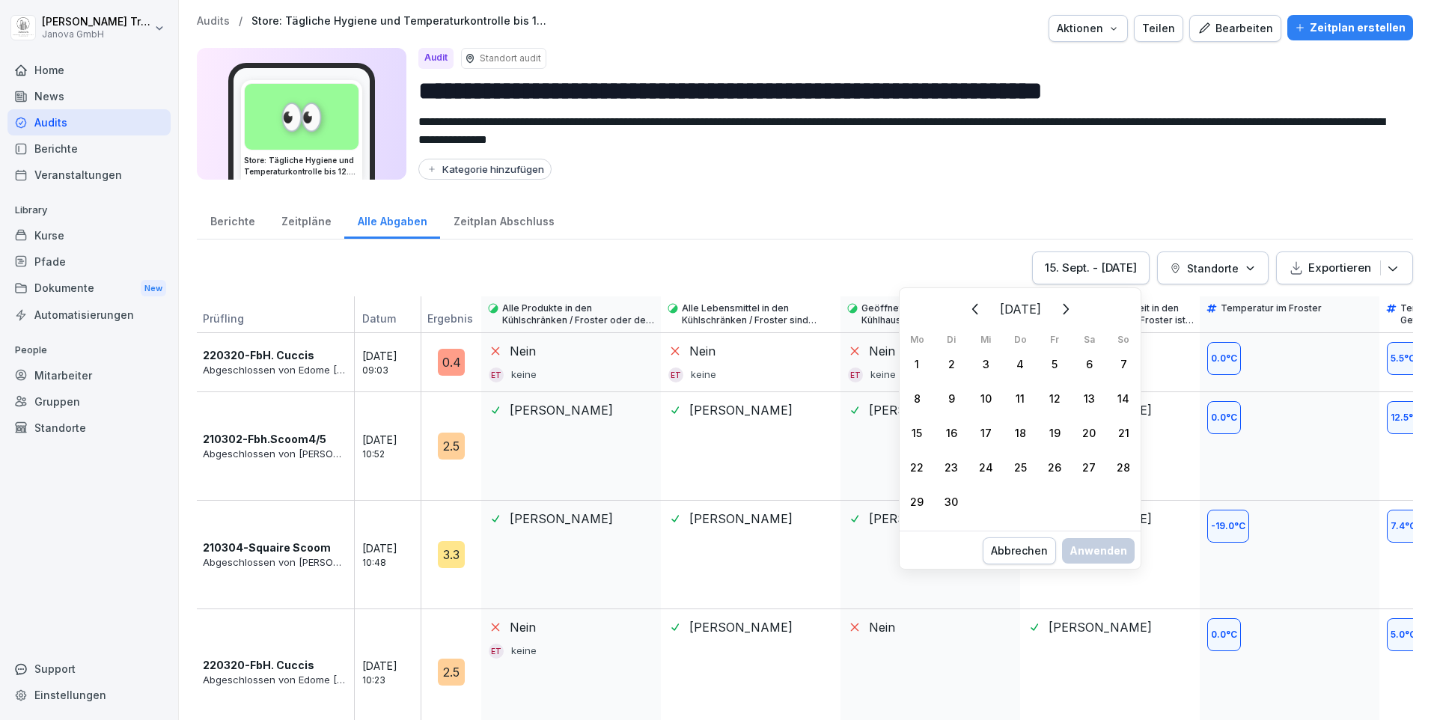
click at [920, 402] on div "8" at bounding box center [917, 398] width 34 height 34
click at [1128, 396] on div "14" at bounding box center [1123, 398] width 34 height 34
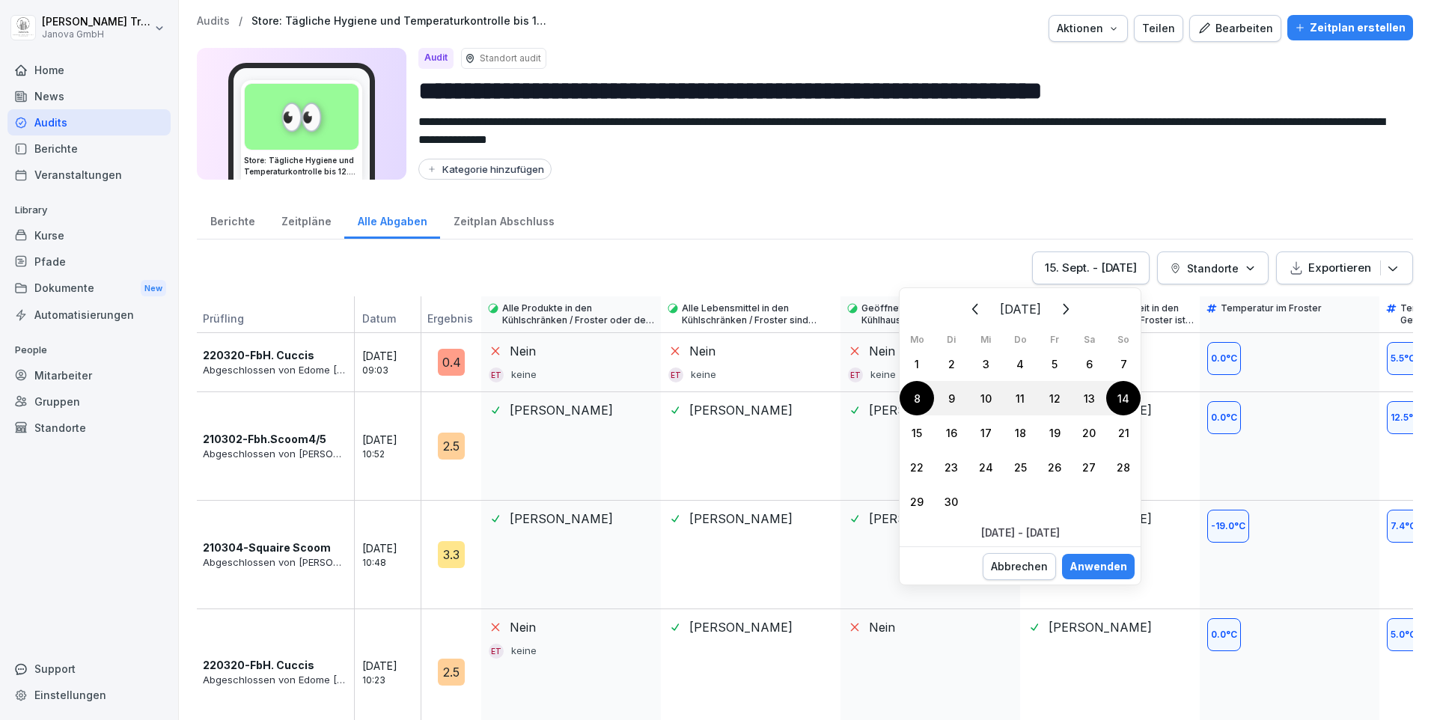
click at [1116, 560] on div "Anwenden" at bounding box center [1099, 566] width 58 height 16
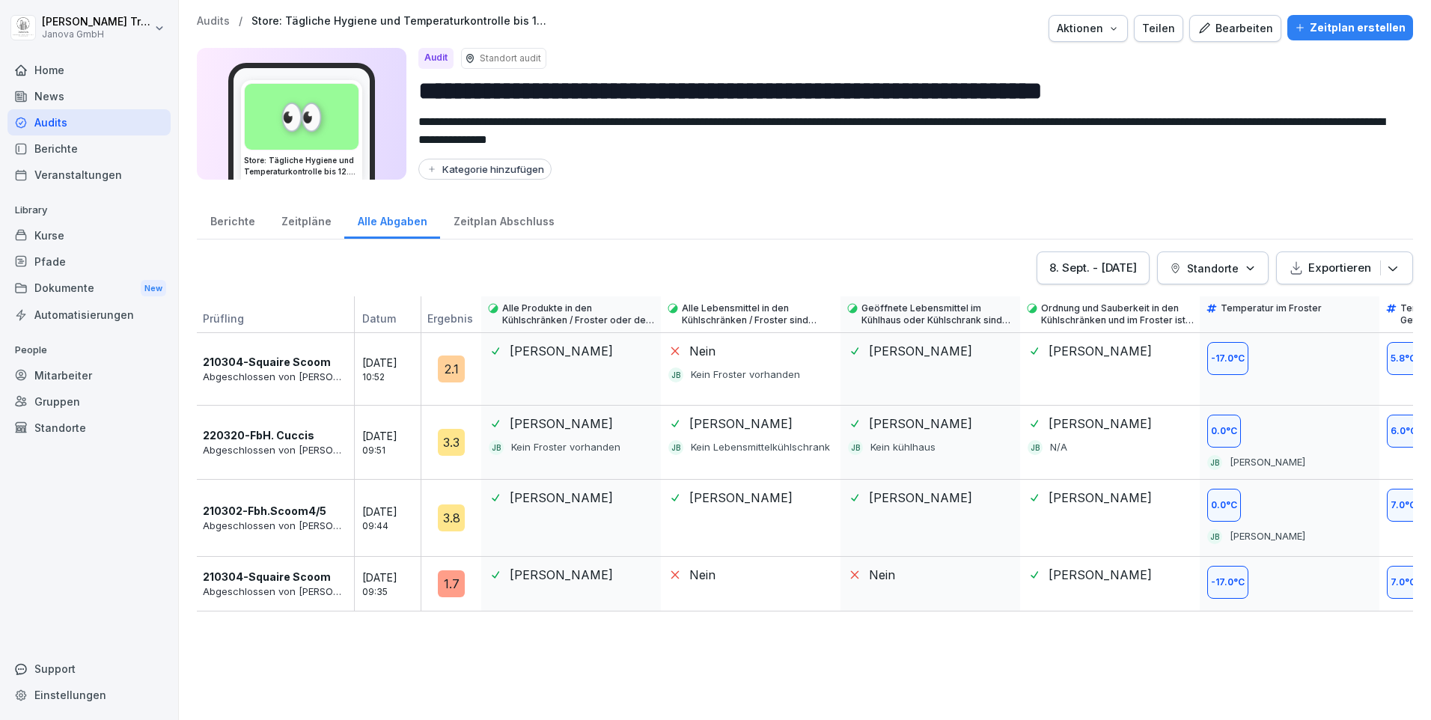
click at [1314, 269] on p "Exportieren" at bounding box center [1340, 268] width 63 height 16
click at [1322, 305] on div "Als Excel Datei exportieren" at bounding box center [1307, 308] width 193 height 30
click at [55, 69] on div "Home" at bounding box center [88, 70] width 163 height 26
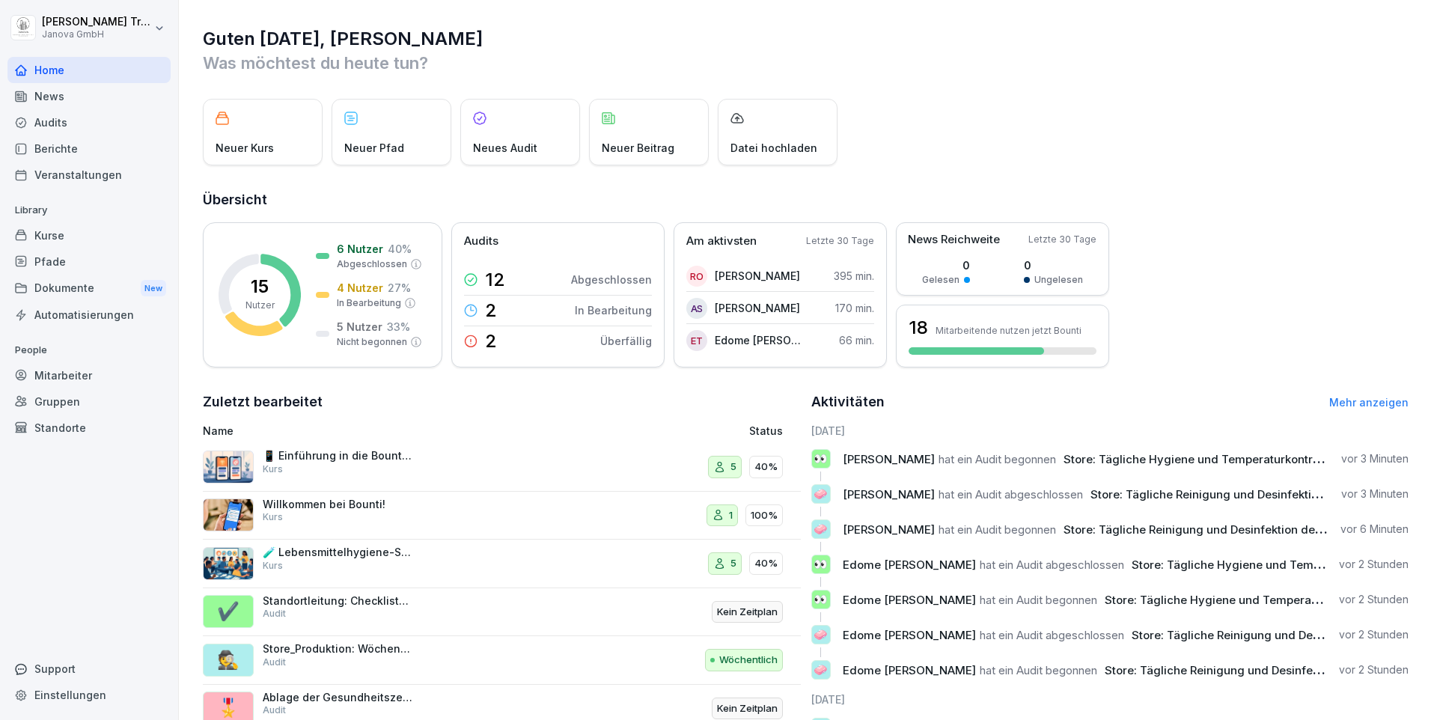
click at [40, 143] on div "Berichte" at bounding box center [88, 148] width 163 height 26
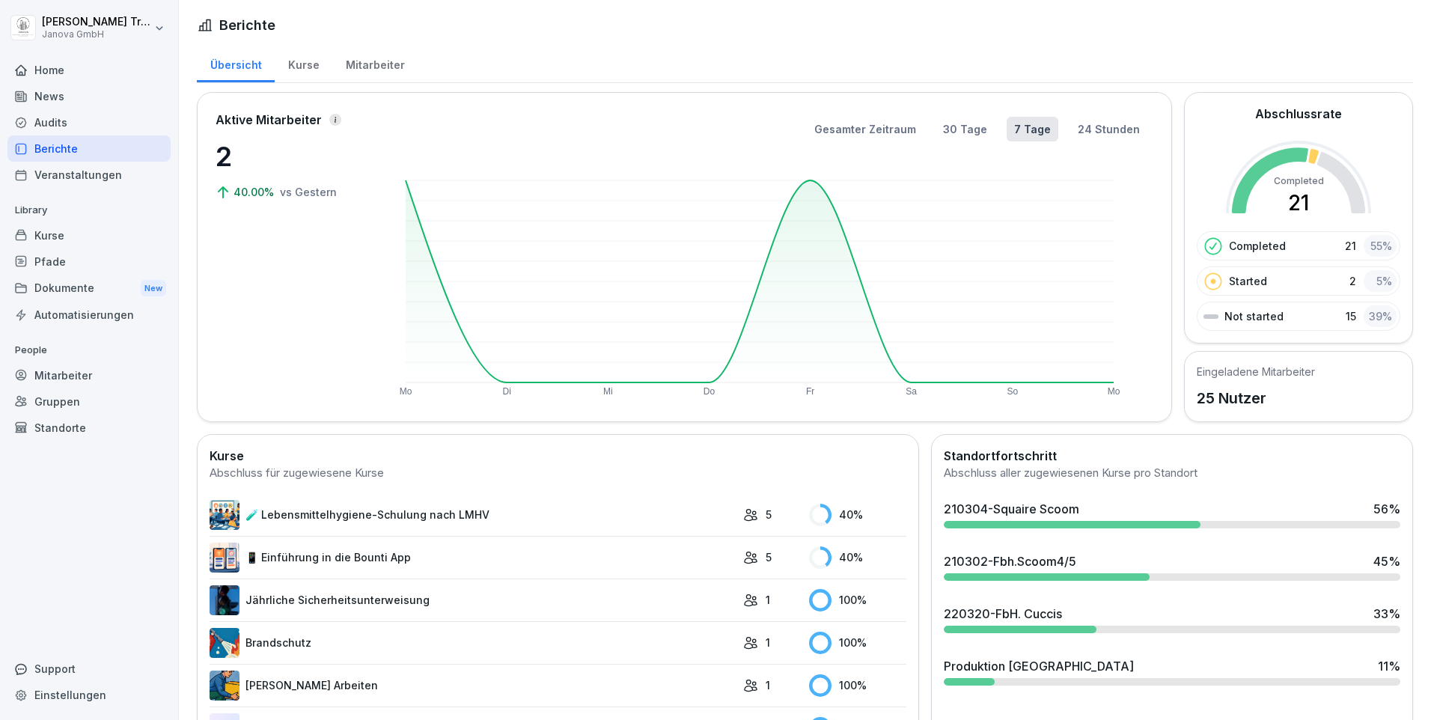
click at [45, 70] on div "Home" at bounding box center [88, 70] width 163 height 26
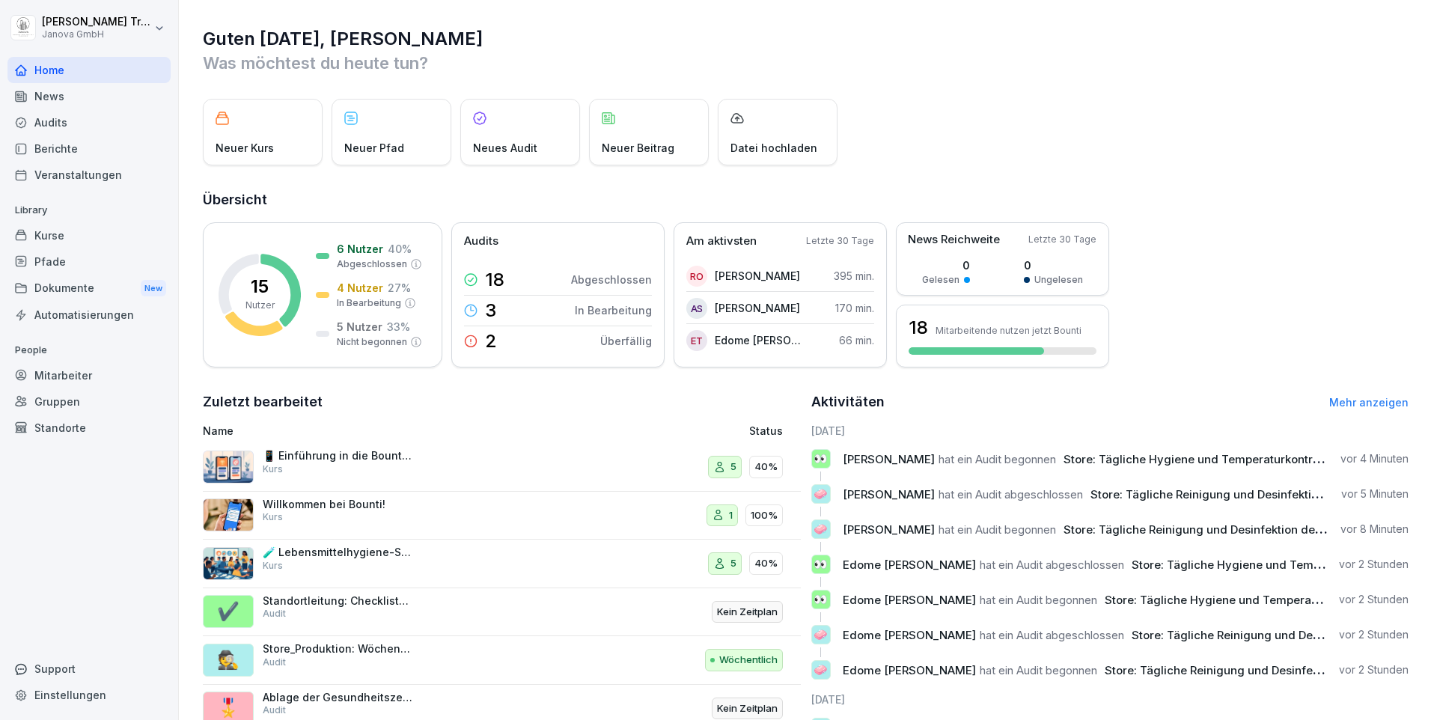
click at [115, 314] on div "Automatisierungen" at bounding box center [88, 315] width 163 height 26
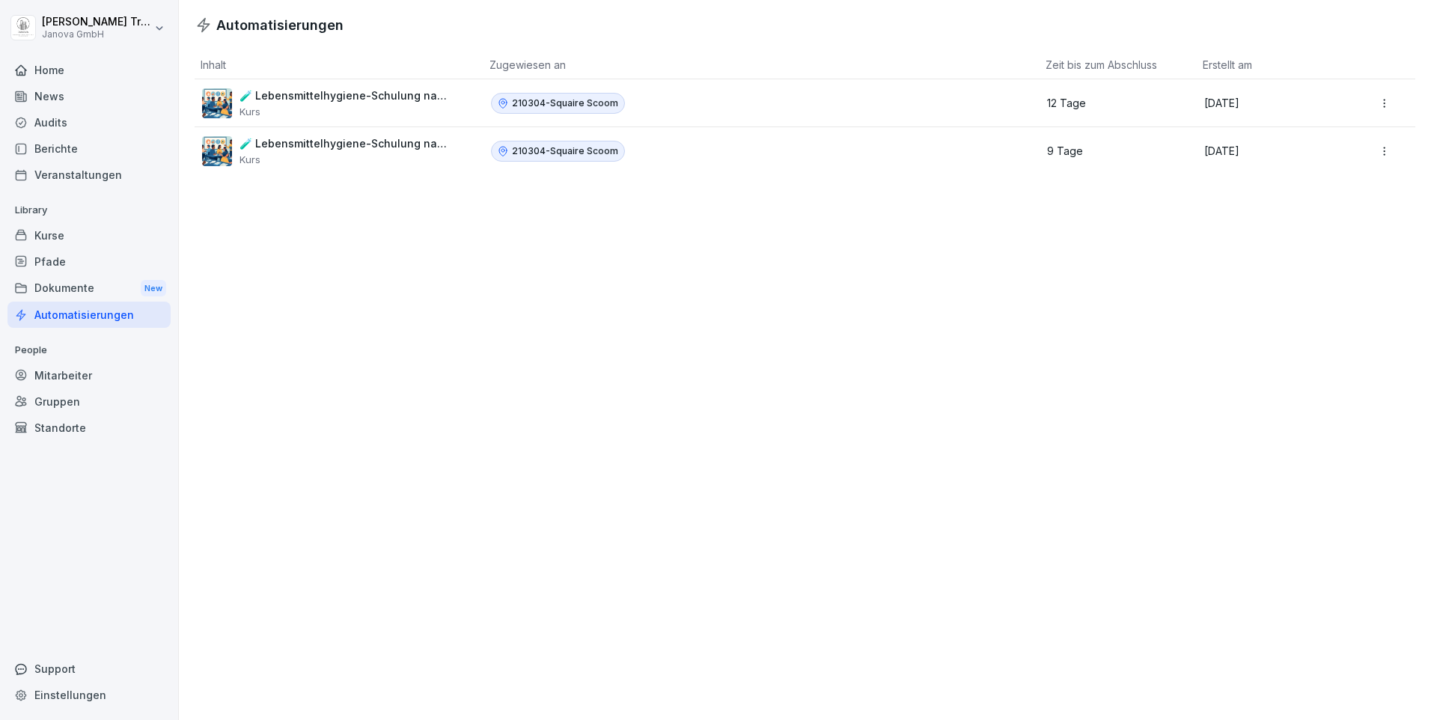
click at [68, 284] on div "Dokumente New" at bounding box center [88, 289] width 163 height 28
